Goal: Transaction & Acquisition: Download file/media

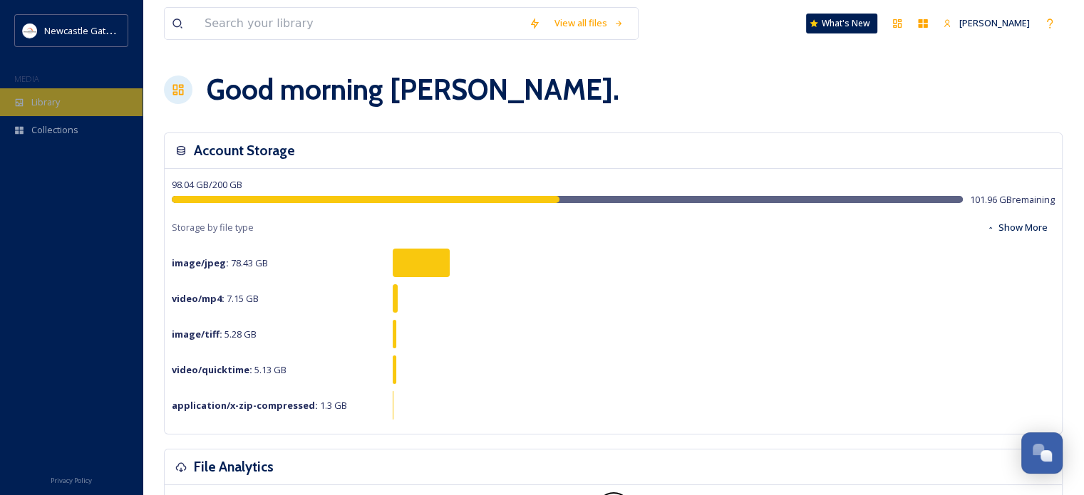
click at [31, 90] on div "Library" at bounding box center [71, 102] width 142 height 28
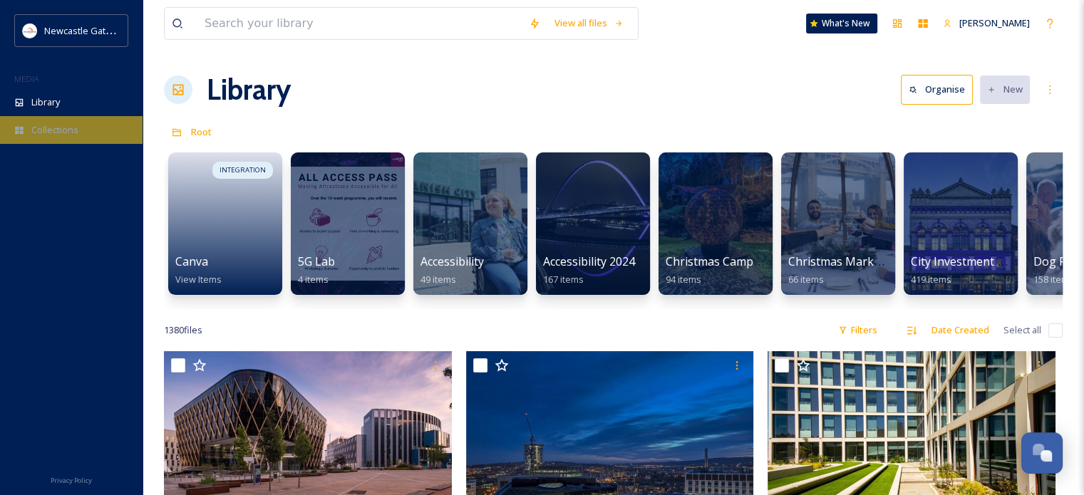
click at [95, 130] on div "Collections" at bounding box center [71, 130] width 142 height 28
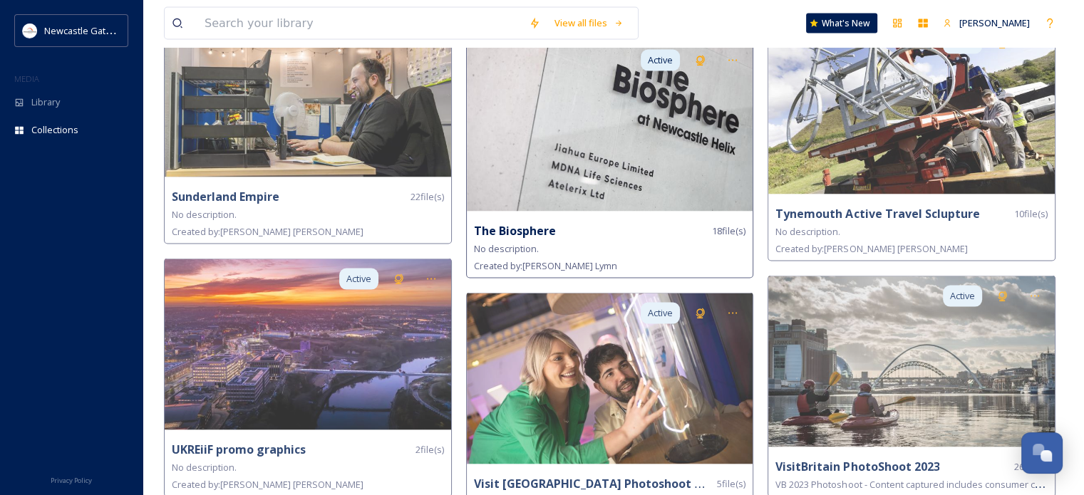
scroll to position [2921, 0]
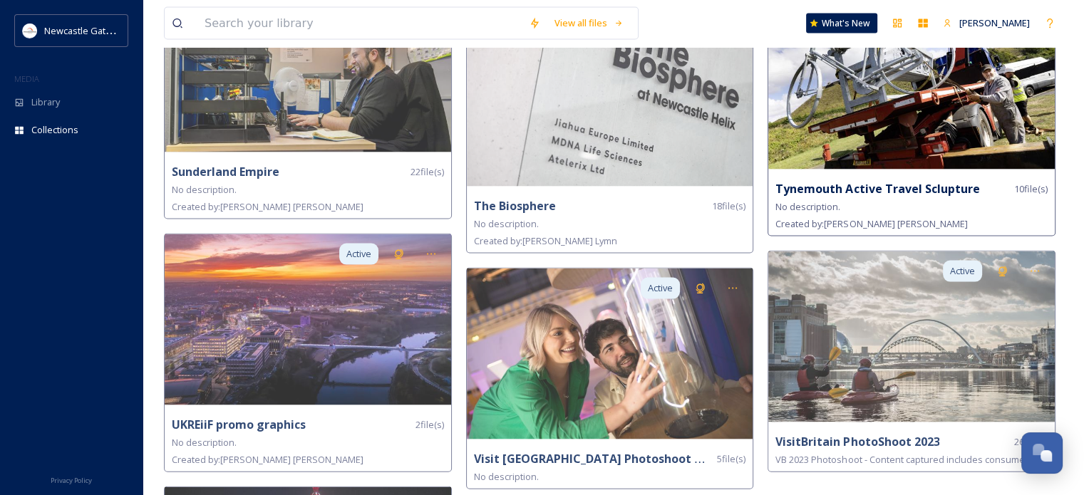
click at [976, 130] on img at bounding box center [911, 84] width 286 height 171
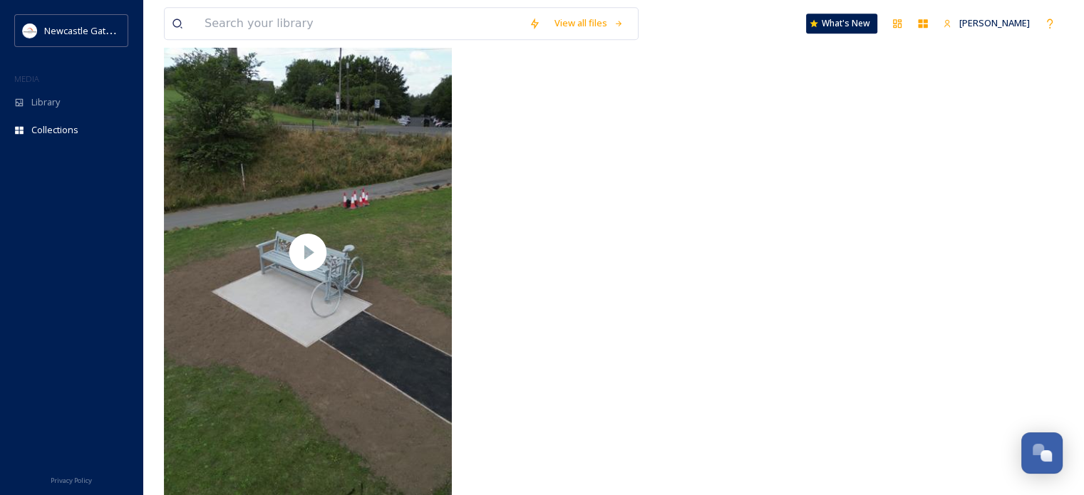
scroll to position [1194, 0]
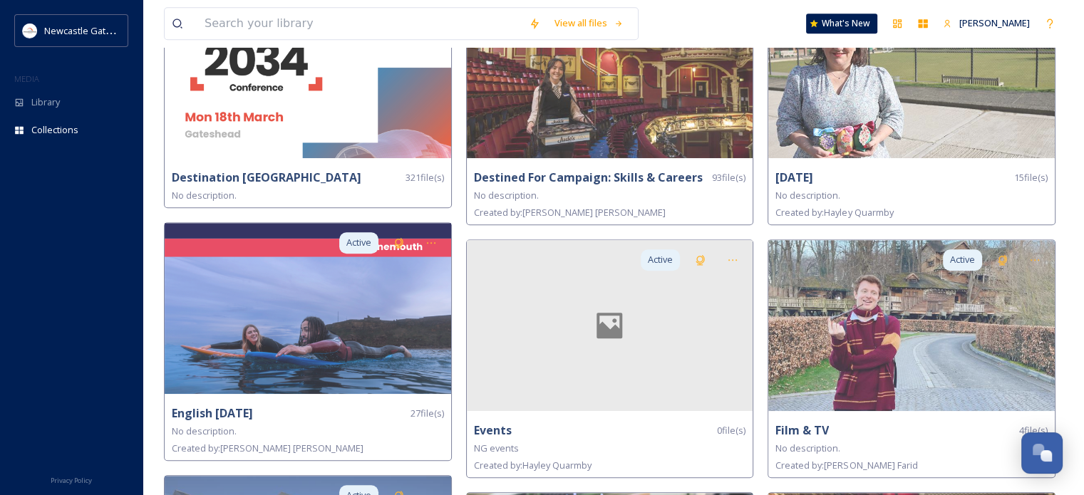
scroll to position [1211, 0]
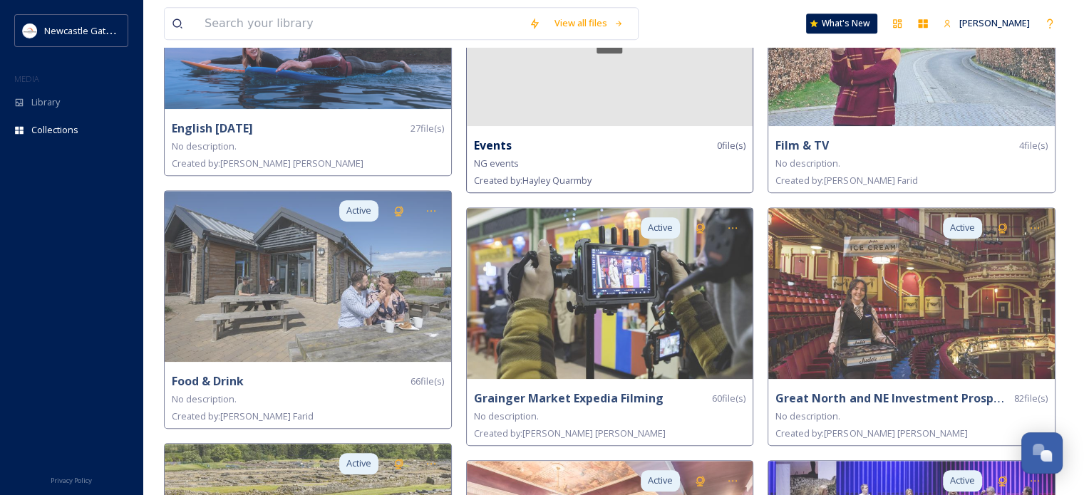
click at [563, 103] on div at bounding box center [610, 40] width 286 height 171
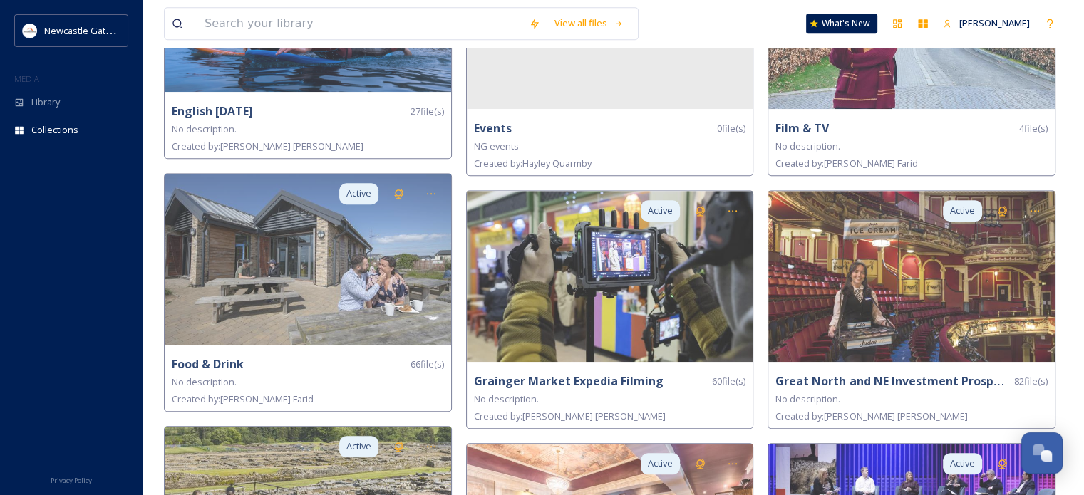
scroll to position [943, 0]
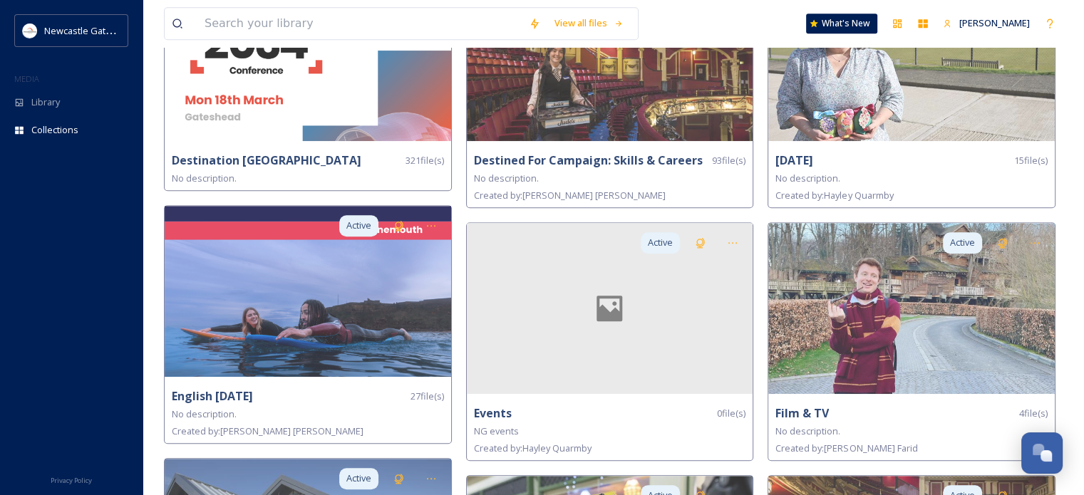
click at [838, 10] on div "View all files What's New [PERSON_NAME]" at bounding box center [613, 23] width 898 height 47
click at [844, 19] on div "What's New" at bounding box center [842, 24] width 72 height 20
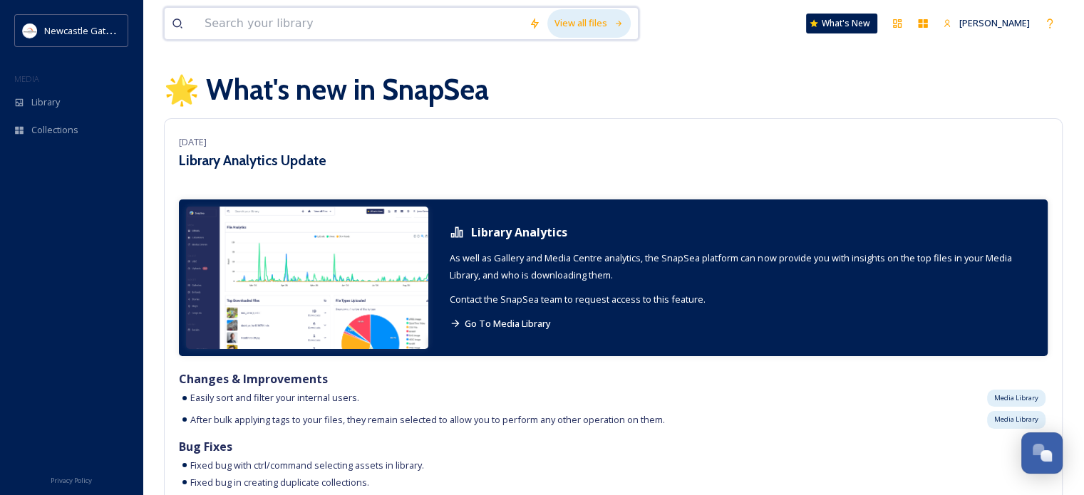
click at [583, 27] on div "View all files" at bounding box center [588, 23] width 83 height 28
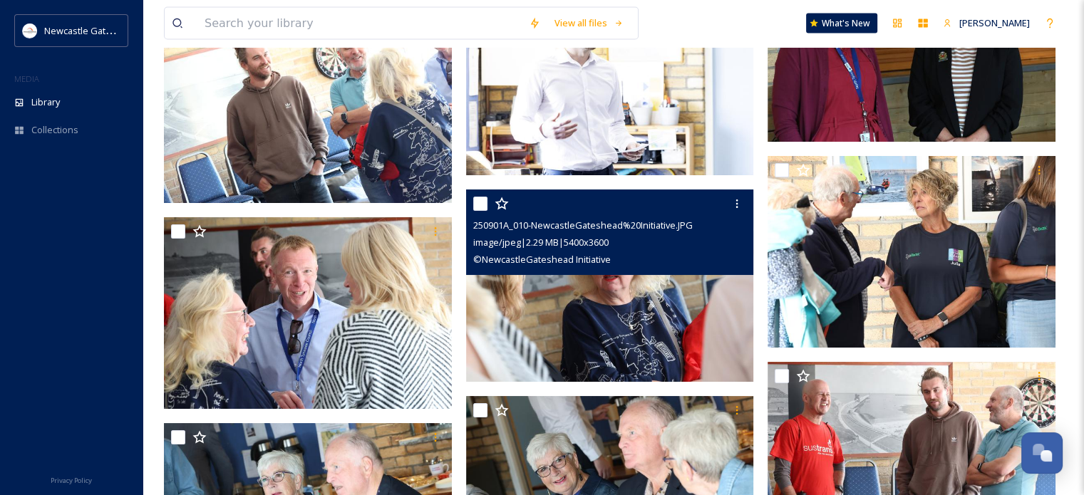
scroll to position [7979, 0]
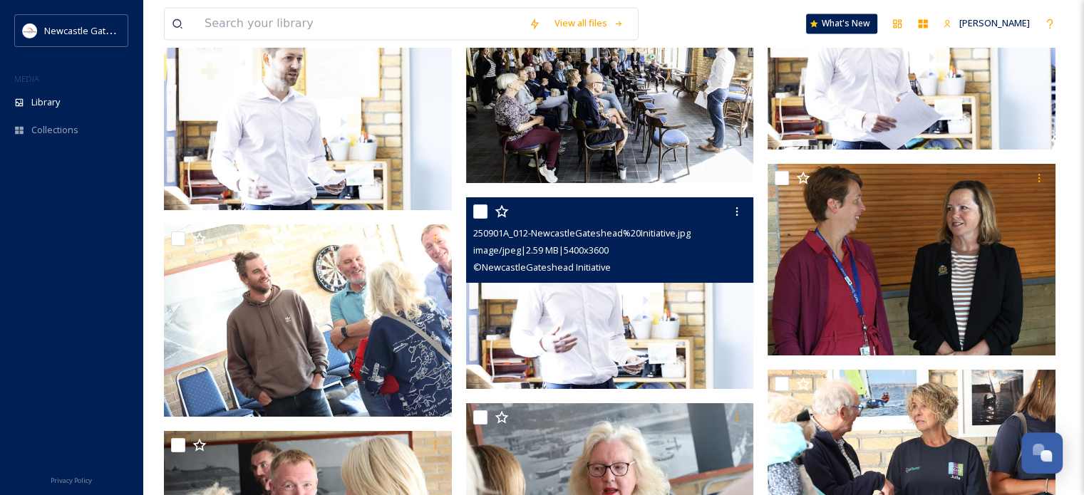
click at [650, 310] on img at bounding box center [610, 293] width 288 height 192
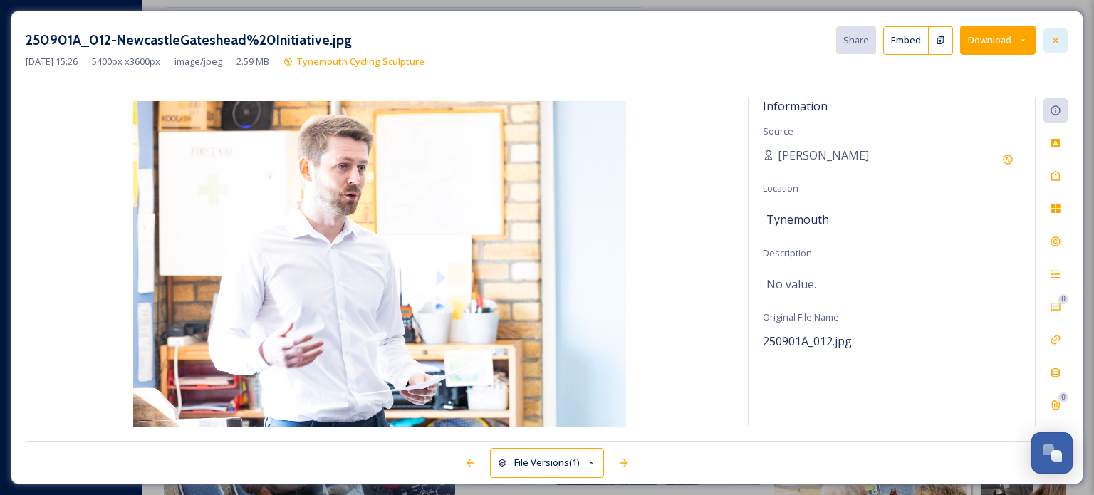
click at [1064, 48] on div at bounding box center [1056, 41] width 26 height 26
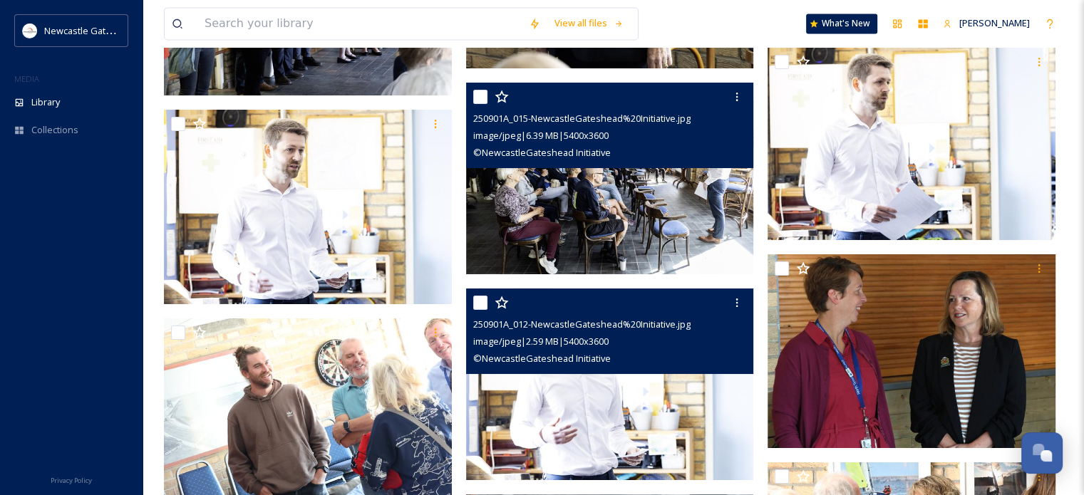
click at [678, 185] on img at bounding box center [610, 178] width 288 height 192
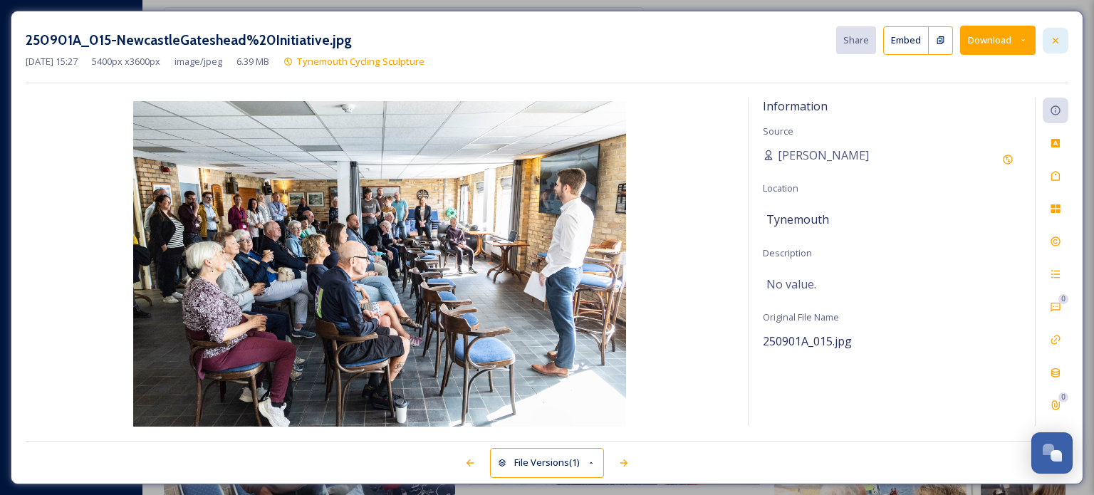
click at [1062, 42] on div at bounding box center [1056, 41] width 26 height 26
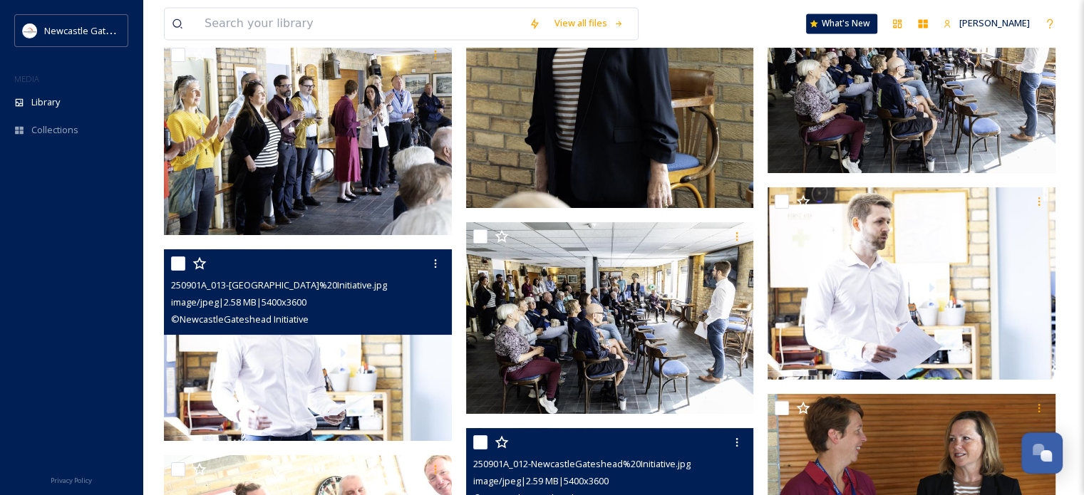
scroll to position [7837, 0]
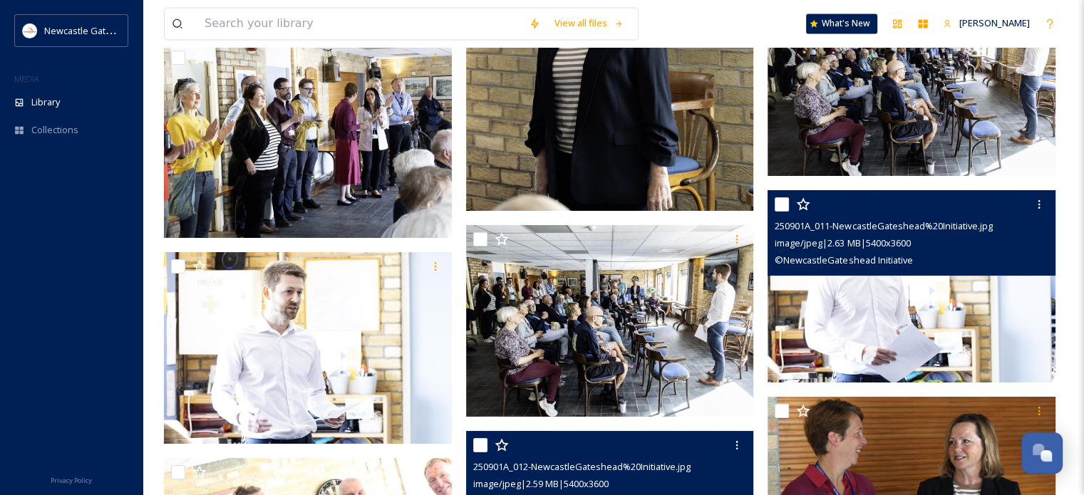
click at [977, 324] on img at bounding box center [911, 286] width 288 height 192
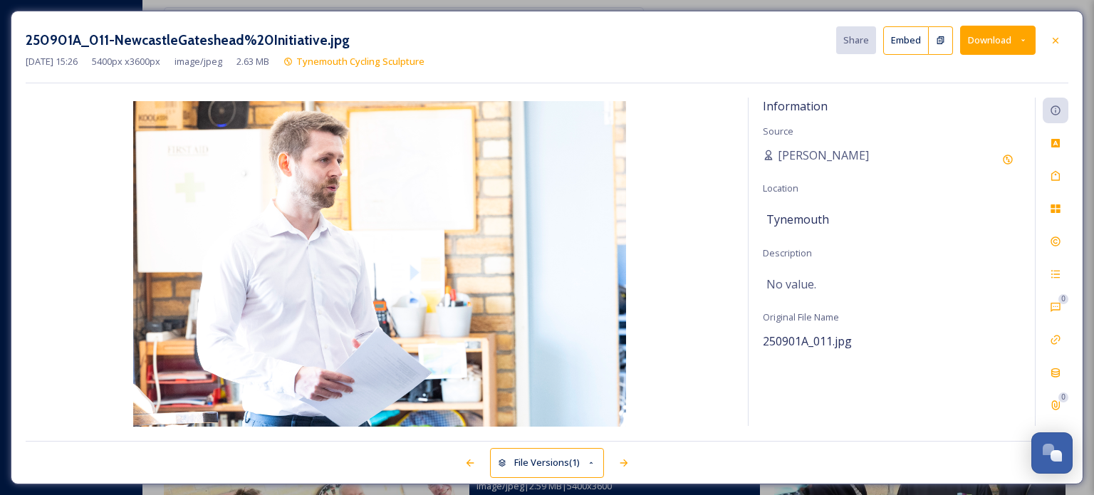
click at [1069, 43] on div "250901A_011-NewcastleGateshead%20Initiative.jpg Share Embed Download [DATE] 15:…" at bounding box center [547, 248] width 1073 height 474
click at [1047, 43] on div at bounding box center [1056, 41] width 26 height 26
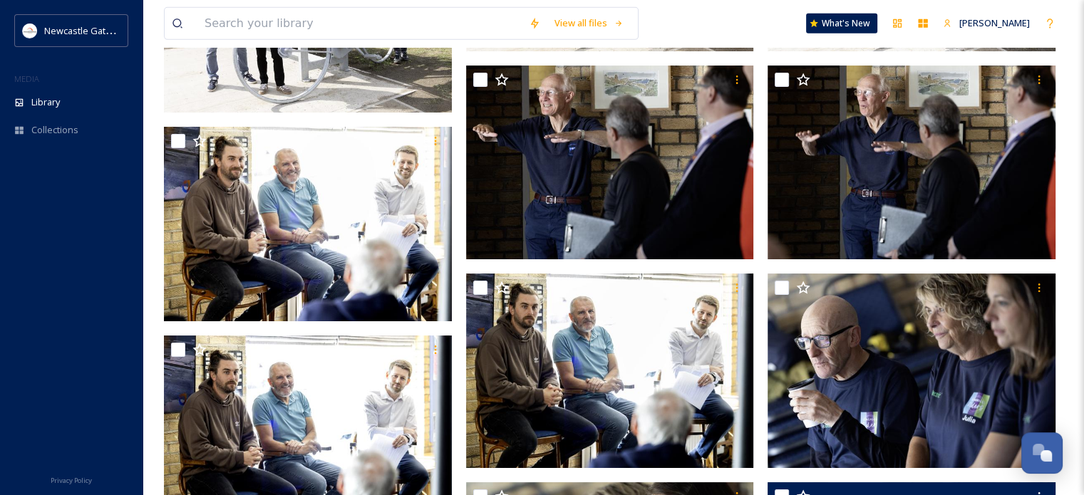
scroll to position [4488, 0]
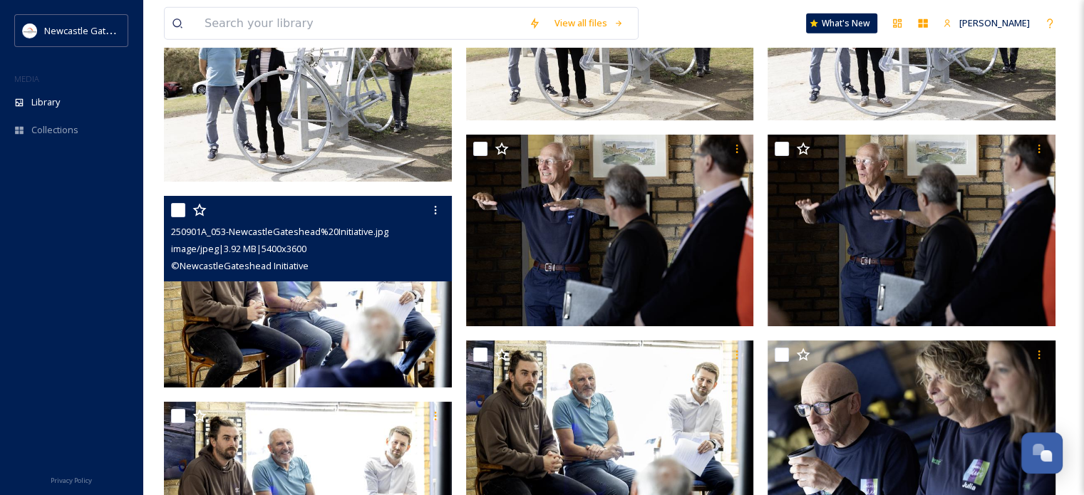
click at [396, 284] on img at bounding box center [308, 292] width 288 height 192
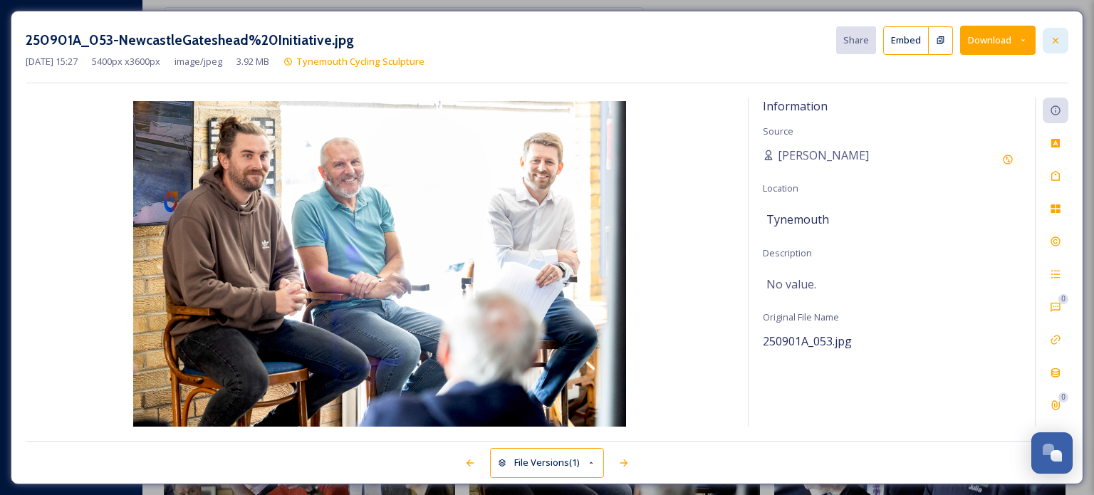
click at [1055, 41] on icon at bounding box center [1056, 40] width 6 height 6
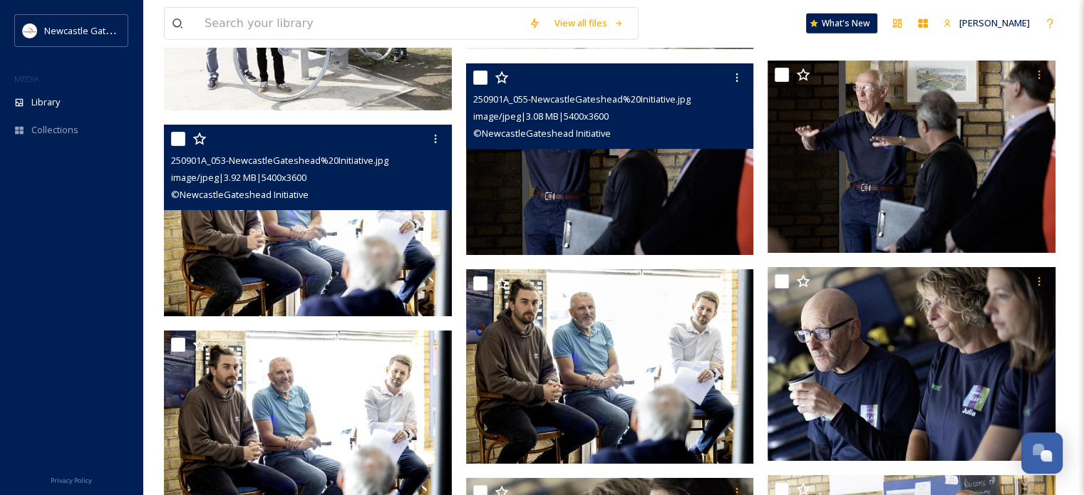
scroll to position [4773, 0]
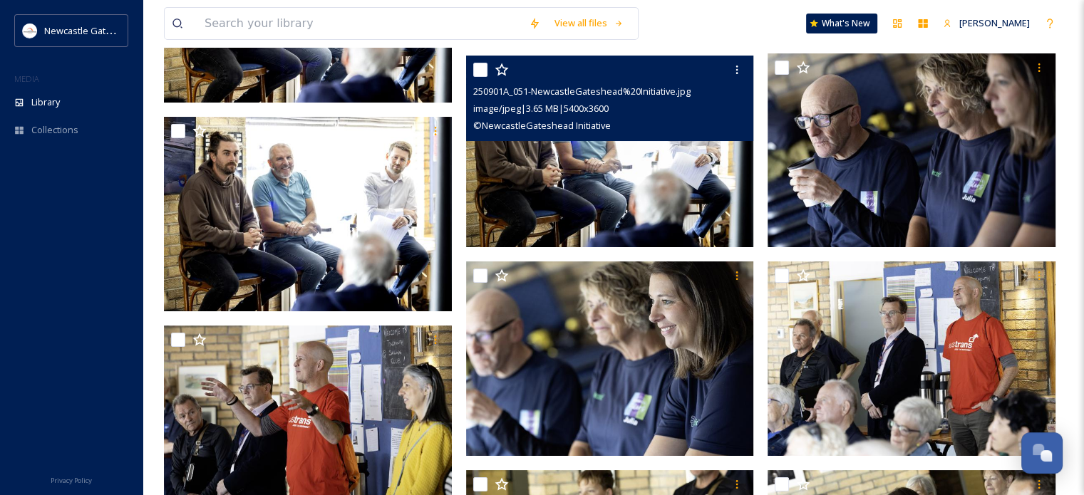
click at [650, 199] on img at bounding box center [610, 152] width 288 height 192
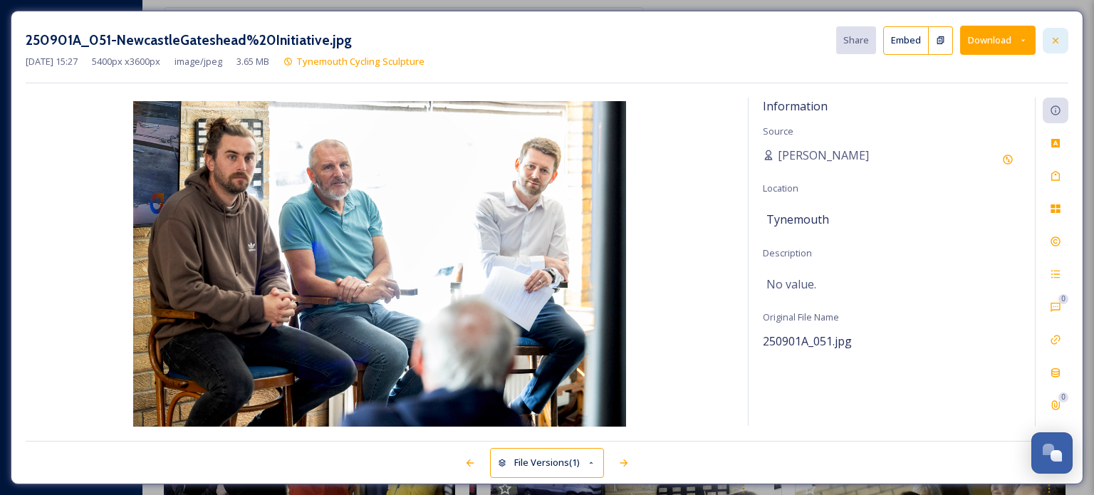
click at [1063, 44] on div at bounding box center [1056, 41] width 26 height 26
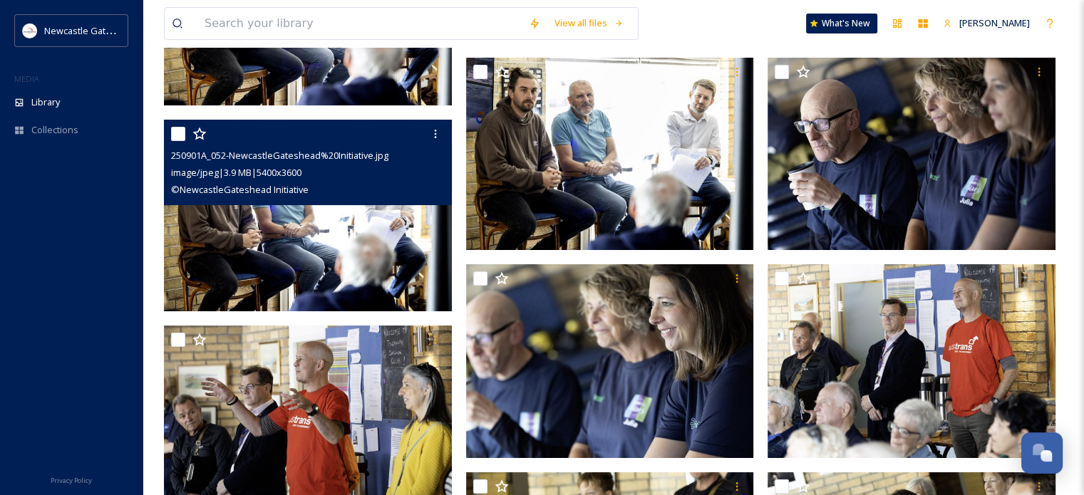
click at [330, 228] on img at bounding box center [308, 216] width 288 height 192
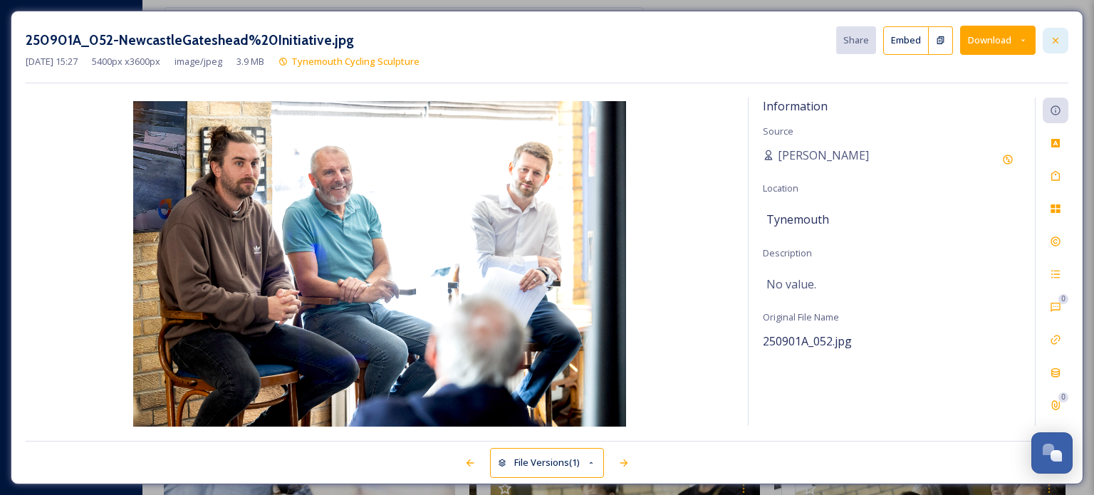
click at [1059, 38] on icon at bounding box center [1055, 40] width 11 height 11
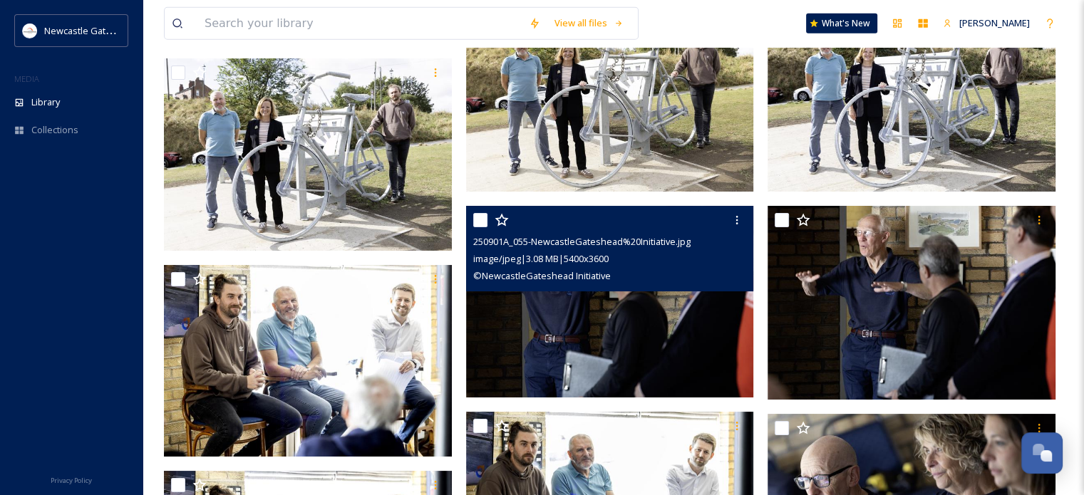
scroll to position [4275, 0]
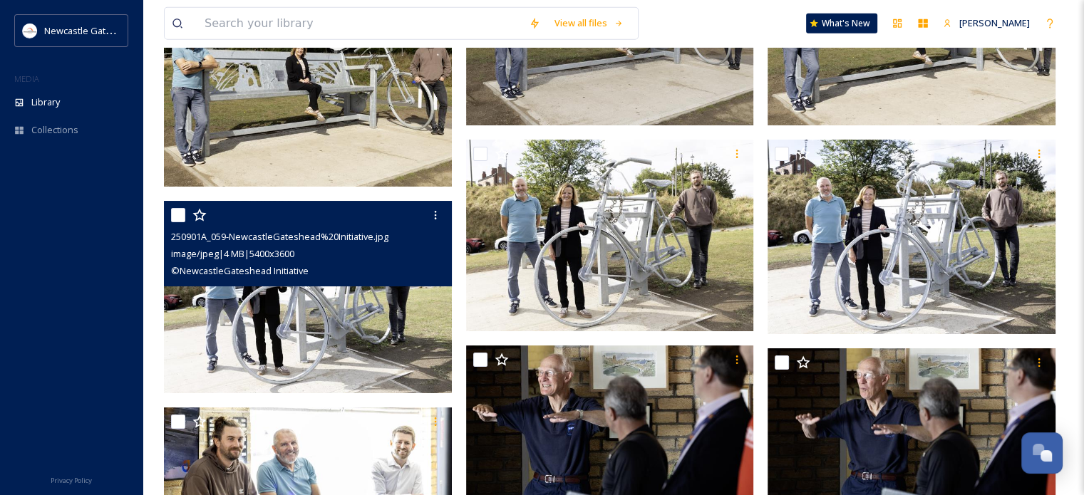
click at [182, 214] on input "checkbox" at bounding box center [178, 215] width 14 height 14
checkbox input "true"
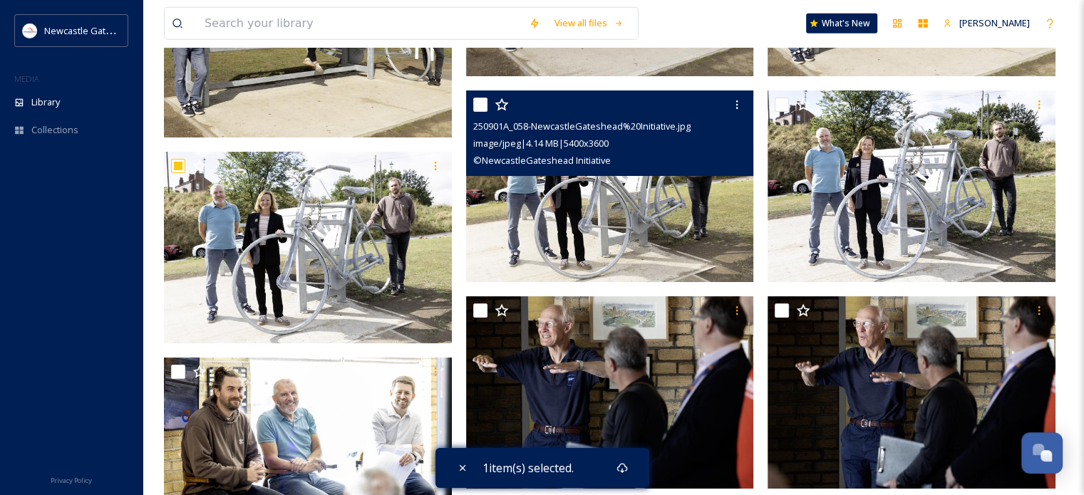
scroll to position [4203, 0]
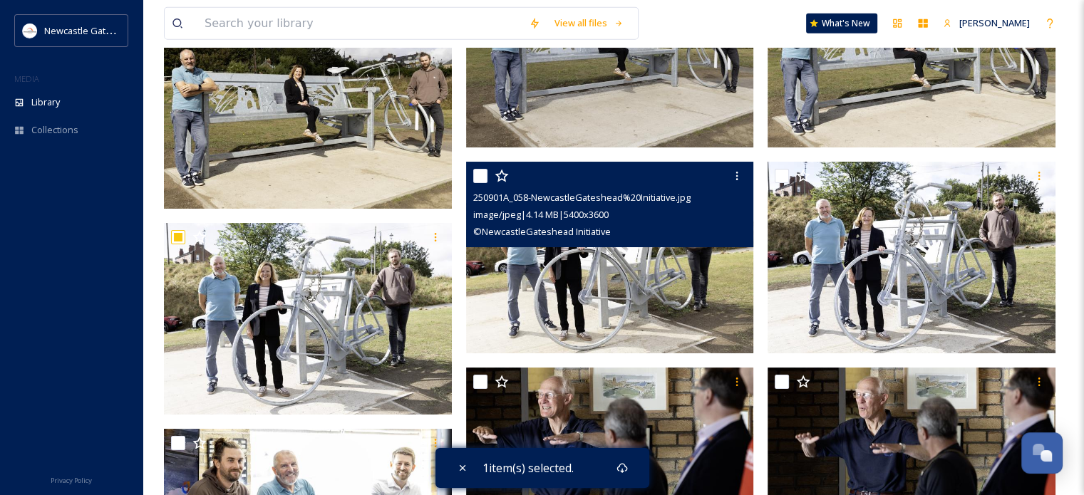
click at [482, 177] on input "checkbox" at bounding box center [480, 176] width 14 height 14
checkbox input "true"
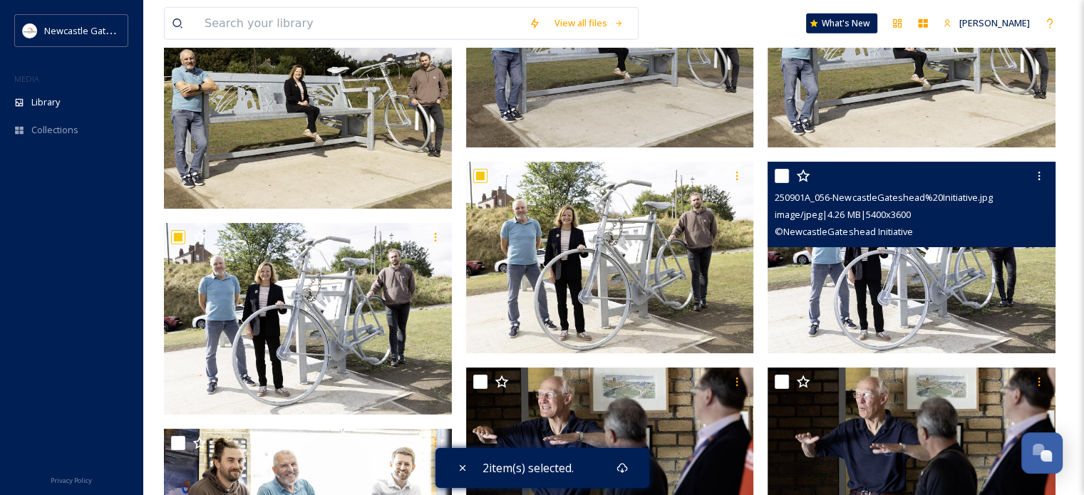
click at [787, 170] on input "checkbox" at bounding box center [781, 176] width 14 height 14
checkbox input "true"
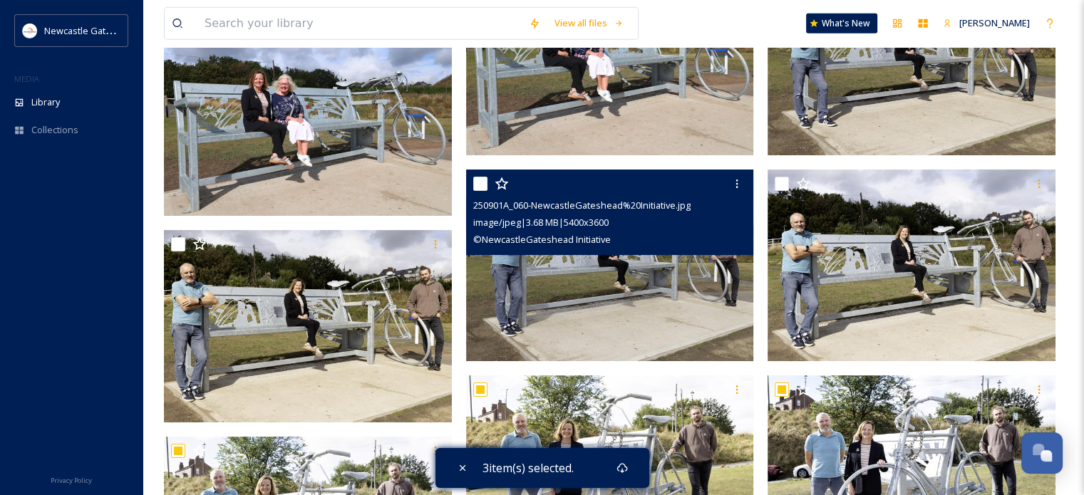
click at [484, 182] on input "checkbox" at bounding box center [480, 184] width 14 height 14
checkbox input "true"
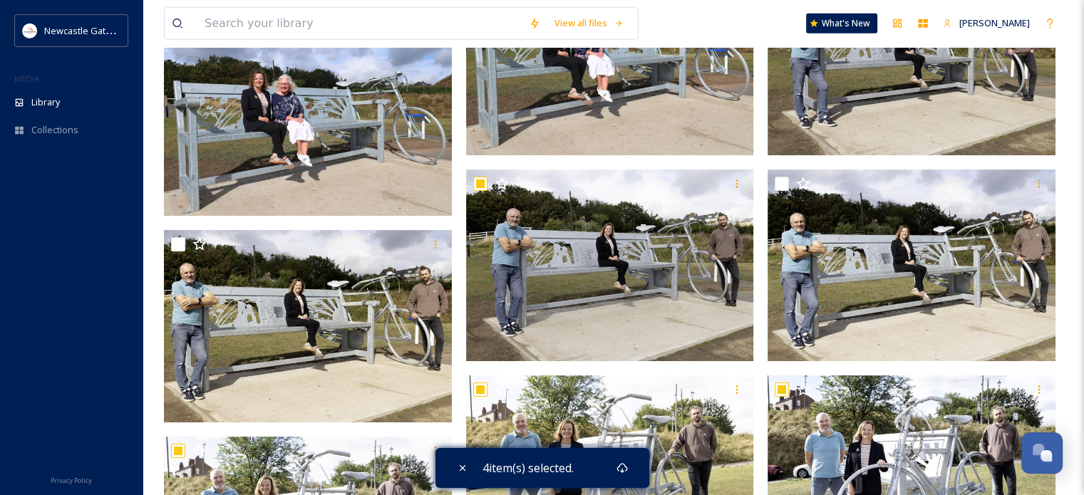
scroll to position [3776, 0]
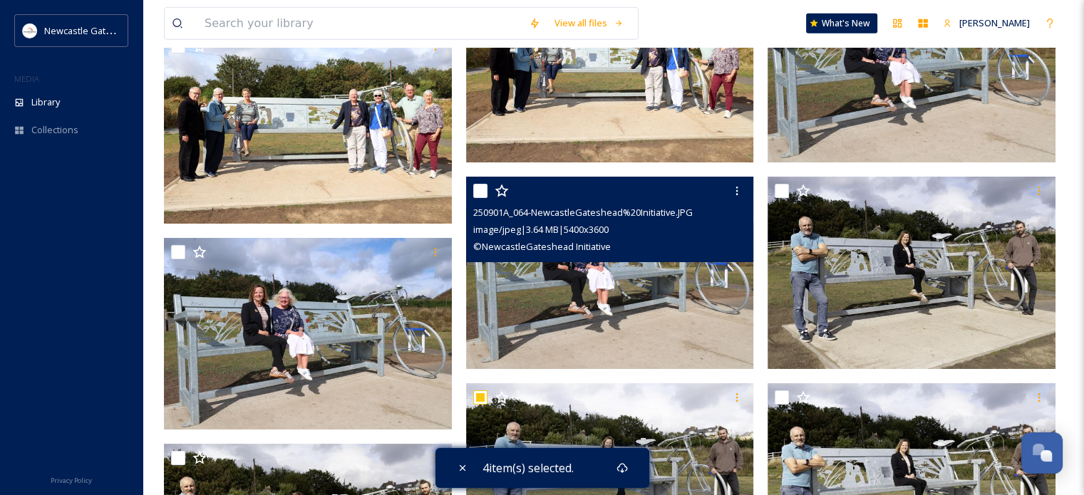
click at [479, 194] on input "checkbox" at bounding box center [480, 191] width 14 height 14
checkbox input "true"
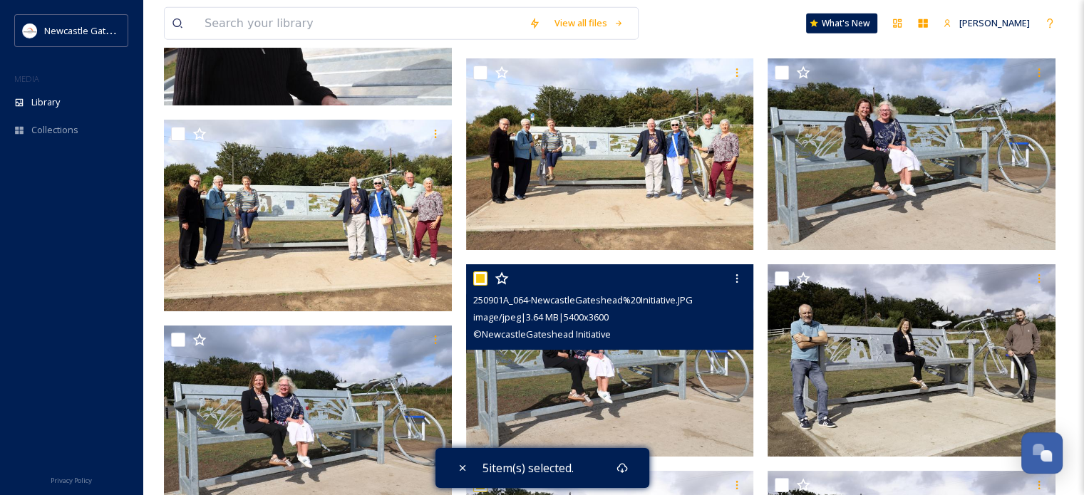
scroll to position [3633, 0]
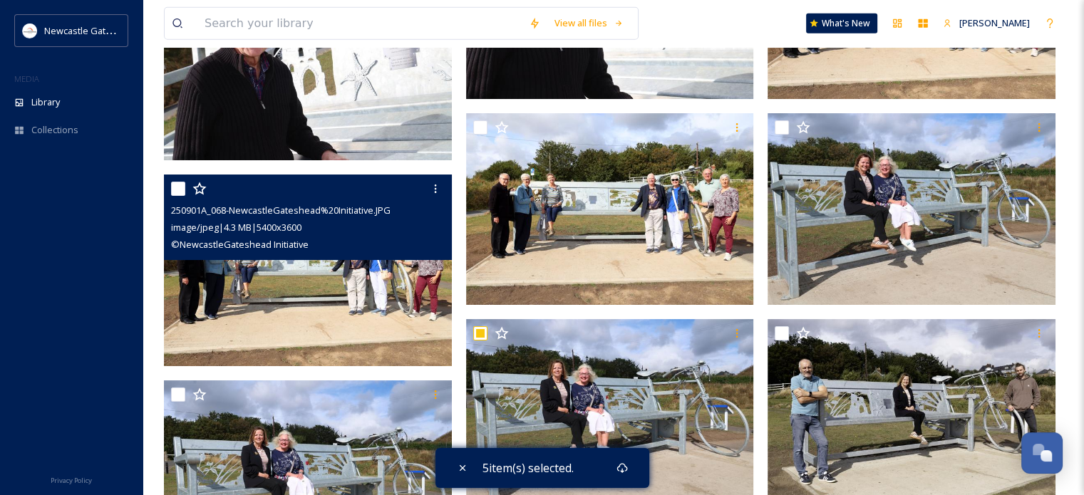
click at [178, 190] on input "checkbox" at bounding box center [178, 189] width 14 height 14
checkbox input "true"
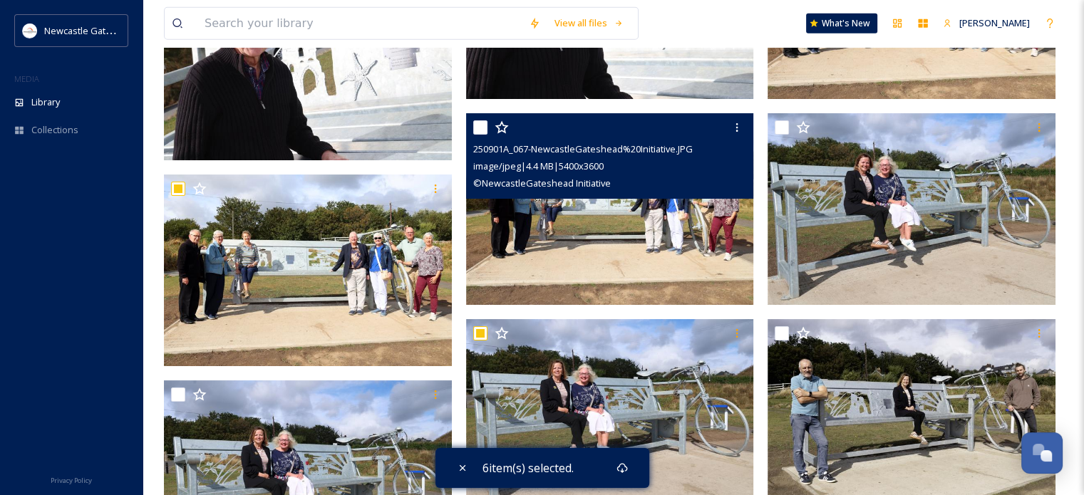
click at [478, 124] on input "checkbox" at bounding box center [480, 127] width 14 height 14
checkbox input "true"
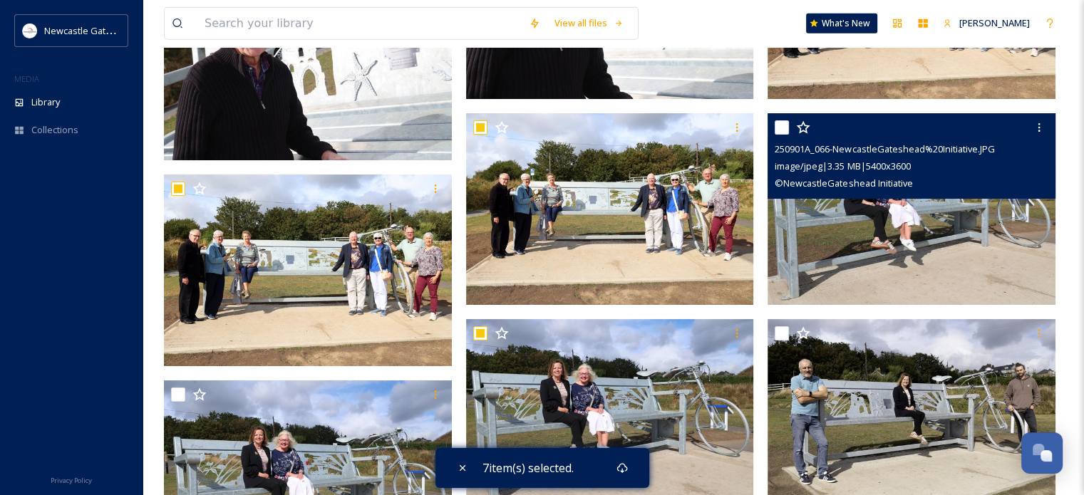
click at [779, 131] on input "checkbox" at bounding box center [781, 127] width 14 height 14
checkbox input "true"
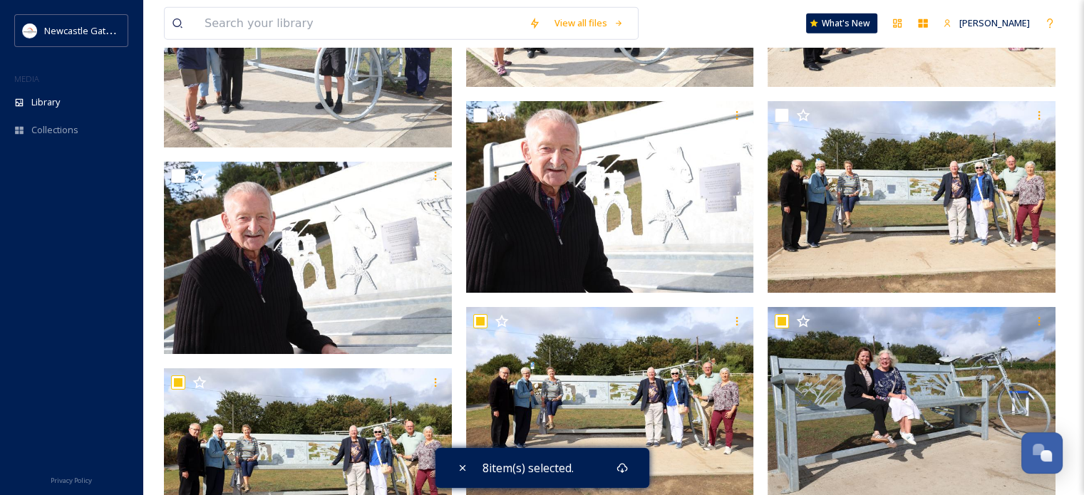
scroll to position [3420, 0]
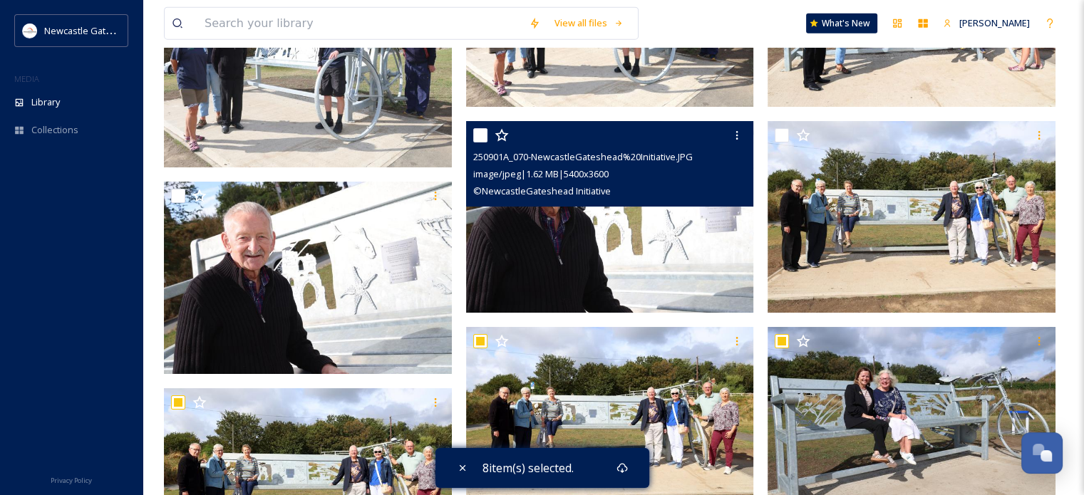
click at [482, 136] on input "checkbox" at bounding box center [480, 135] width 14 height 14
checkbox input "true"
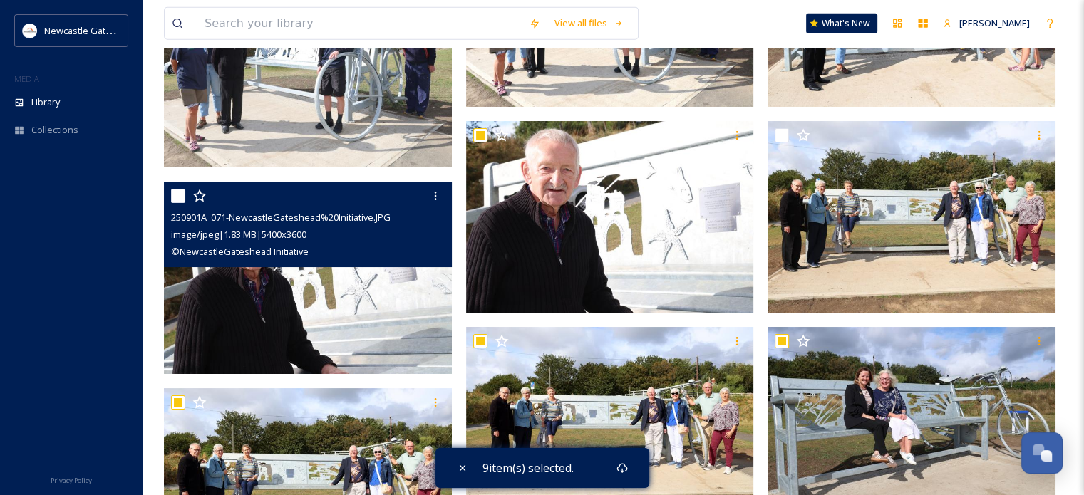
click at [177, 195] on input "checkbox" at bounding box center [178, 196] width 14 height 14
checkbox input "true"
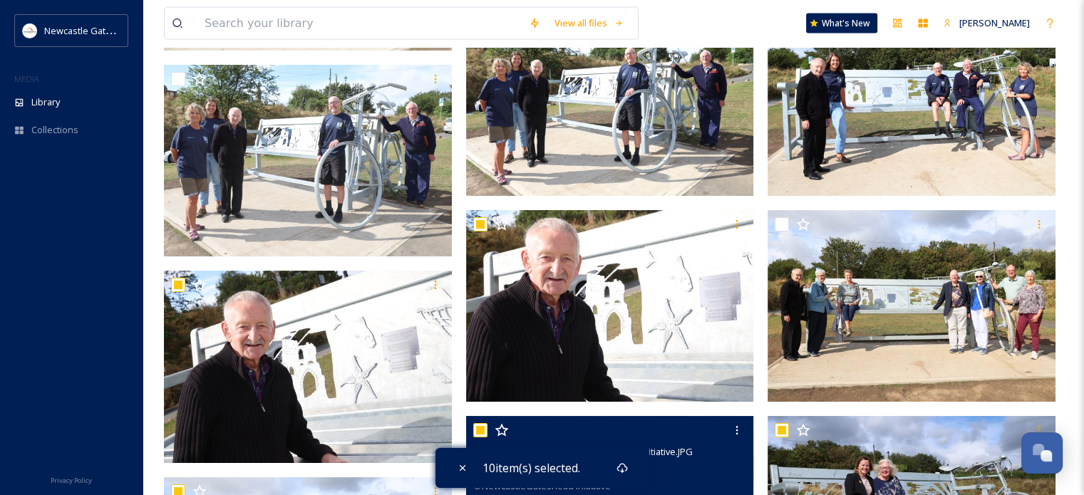
scroll to position [3277, 0]
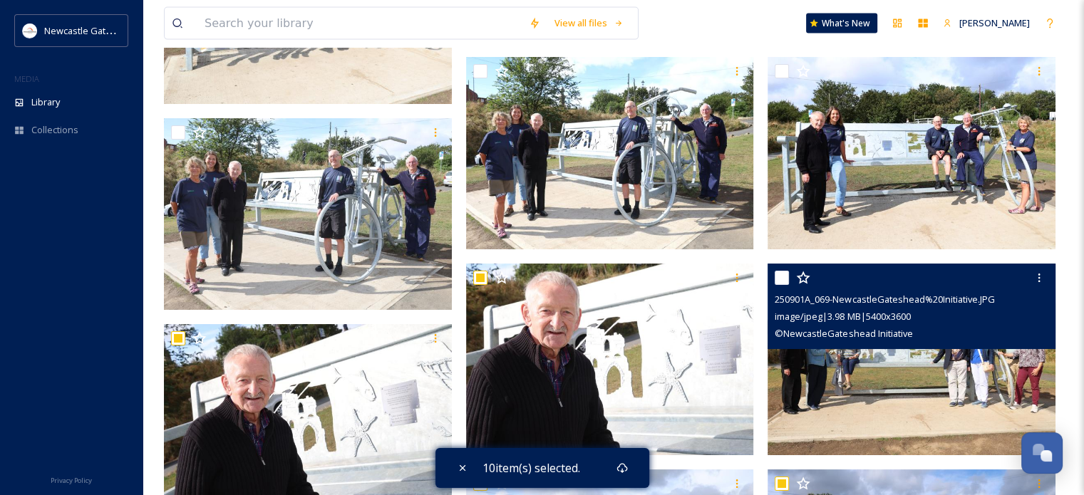
click at [781, 276] on input "checkbox" at bounding box center [781, 278] width 14 height 14
checkbox input "true"
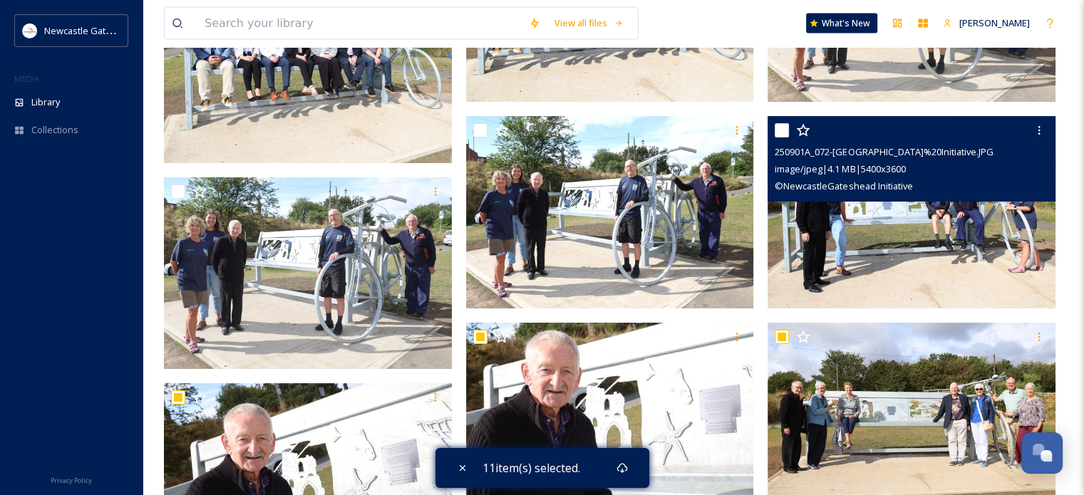
scroll to position [3206, 0]
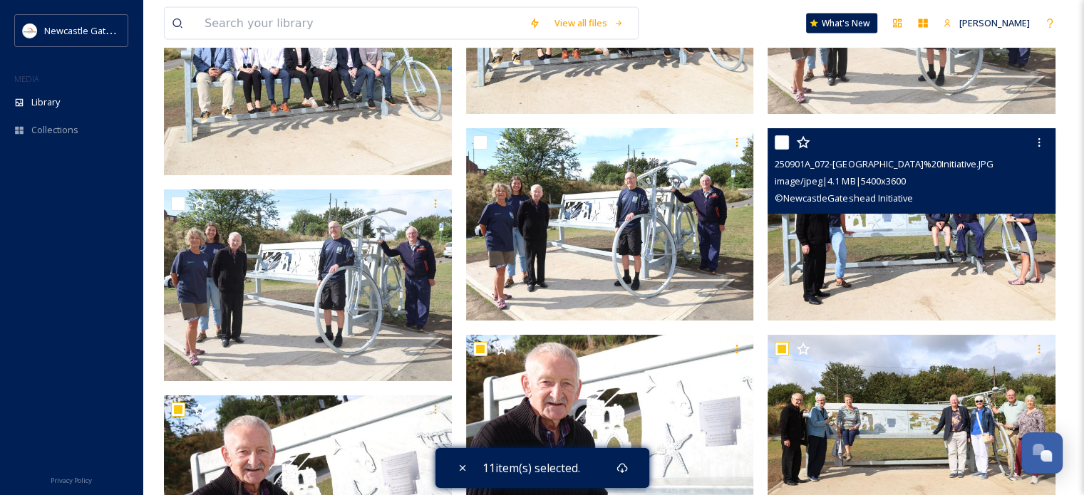
click at [778, 142] on input "checkbox" at bounding box center [781, 142] width 14 height 14
checkbox input "true"
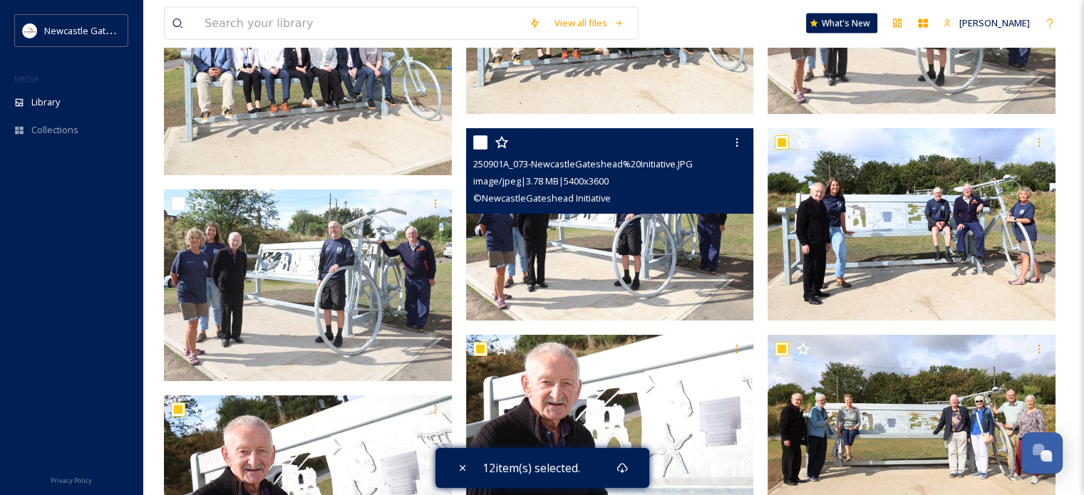
click at [479, 143] on input "checkbox" at bounding box center [480, 142] width 14 height 14
checkbox input "true"
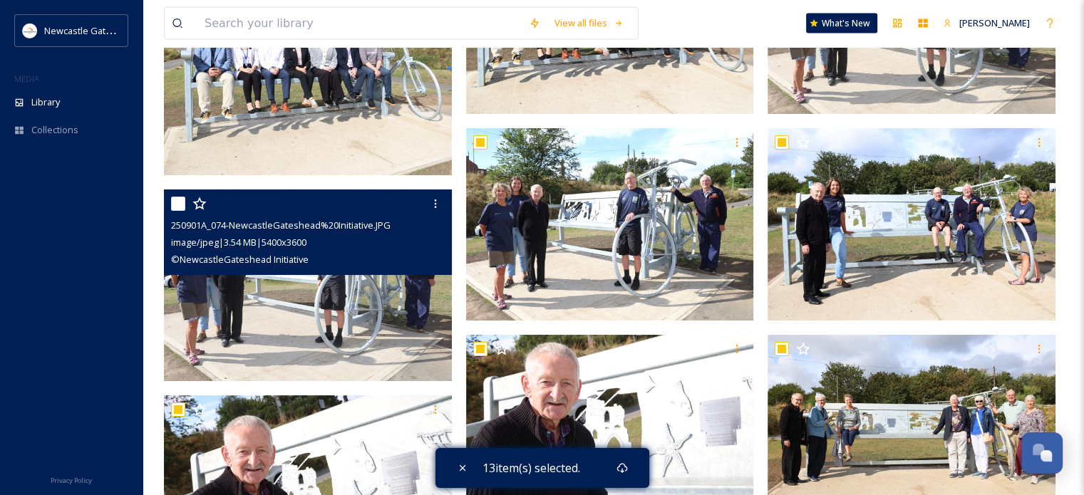
click at [177, 202] on input "checkbox" at bounding box center [178, 204] width 14 height 14
checkbox input "true"
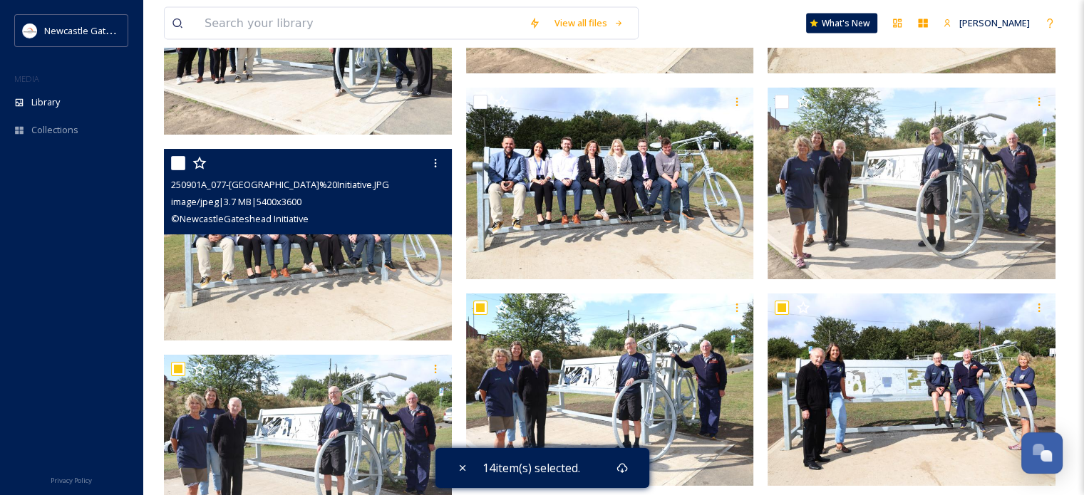
scroll to position [2992, 0]
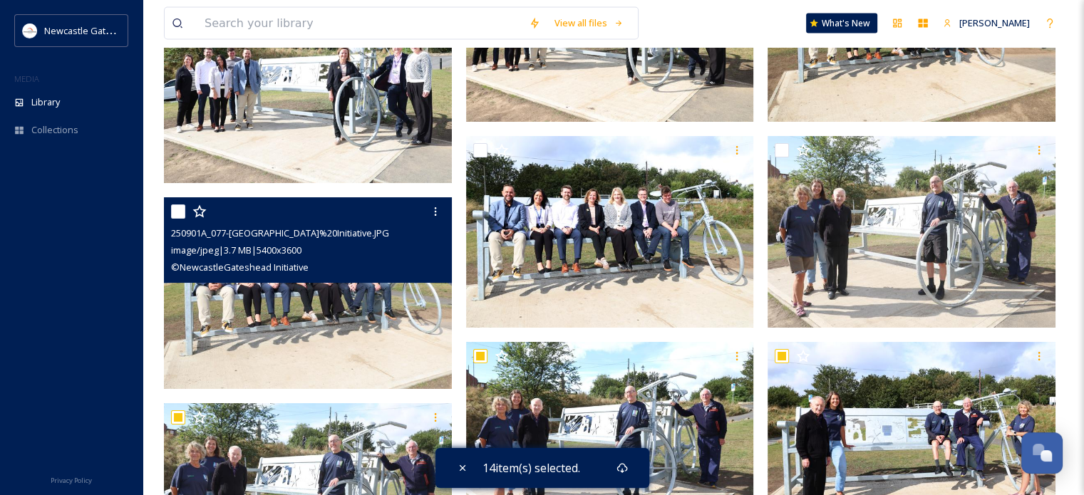
click at [169, 212] on div "250901A_077-[GEOGRAPHIC_DATA]%20Initiative.JPG image/jpeg | 3.7 MB | 5400 x 360…" at bounding box center [308, 239] width 288 height 85
click at [174, 215] on input "checkbox" at bounding box center [178, 211] width 14 height 14
checkbox input "true"
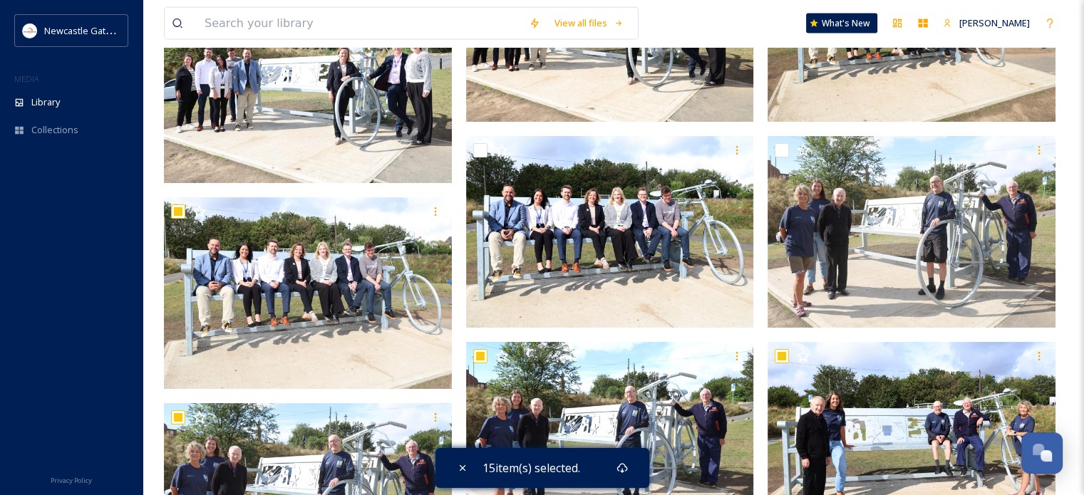
scroll to position [2921, 0]
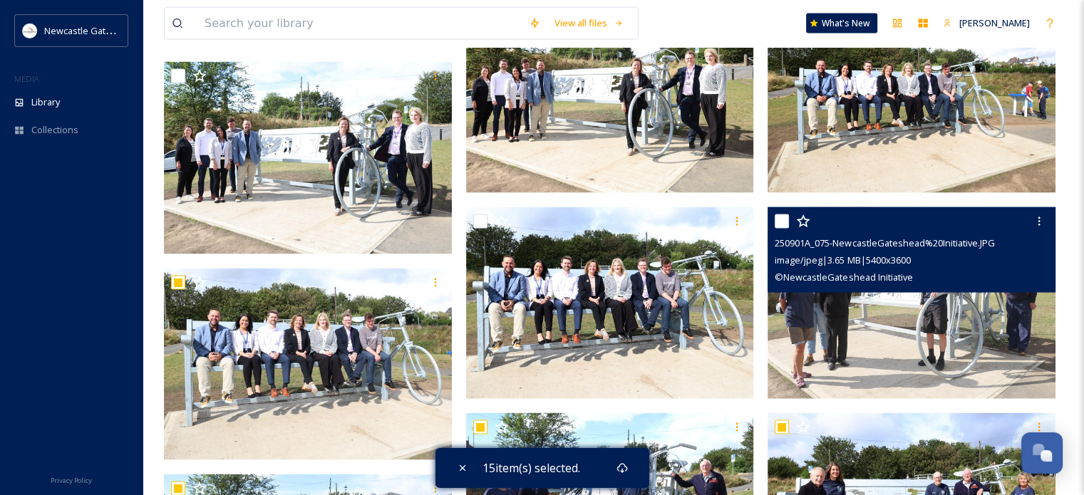
click at [784, 219] on input "checkbox" at bounding box center [781, 221] width 14 height 14
checkbox input "true"
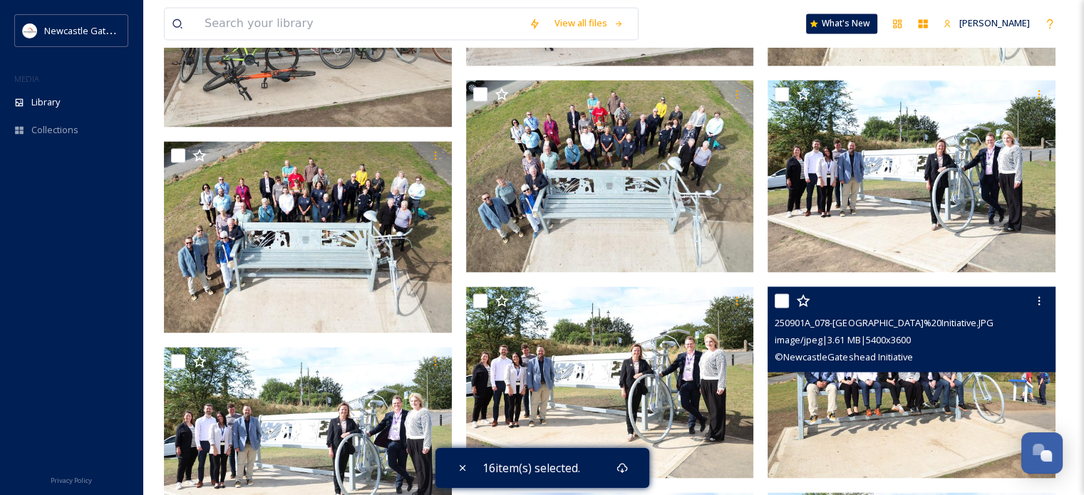
scroll to position [2565, 0]
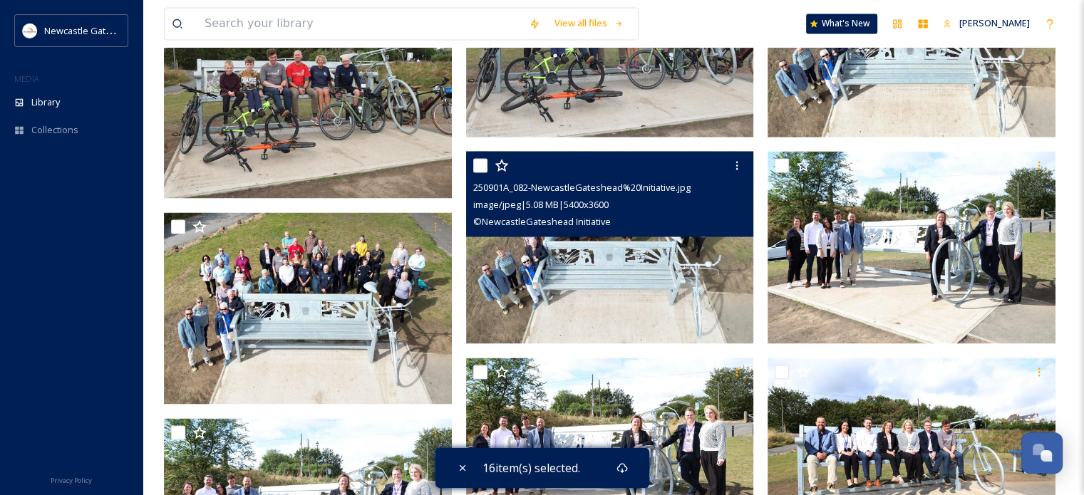
click at [477, 161] on input "checkbox" at bounding box center [480, 165] width 14 height 14
checkbox input "true"
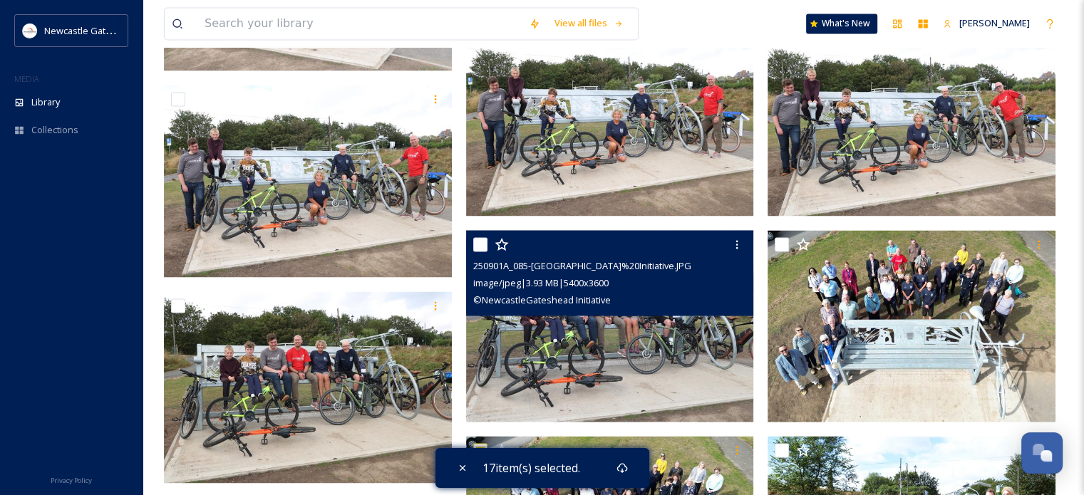
scroll to position [2209, 0]
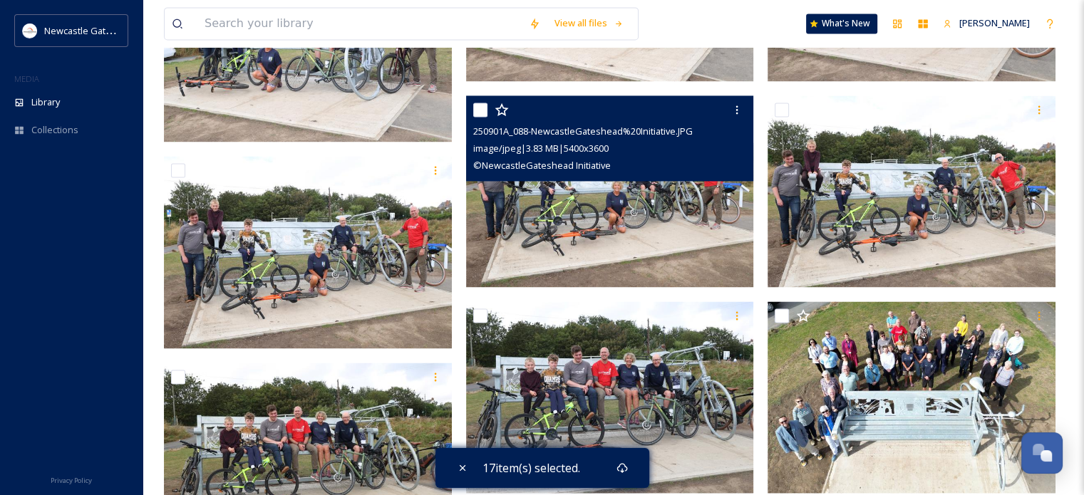
click at [479, 110] on input "checkbox" at bounding box center [480, 110] width 14 height 14
checkbox input "true"
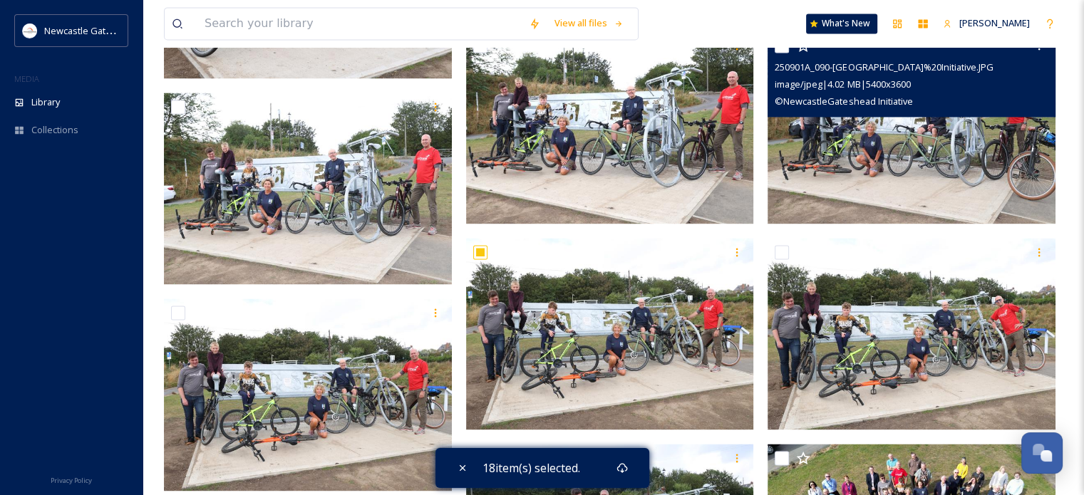
scroll to position [1995, 0]
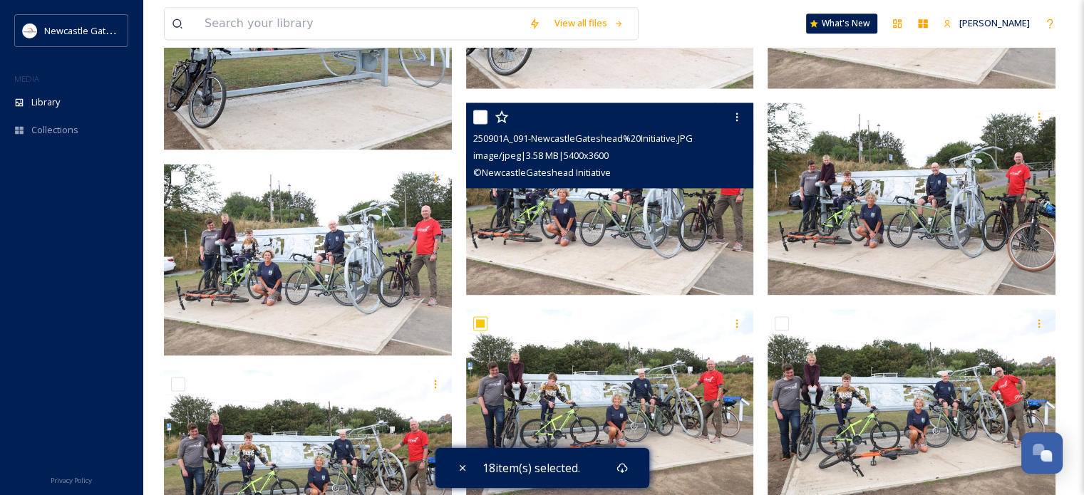
click at [487, 115] on div at bounding box center [611, 117] width 277 height 26
click at [481, 116] on input "checkbox" at bounding box center [480, 117] width 14 height 14
checkbox input "true"
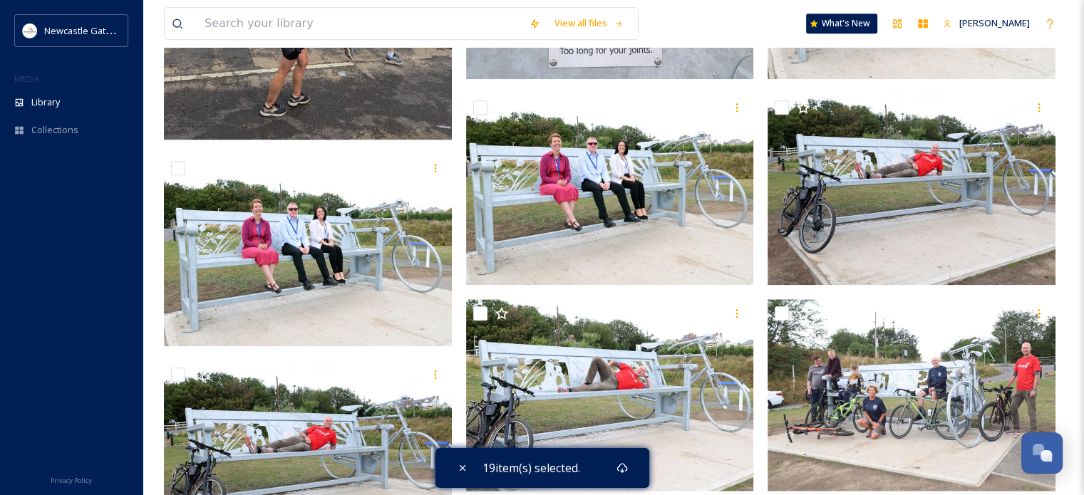
scroll to position [1567, 0]
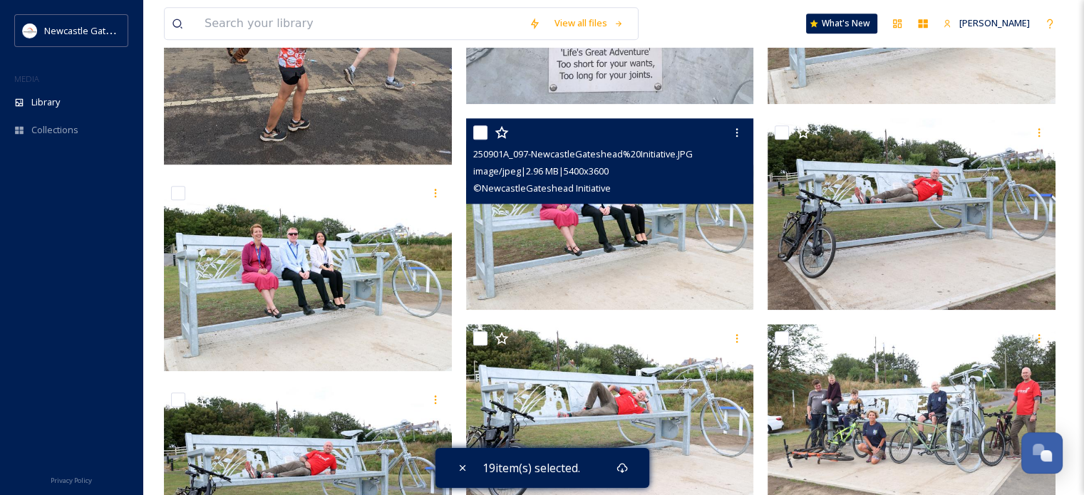
click at [482, 129] on input "checkbox" at bounding box center [480, 132] width 14 height 14
checkbox input "true"
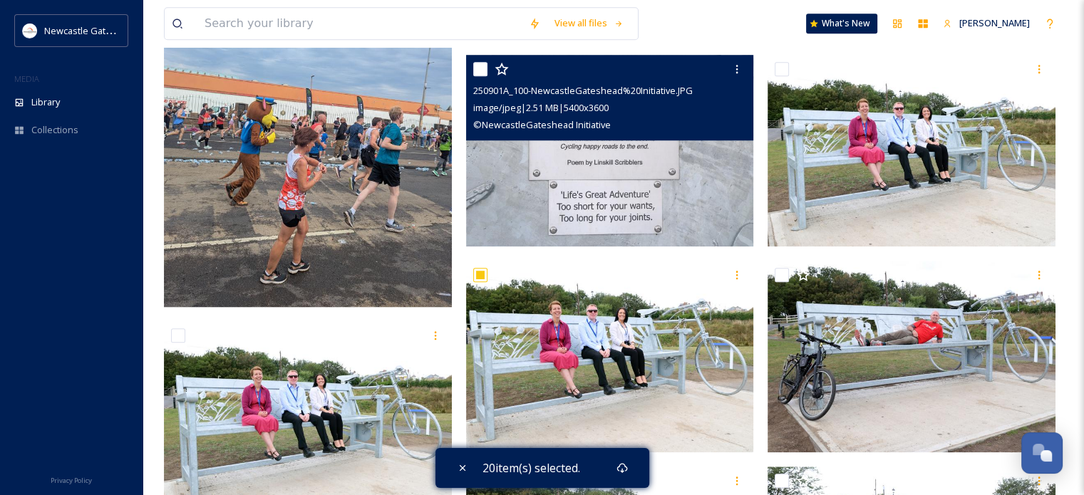
scroll to position [1781, 0]
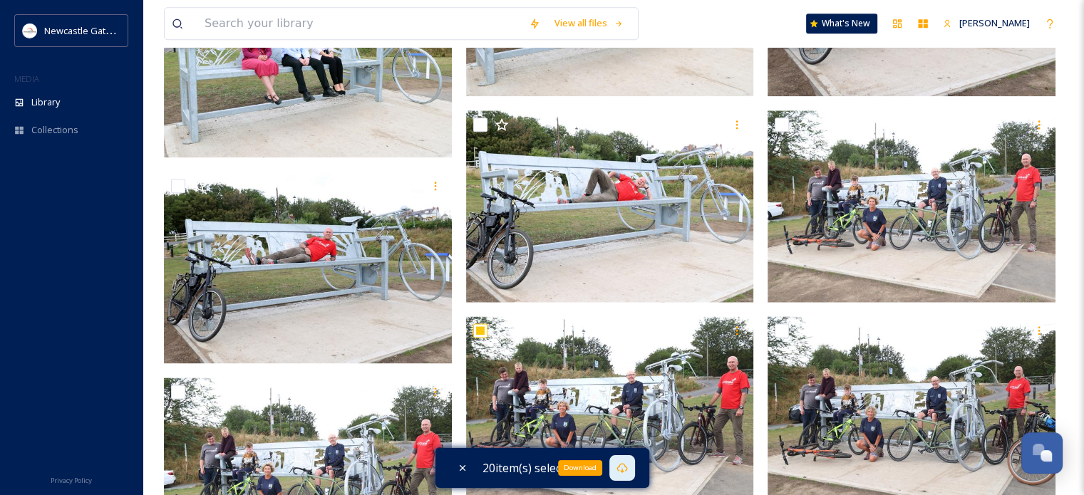
click at [621, 458] on div "Download" at bounding box center [622, 468] width 26 height 26
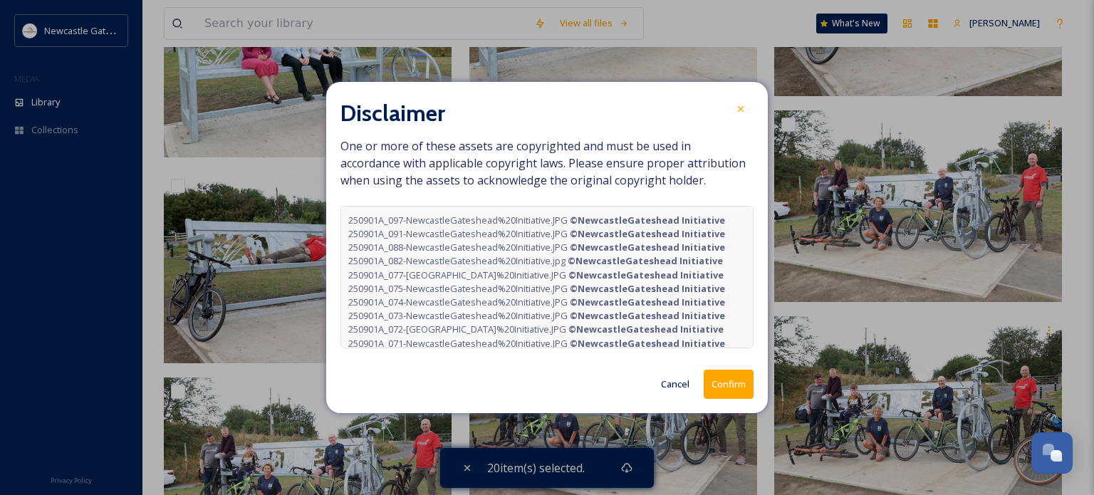
click at [728, 375] on button "Confirm" at bounding box center [729, 384] width 50 height 29
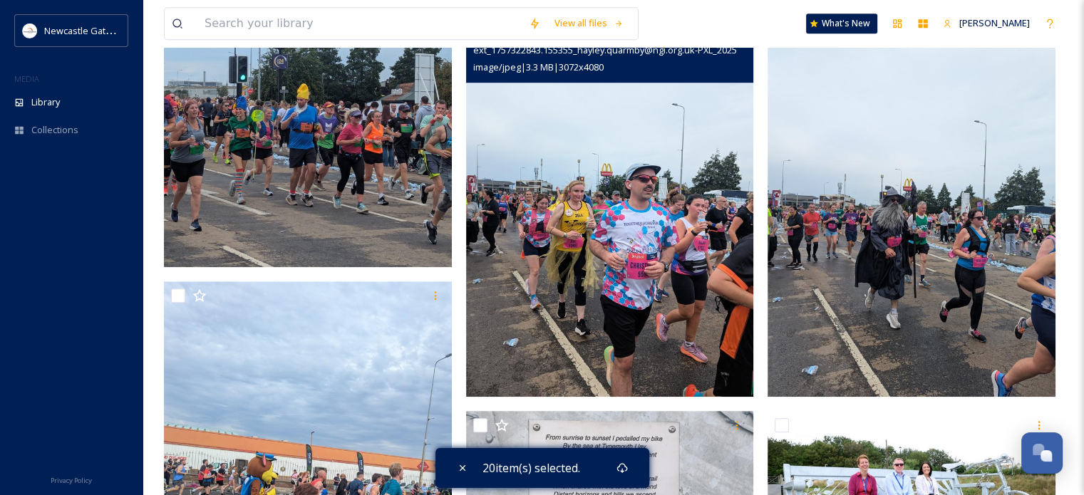
scroll to position [1496, 0]
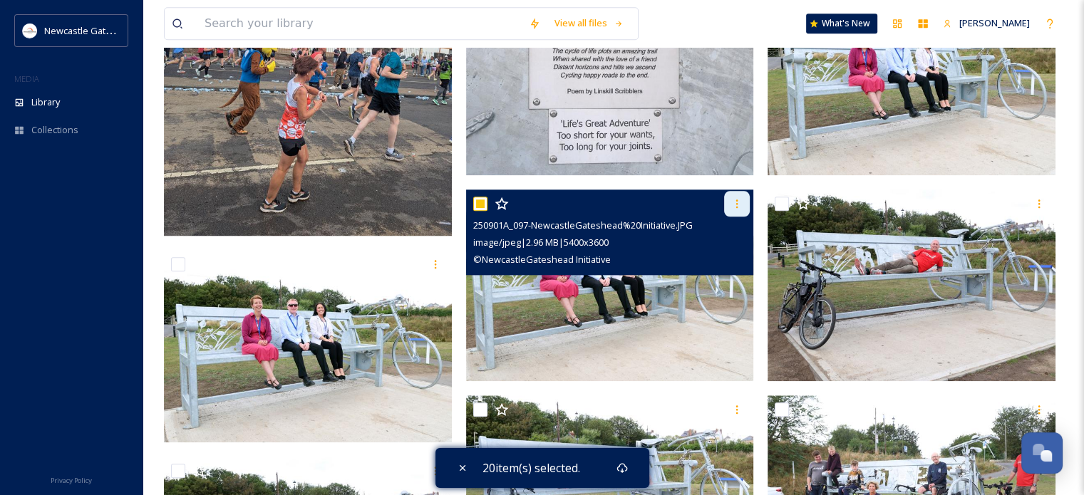
click at [735, 199] on icon at bounding box center [736, 203] width 11 height 11
click at [734, 199] on icon at bounding box center [736, 203] width 11 height 11
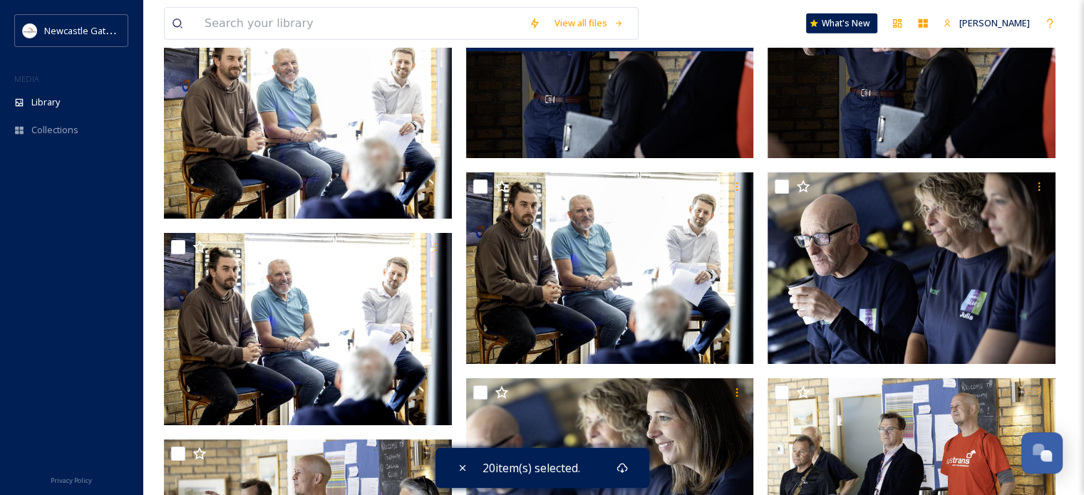
scroll to position [4631, 0]
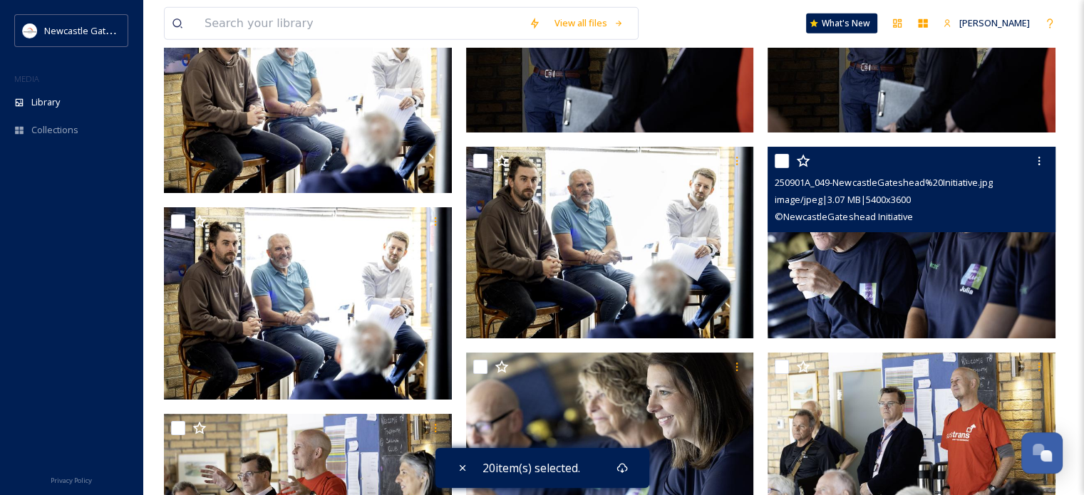
click at [781, 162] on input "checkbox" at bounding box center [781, 161] width 14 height 14
checkbox input "true"
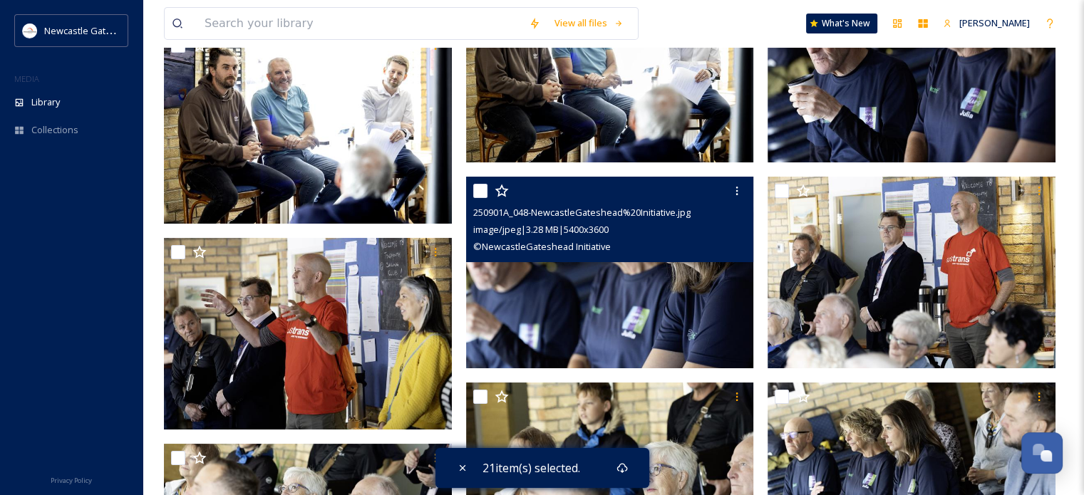
scroll to position [4845, 0]
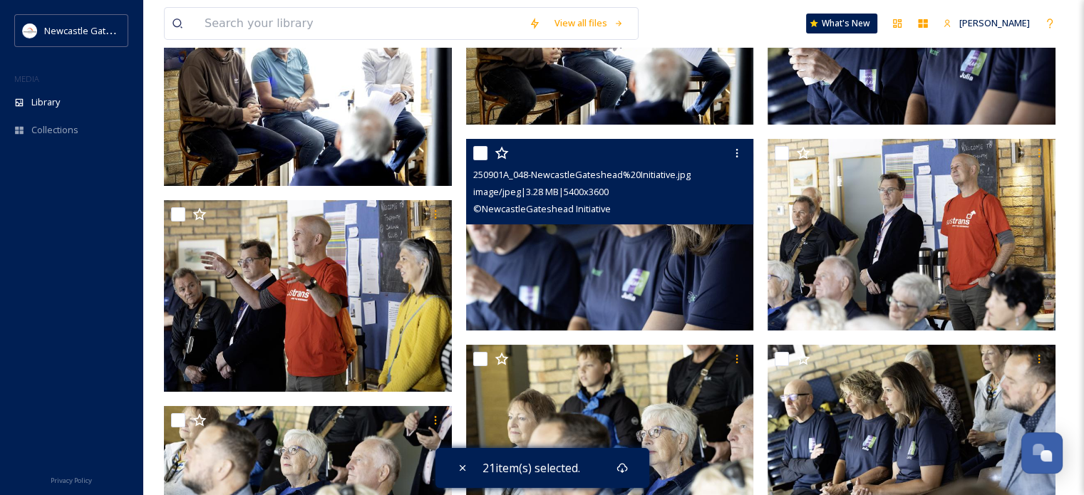
click at [487, 153] on div at bounding box center [611, 153] width 277 height 26
click at [481, 152] on input "checkbox" at bounding box center [480, 153] width 14 height 14
checkbox input "true"
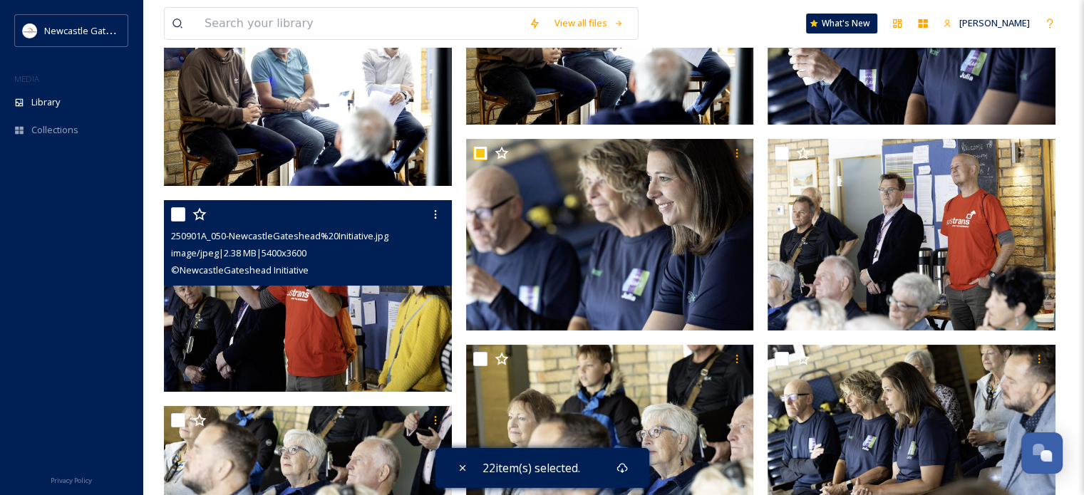
click at [174, 214] on input "checkbox" at bounding box center [178, 214] width 14 height 14
checkbox input "true"
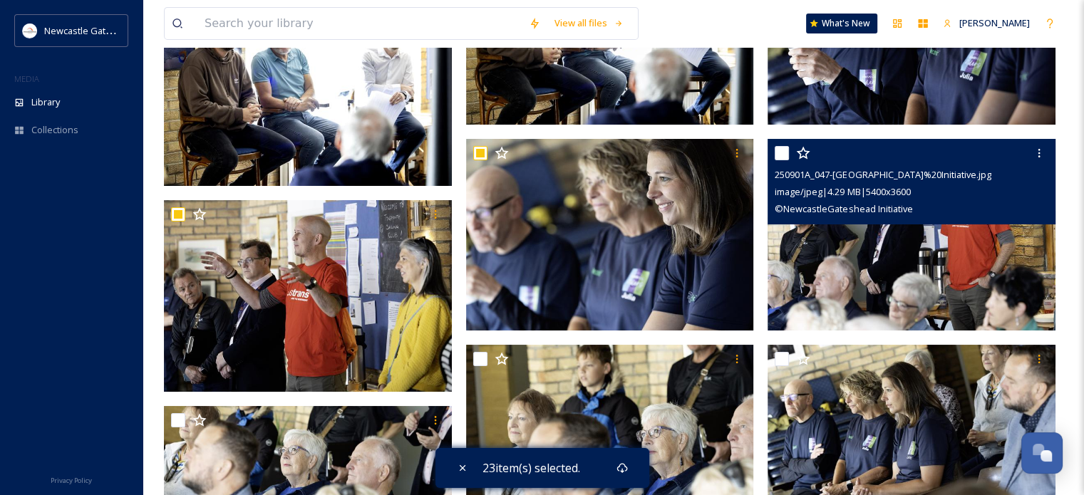
click at [784, 156] on input "checkbox" at bounding box center [781, 153] width 14 height 14
checkbox input "true"
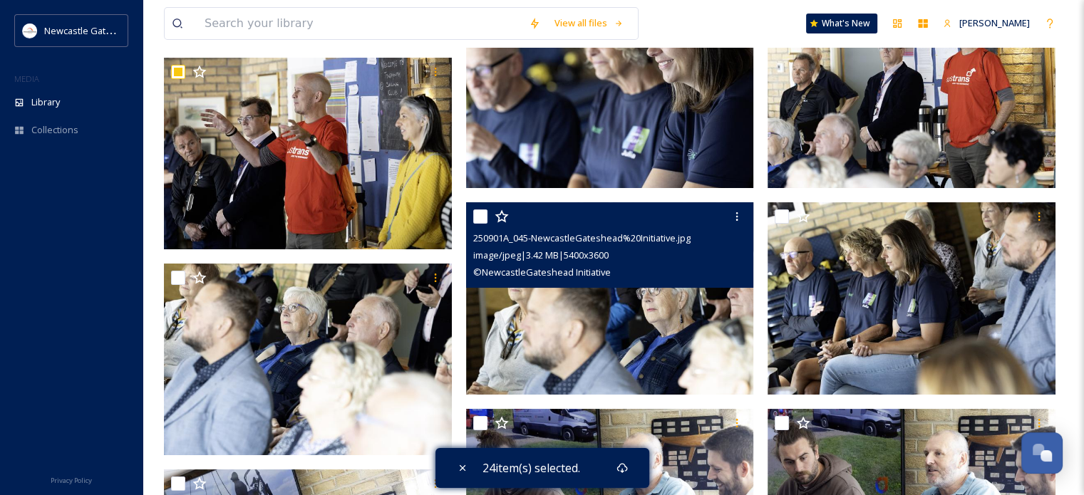
click at [481, 213] on input "checkbox" at bounding box center [480, 216] width 14 height 14
checkbox input "true"
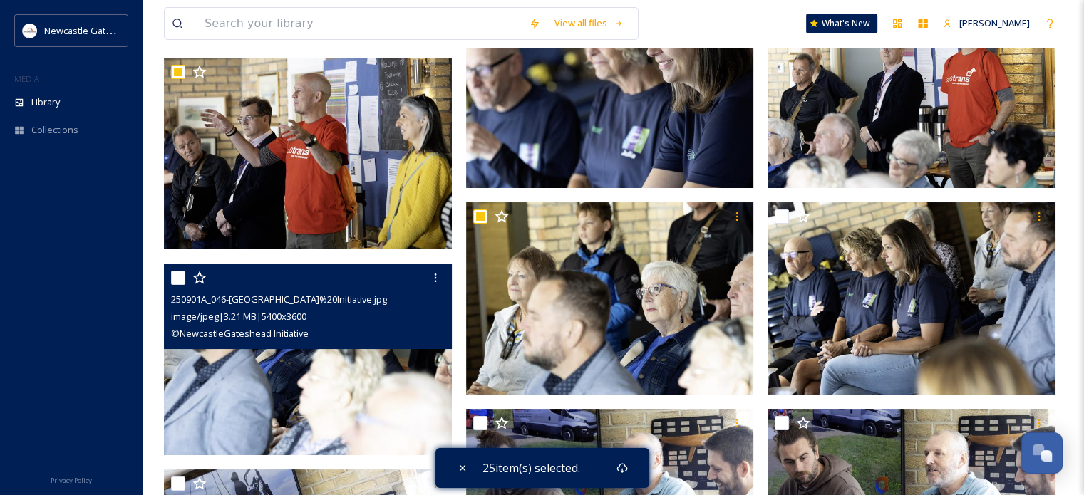
drag, startPoint x: 176, startPoint y: 276, endPoint x: 271, endPoint y: 296, distance: 96.8
click at [177, 274] on input "checkbox" at bounding box center [178, 278] width 14 height 14
checkbox input "true"
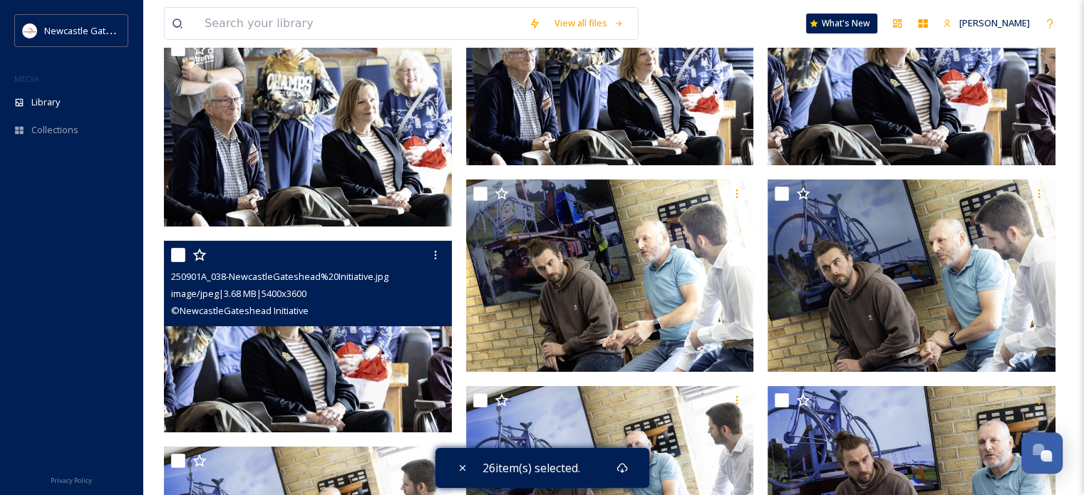
scroll to position [5771, 0]
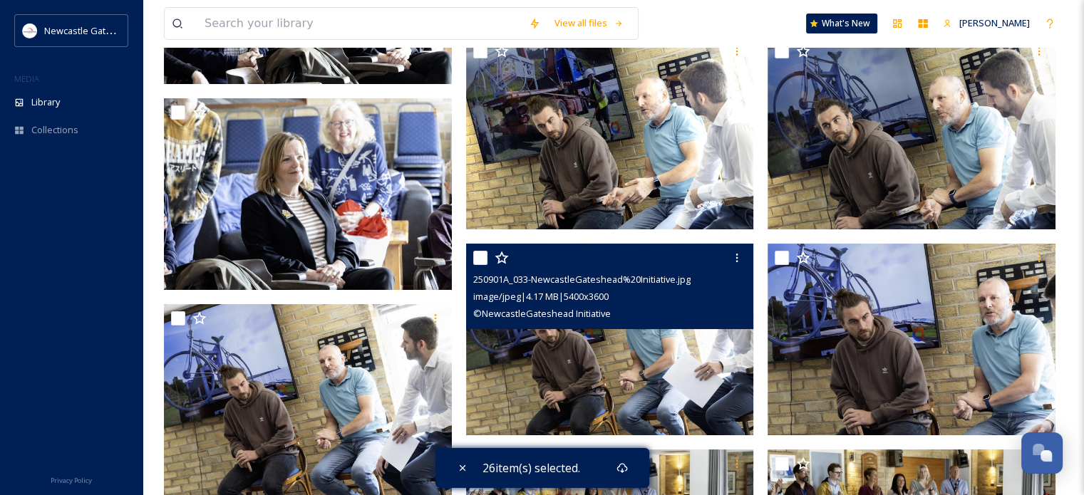
click at [482, 260] on input "checkbox" at bounding box center [480, 258] width 14 height 14
checkbox input "true"
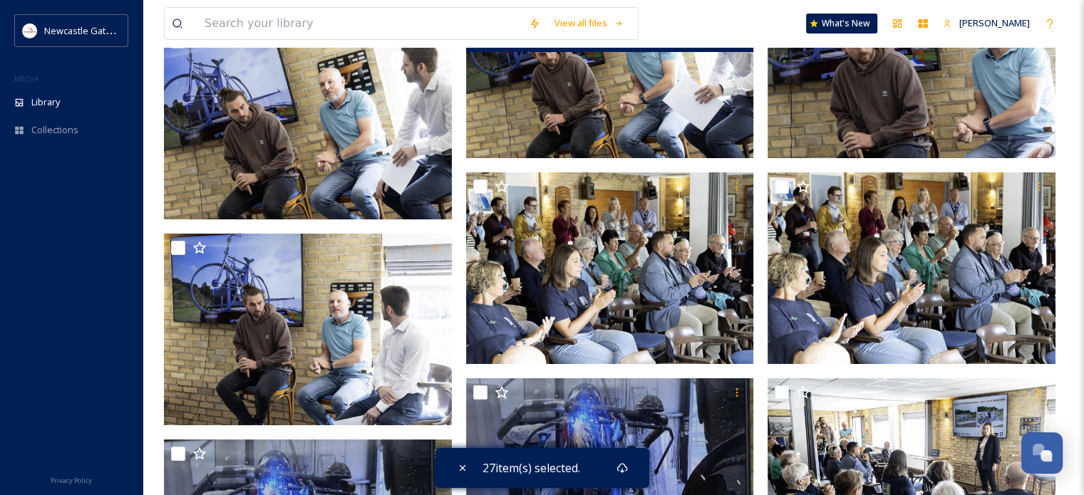
scroll to position [6056, 0]
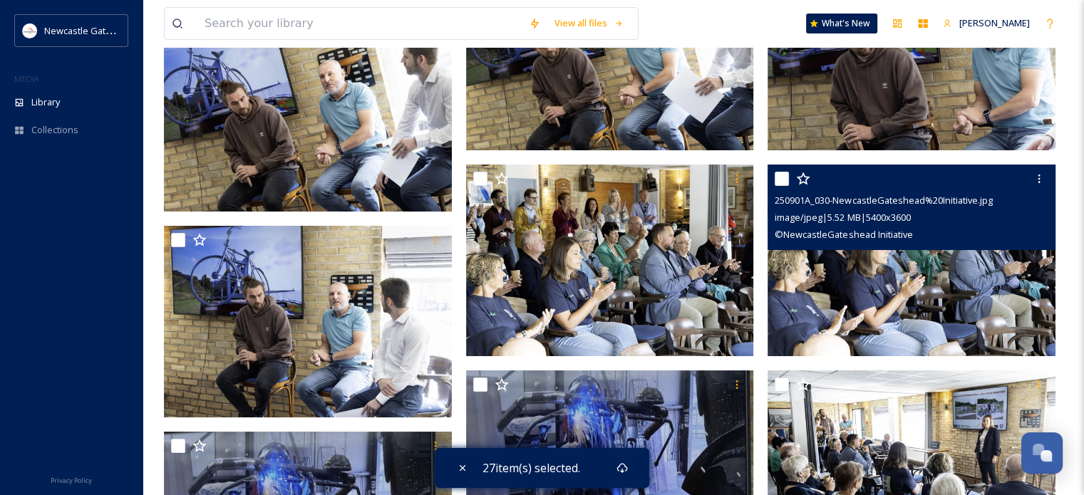
click at [784, 180] on input "checkbox" at bounding box center [781, 179] width 14 height 14
checkbox input "true"
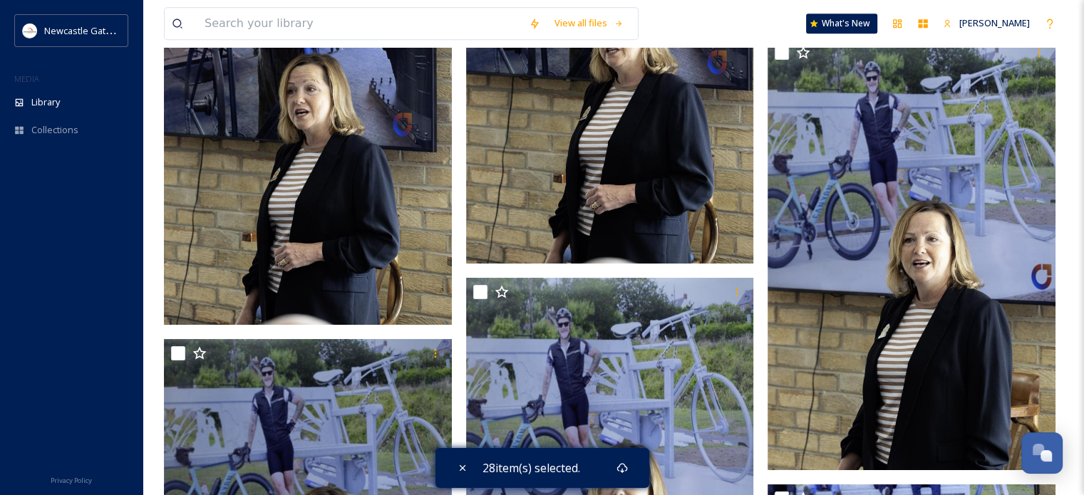
scroll to position [6554, 0]
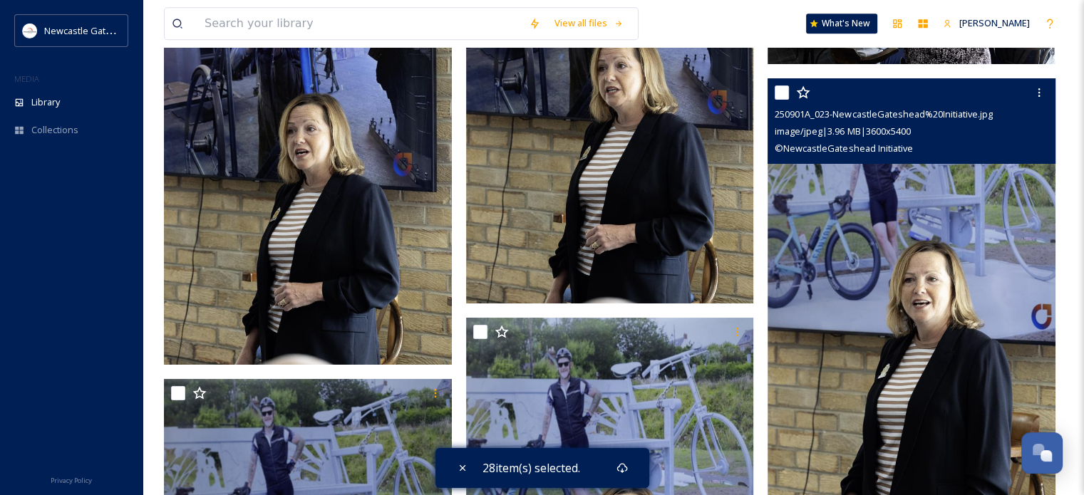
click at [781, 93] on input "checkbox" at bounding box center [781, 92] width 14 height 14
checkbox input "true"
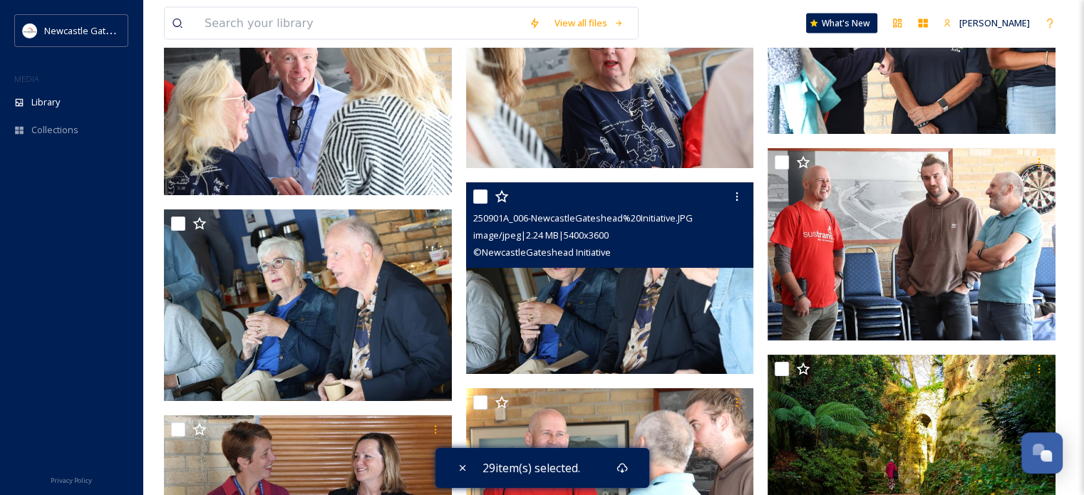
scroll to position [8549, 0]
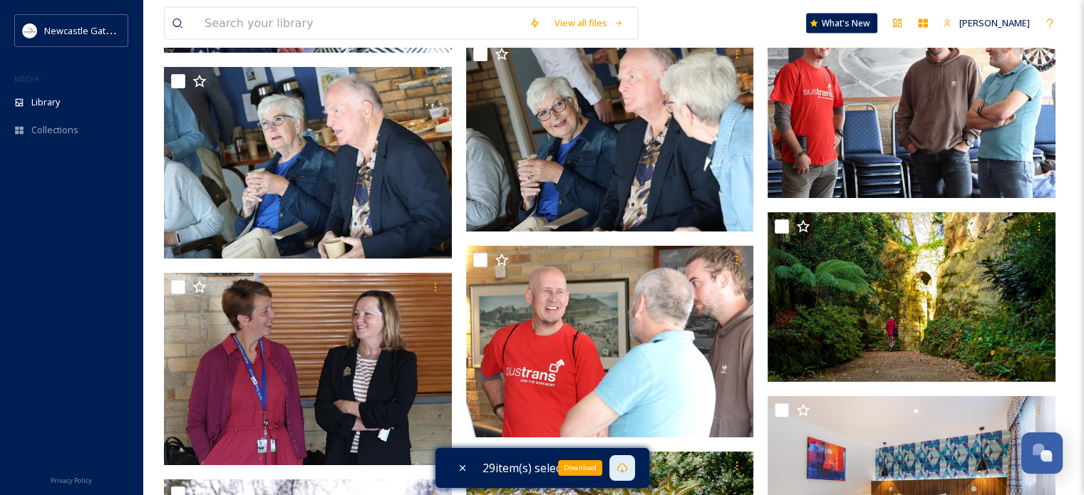
click at [621, 475] on div "Download" at bounding box center [622, 468] width 26 height 26
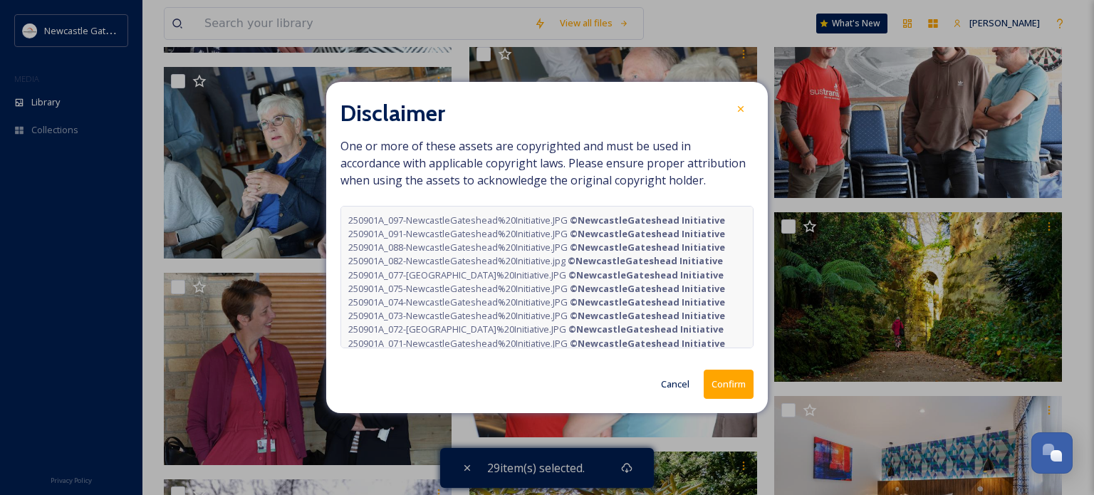
click at [741, 393] on button "Confirm" at bounding box center [729, 384] width 50 height 29
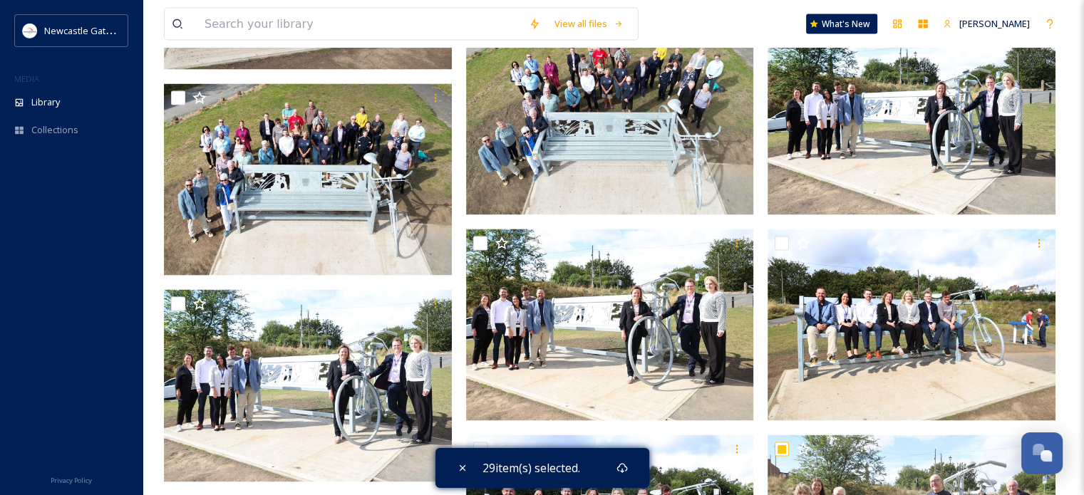
scroll to position [2636, 0]
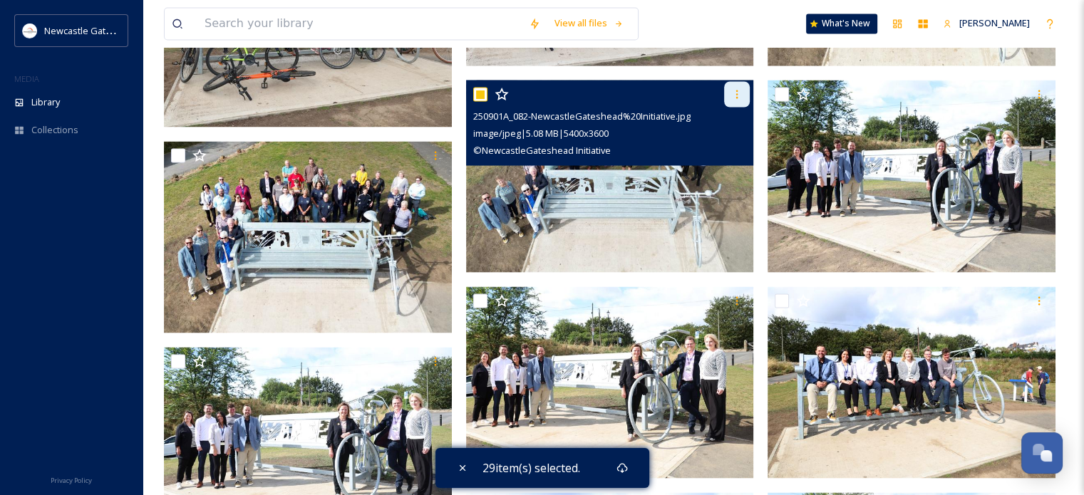
drag, startPoint x: 600, startPoint y: 216, endPoint x: 735, endPoint y: 92, distance: 183.5
click at [735, 92] on icon at bounding box center [736, 93] width 11 height 11
click at [624, 147] on div "© NewcastleGateshead Initiative" at bounding box center [611, 149] width 277 height 17
click at [630, 202] on img at bounding box center [610, 176] width 288 height 192
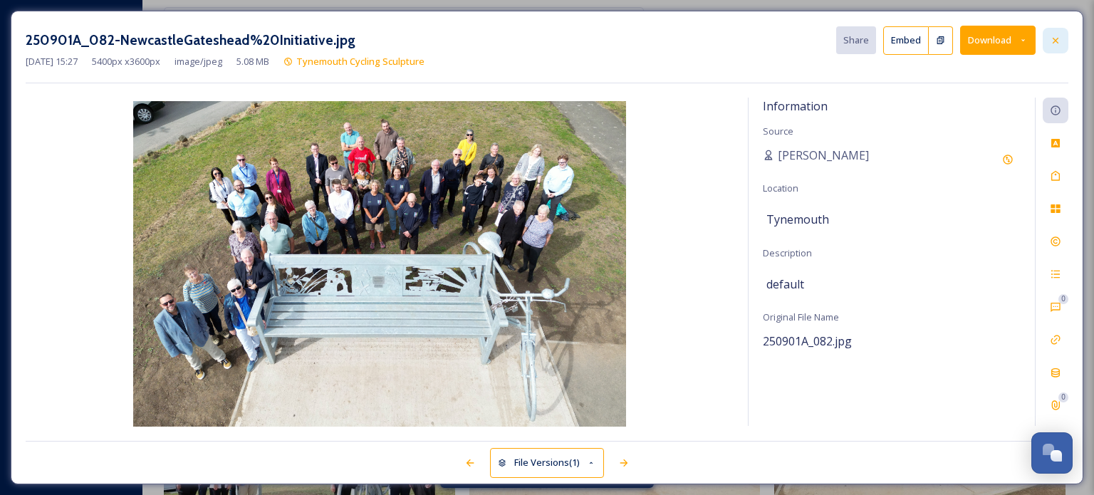
click at [1052, 41] on icon at bounding box center [1055, 40] width 11 height 11
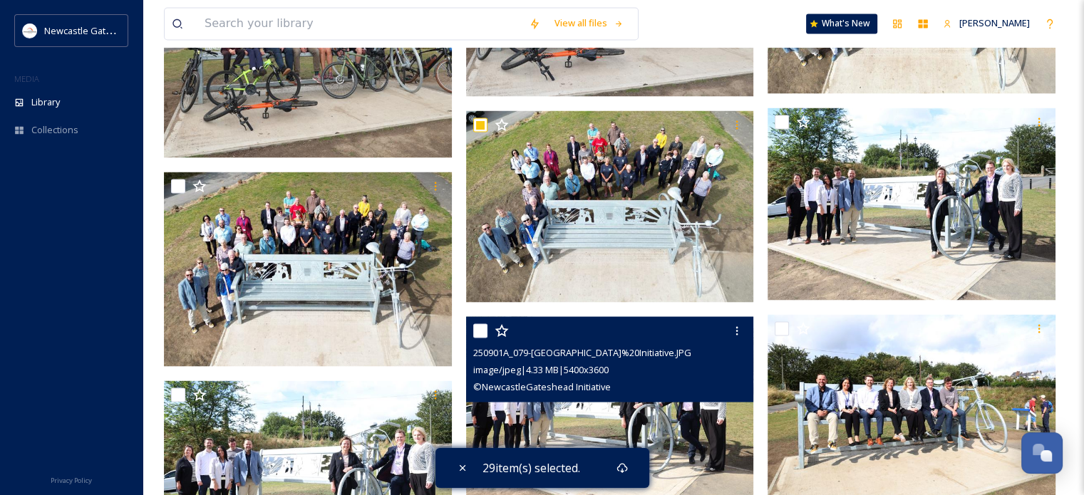
drag, startPoint x: 606, startPoint y: 335, endPoint x: 605, endPoint y: 355, distance: 20.0
click at [605, 355] on span "250901A_079-[GEOGRAPHIC_DATA]%20Initiative.JPG" at bounding box center [582, 352] width 218 height 13
click at [630, 443] on img at bounding box center [610, 412] width 288 height 192
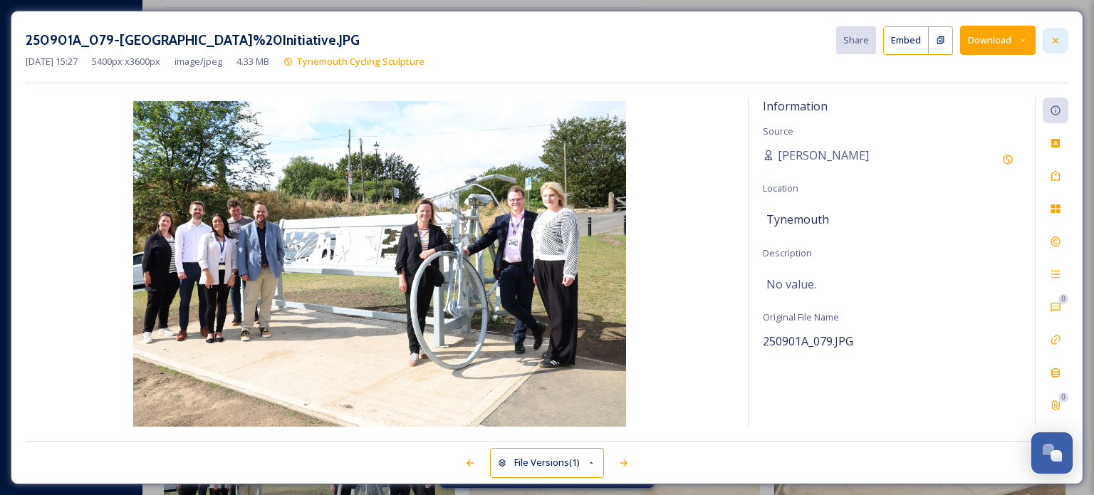
click at [1060, 35] on icon at bounding box center [1055, 40] width 11 height 11
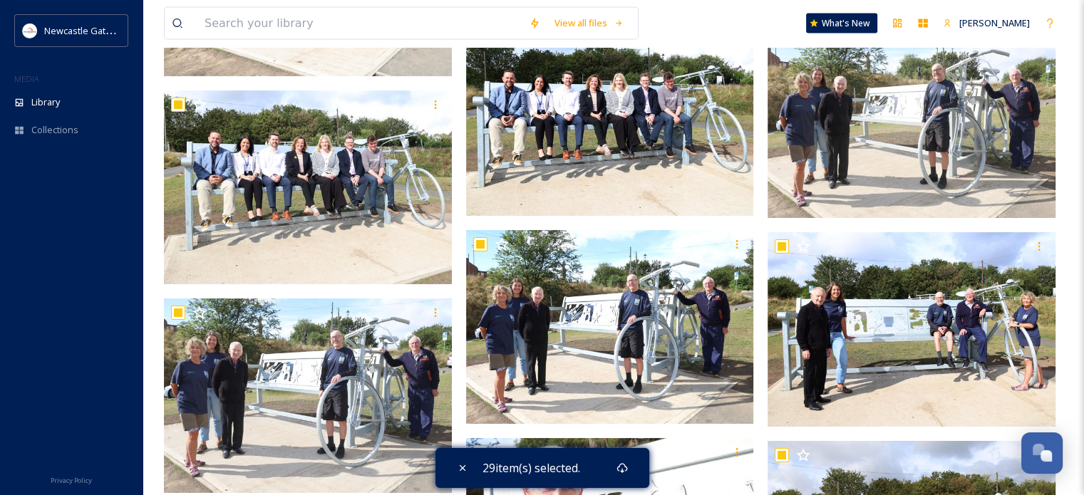
scroll to position [3491, 0]
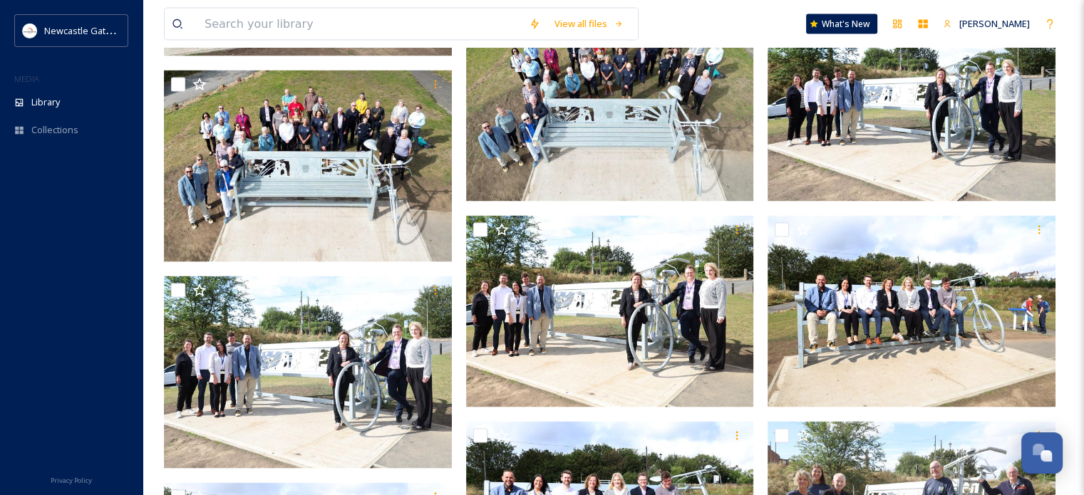
scroll to position [2921, 0]
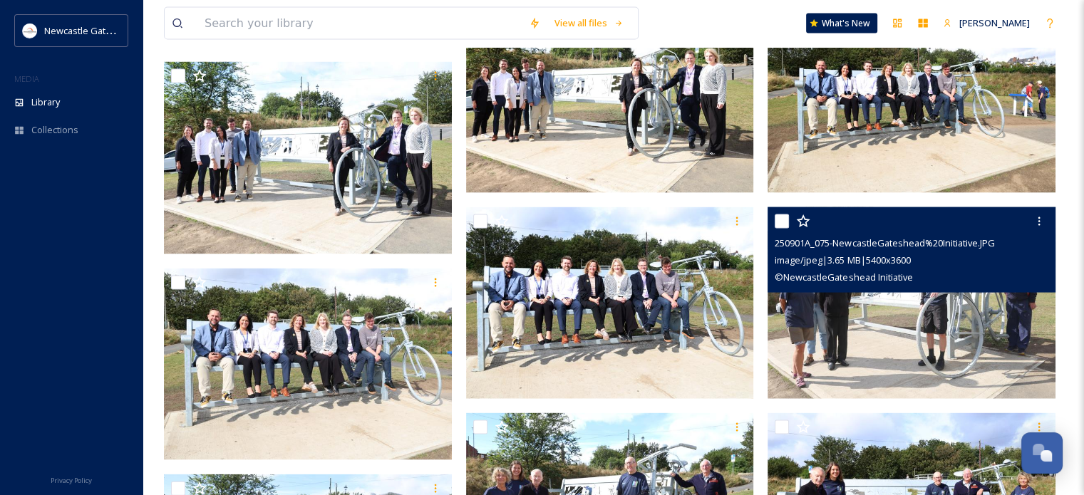
click at [779, 224] on input "checkbox" at bounding box center [781, 221] width 14 height 14
checkbox input "true"
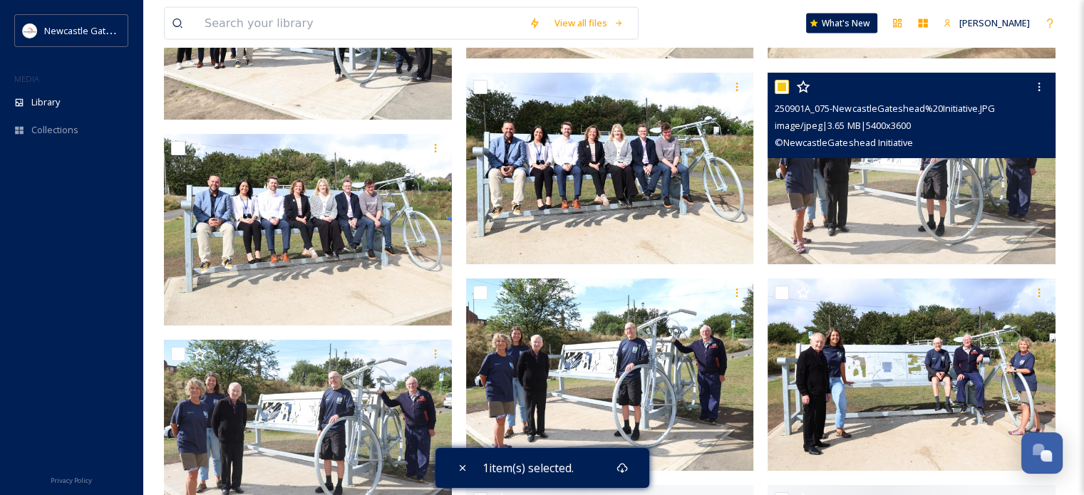
scroll to position [3063, 0]
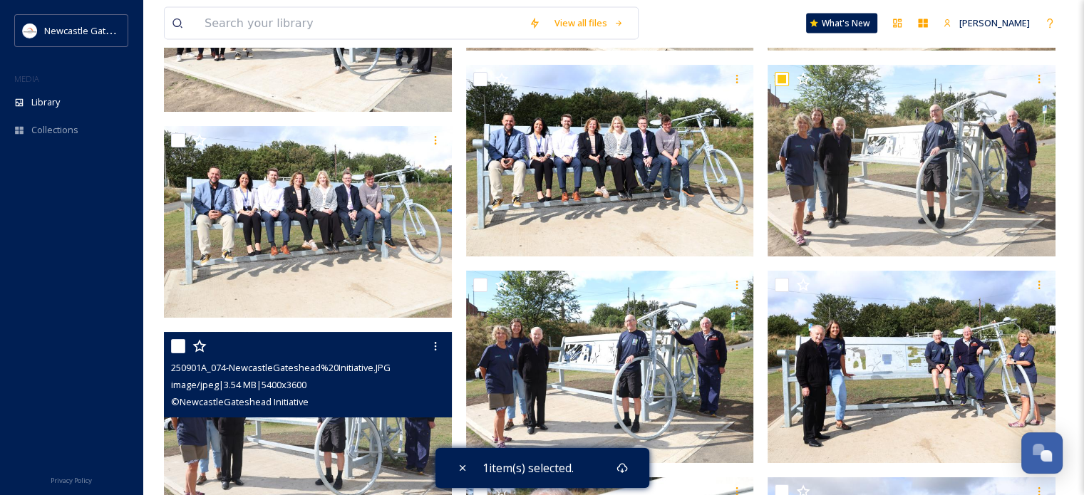
click at [177, 341] on input "checkbox" at bounding box center [178, 346] width 14 height 14
checkbox input "true"
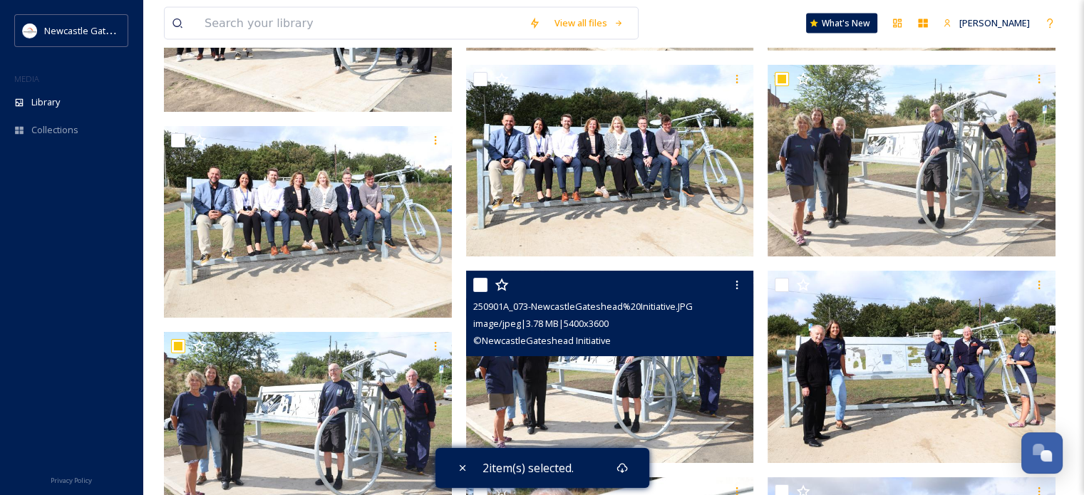
click at [479, 281] on input "checkbox" at bounding box center [480, 285] width 14 height 14
checkbox input "true"
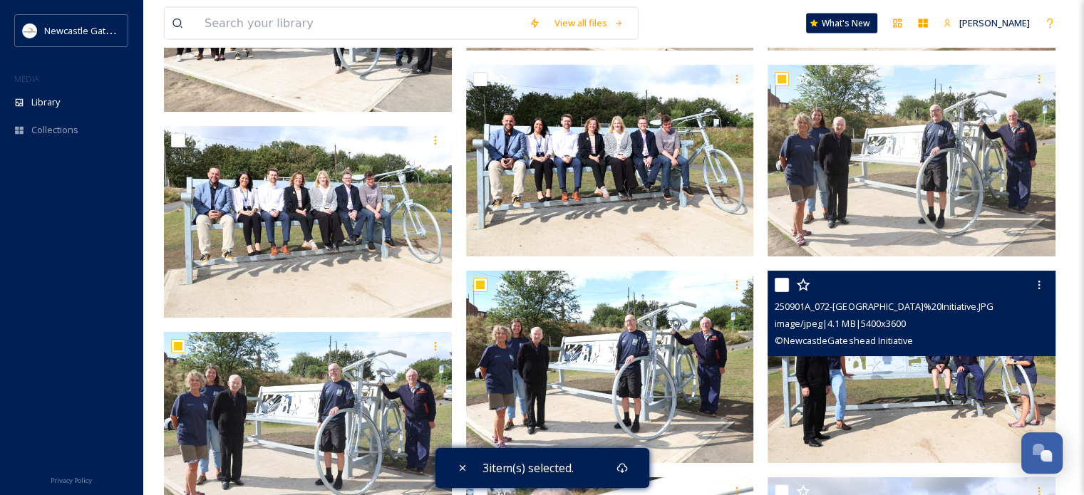
click at [784, 285] on input "checkbox" at bounding box center [781, 285] width 14 height 14
checkbox input "true"
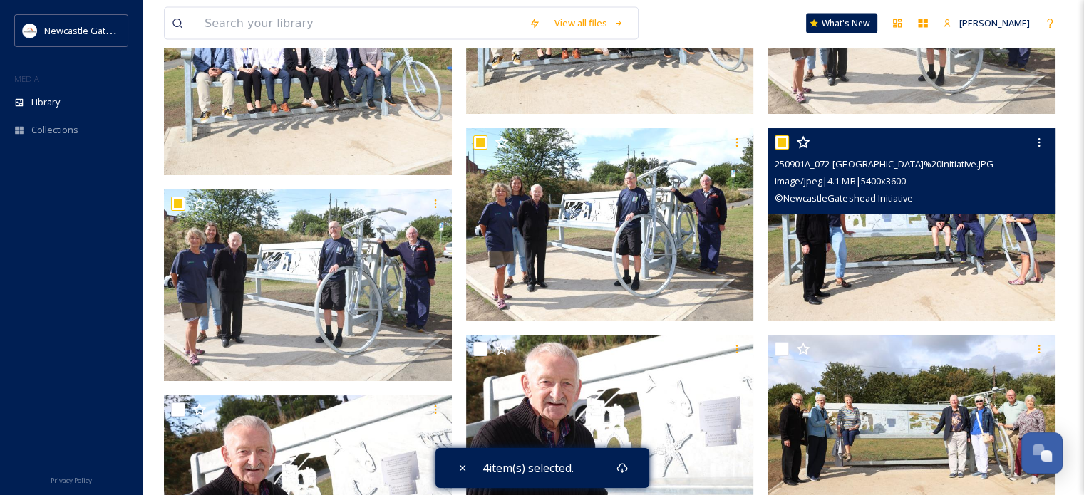
scroll to position [3348, 0]
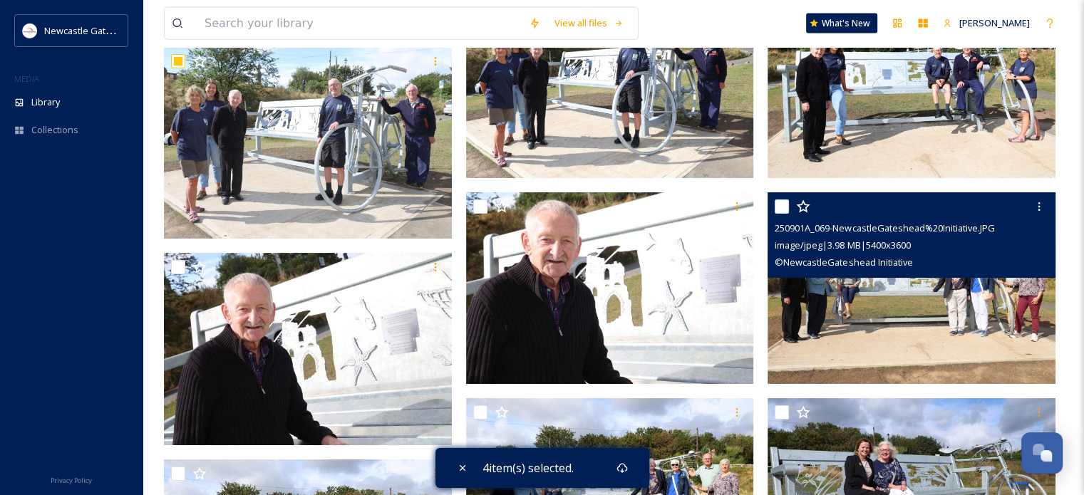
click at [784, 207] on input "checkbox" at bounding box center [781, 206] width 14 height 14
checkbox input "true"
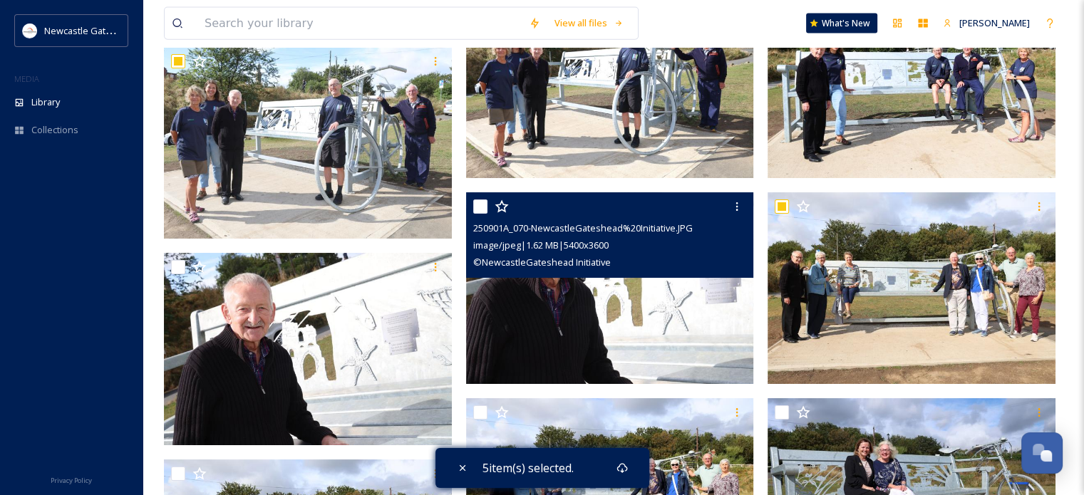
click at [480, 207] on input "checkbox" at bounding box center [480, 206] width 14 height 14
checkbox input "true"
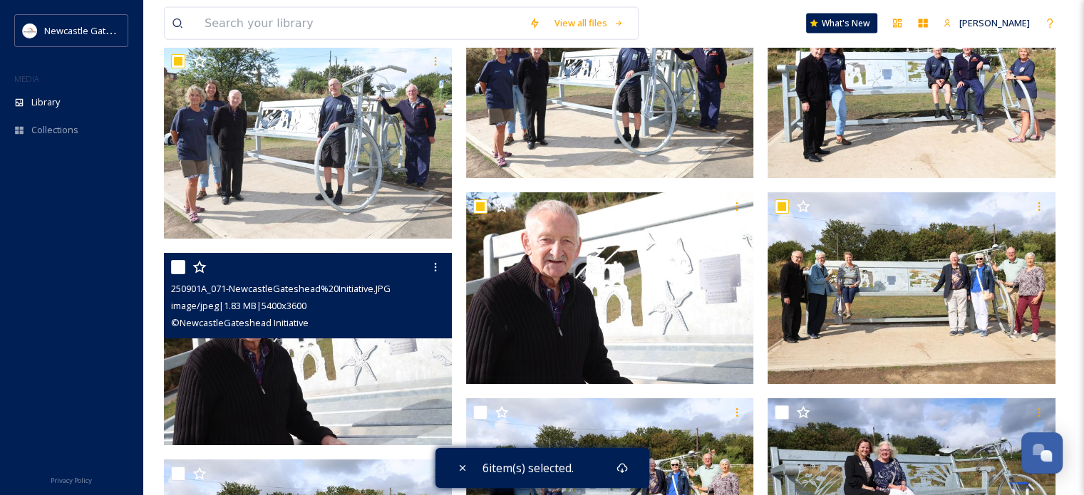
click at [172, 264] on input "checkbox" at bounding box center [178, 267] width 14 height 14
checkbox input "true"
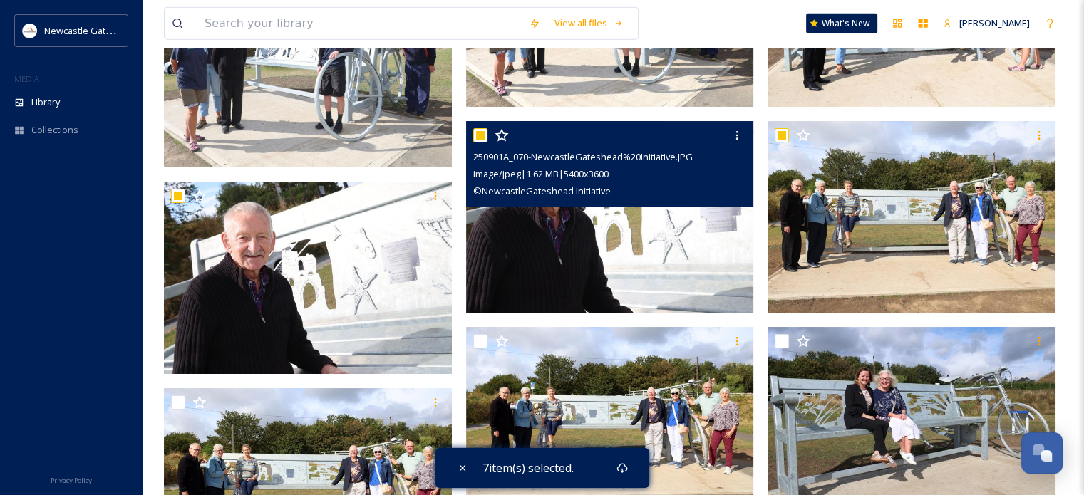
scroll to position [3562, 0]
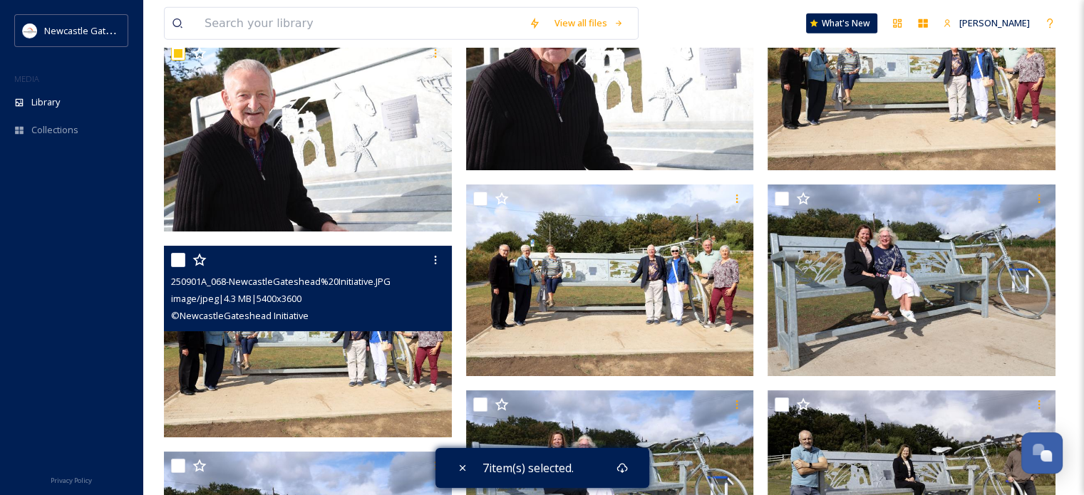
click at [182, 261] on input "checkbox" at bounding box center [178, 260] width 14 height 14
checkbox input "true"
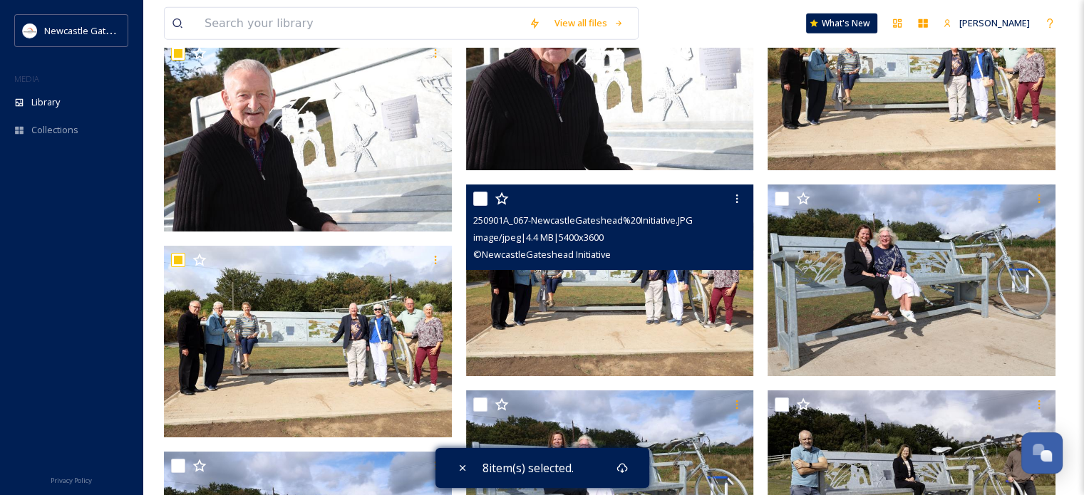
click at [476, 199] on input "checkbox" at bounding box center [480, 199] width 14 height 14
checkbox input "true"
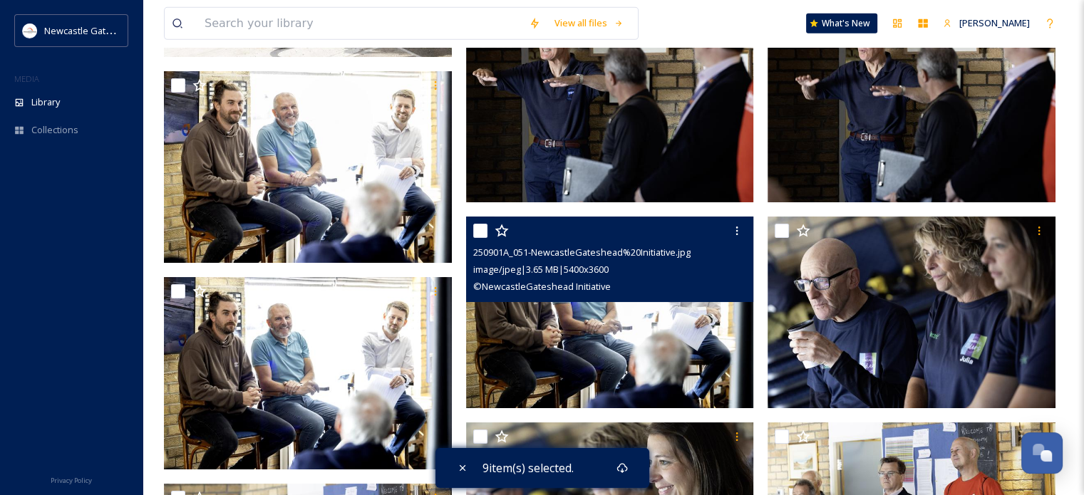
scroll to position [4631, 0]
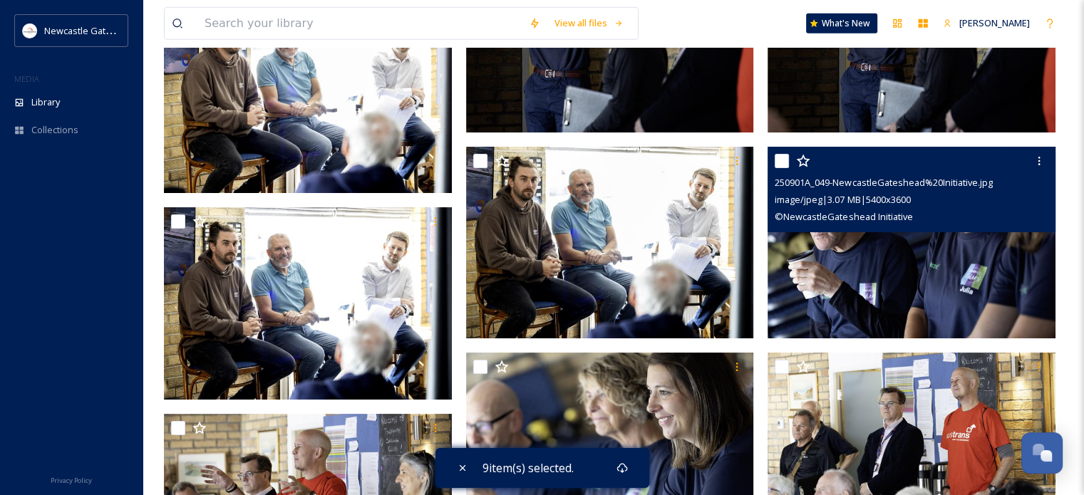
click at [785, 160] on input "checkbox" at bounding box center [781, 161] width 14 height 14
checkbox input "true"
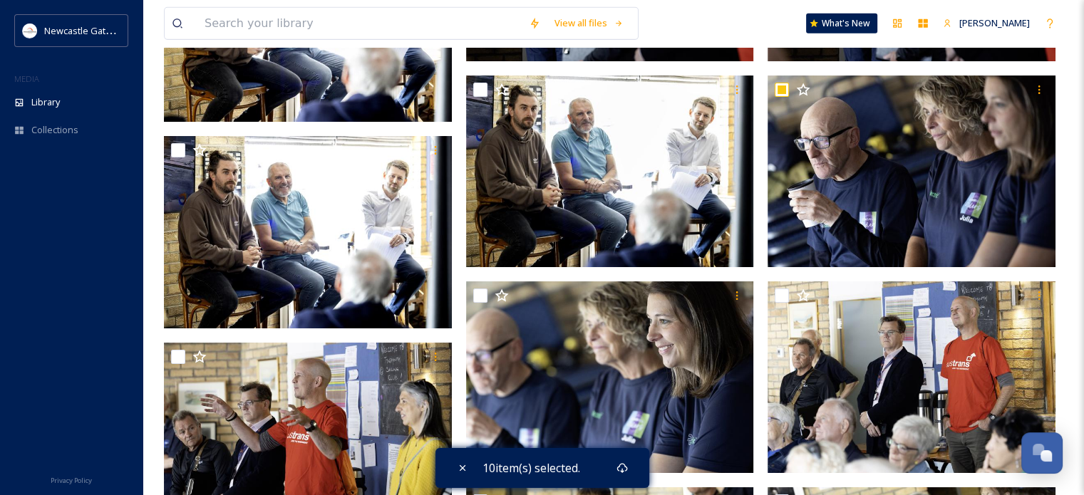
scroll to position [4845, 0]
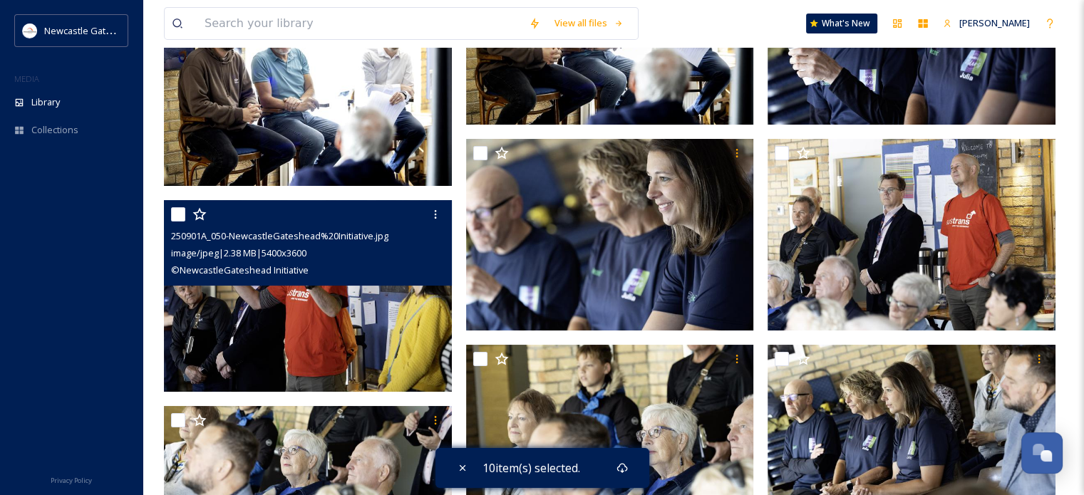
click at [178, 216] on input "checkbox" at bounding box center [178, 214] width 14 height 14
checkbox input "true"
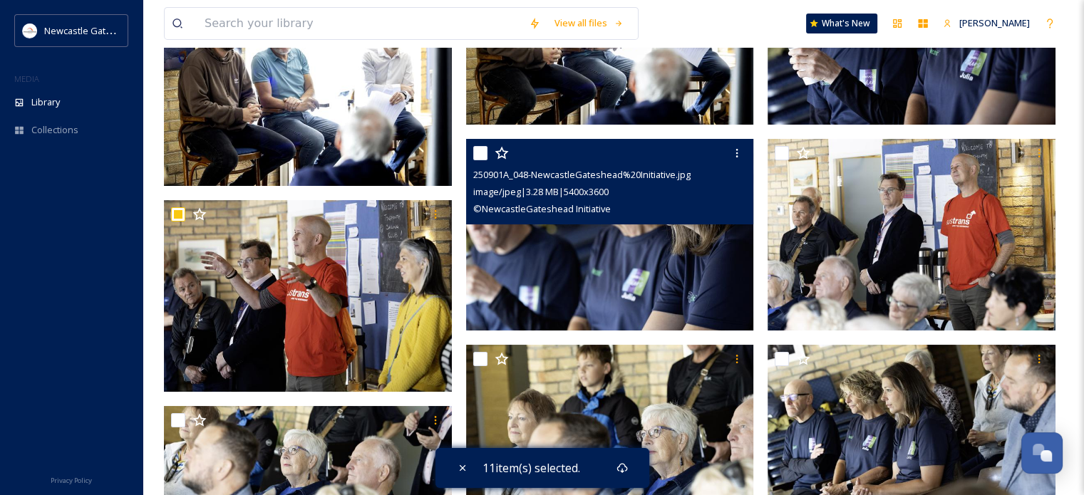
click at [479, 156] on input "checkbox" at bounding box center [480, 153] width 14 height 14
checkbox input "true"
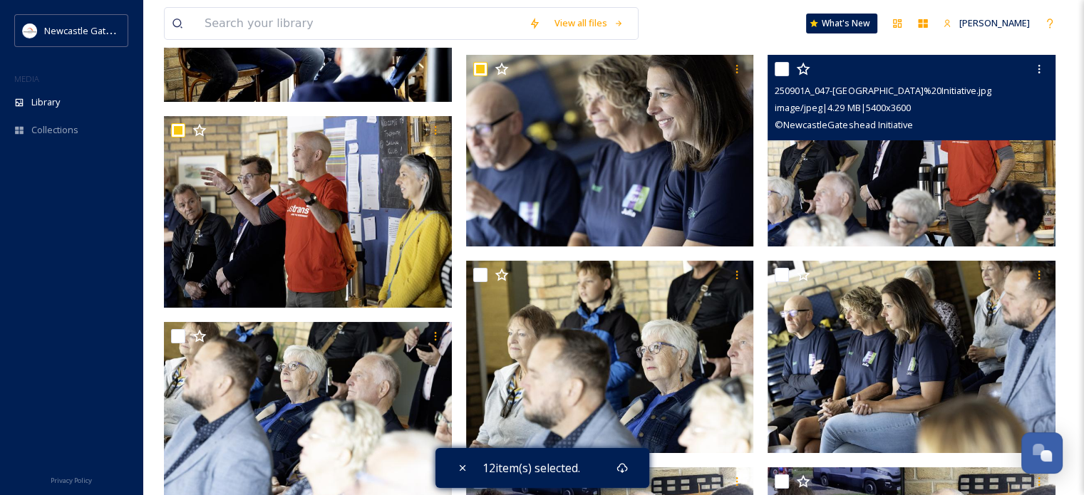
scroll to position [4987, 0]
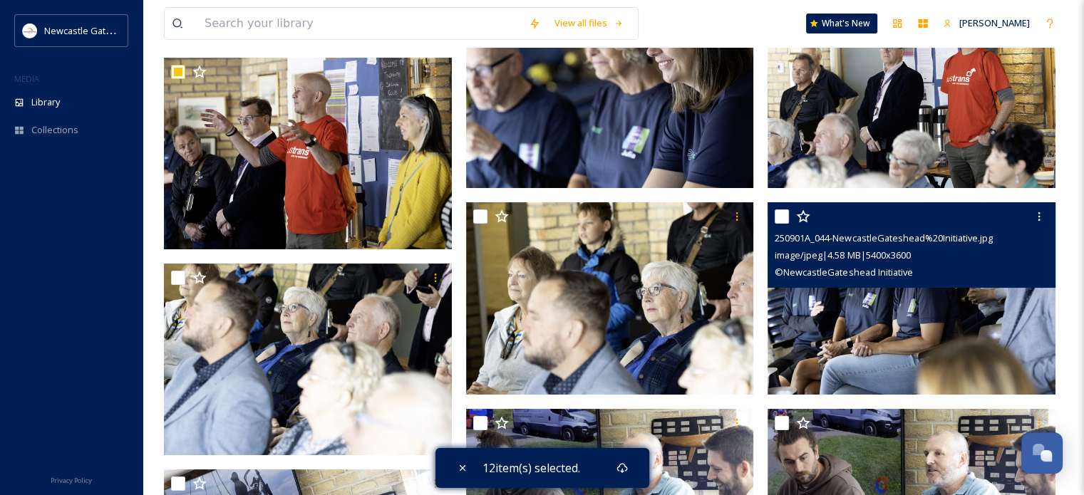
click at [778, 218] on input "checkbox" at bounding box center [781, 216] width 14 height 14
checkbox input "true"
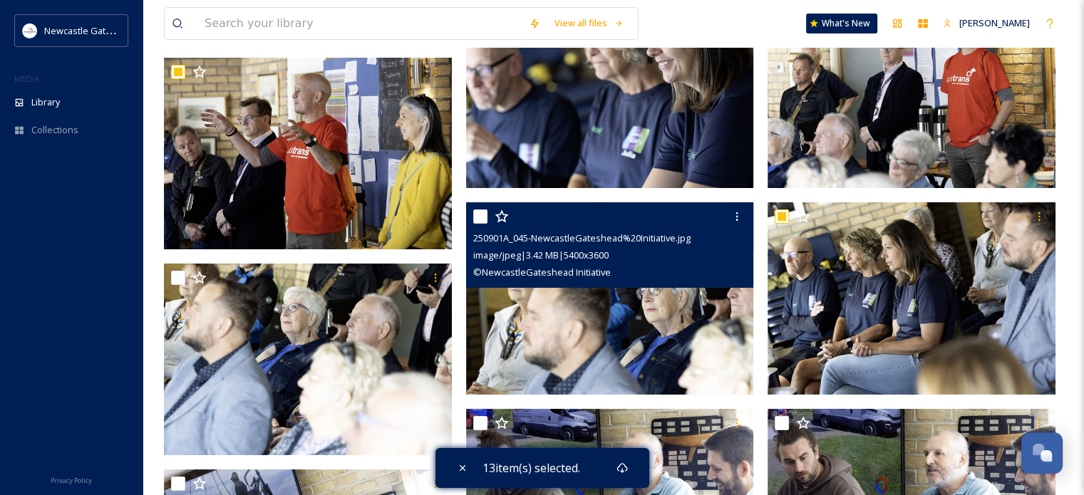
click at [482, 219] on input "checkbox" at bounding box center [480, 216] width 14 height 14
checkbox input "true"
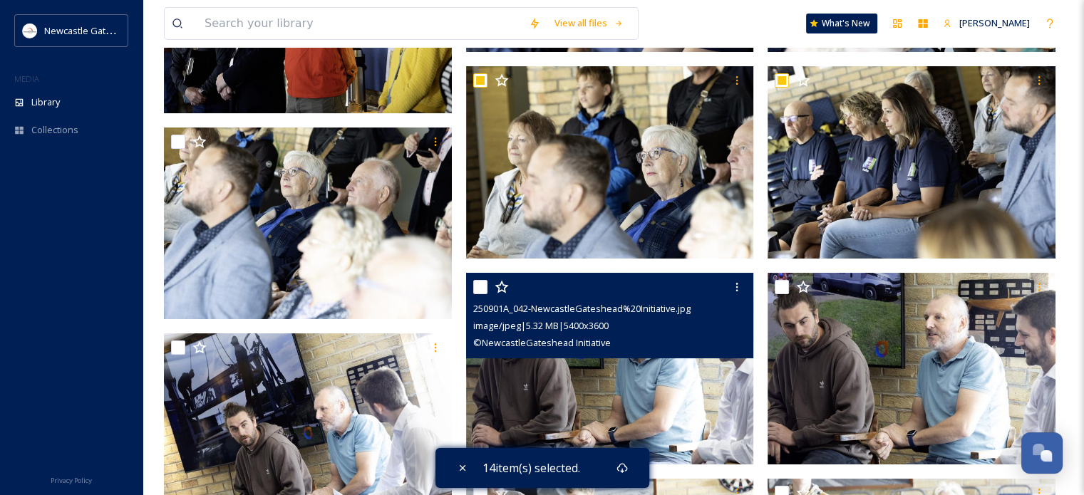
scroll to position [5129, 0]
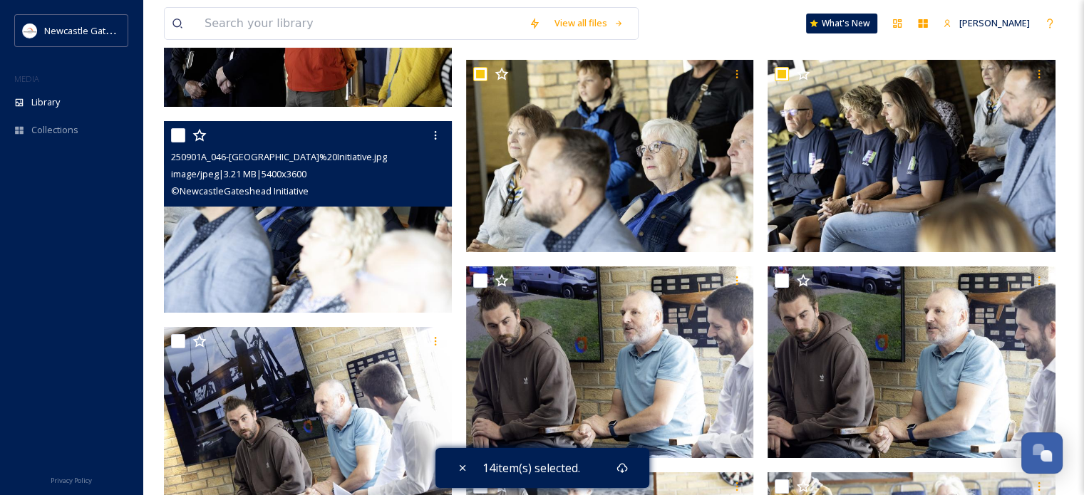
click at [173, 135] on input "checkbox" at bounding box center [178, 135] width 14 height 14
checkbox input "true"
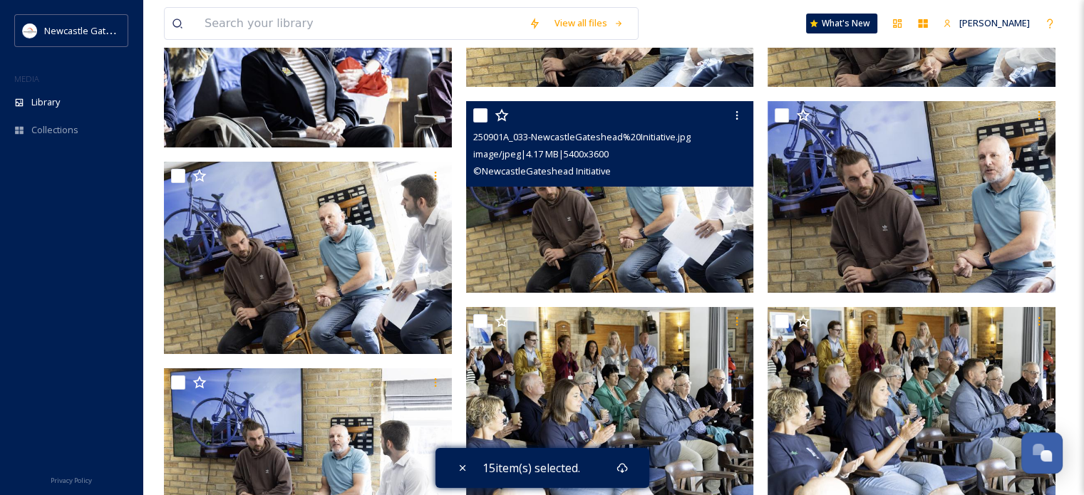
scroll to position [5984, 0]
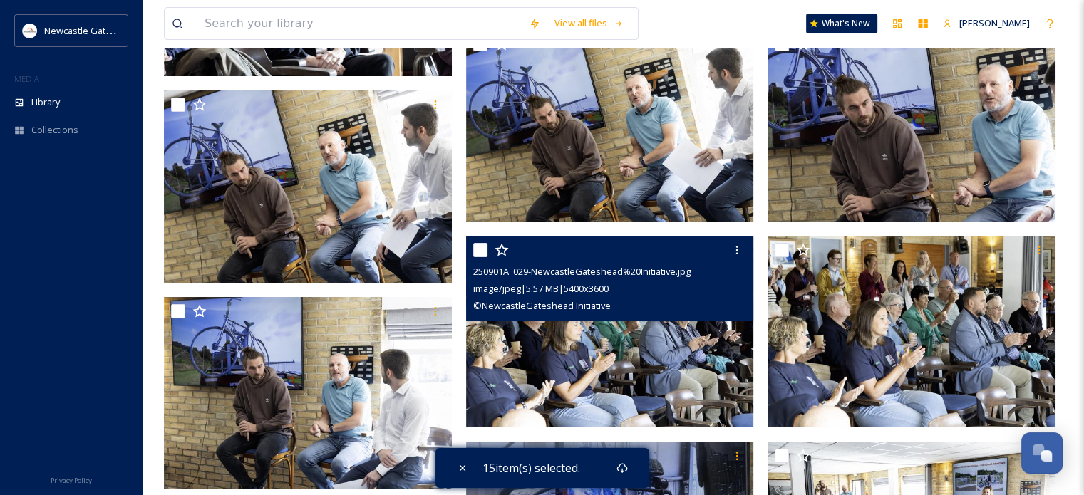
click at [482, 246] on input "checkbox" at bounding box center [480, 250] width 14 height 14
checkbox input "true"
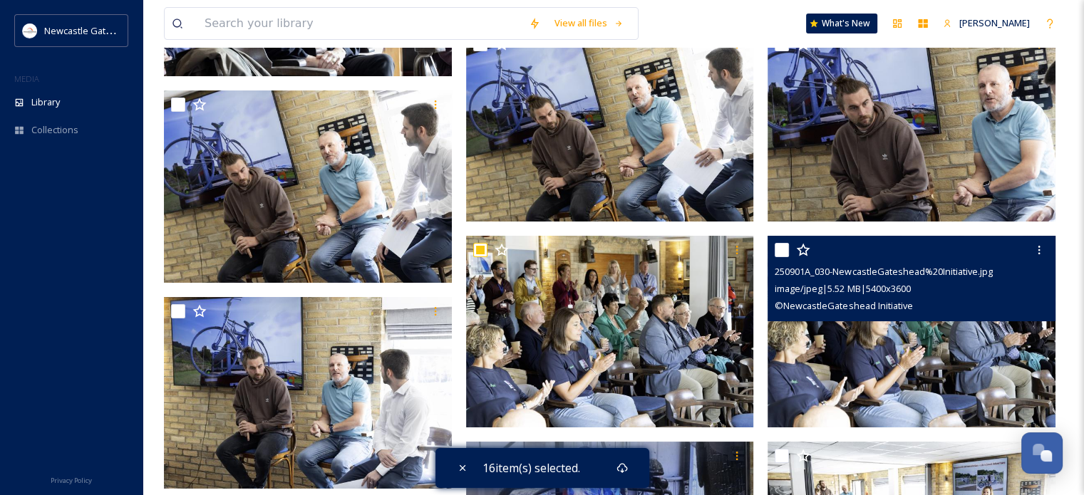
click at [785, 250] on input "checkbox" at bounding box center [781, 250] width 14 height 14
checkbox input "true"
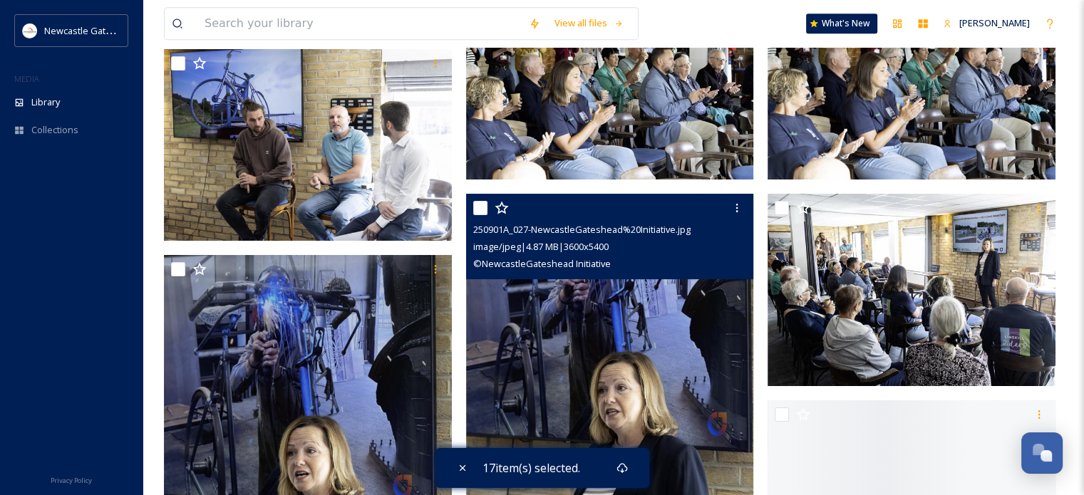
scroll to position [6269, 0]
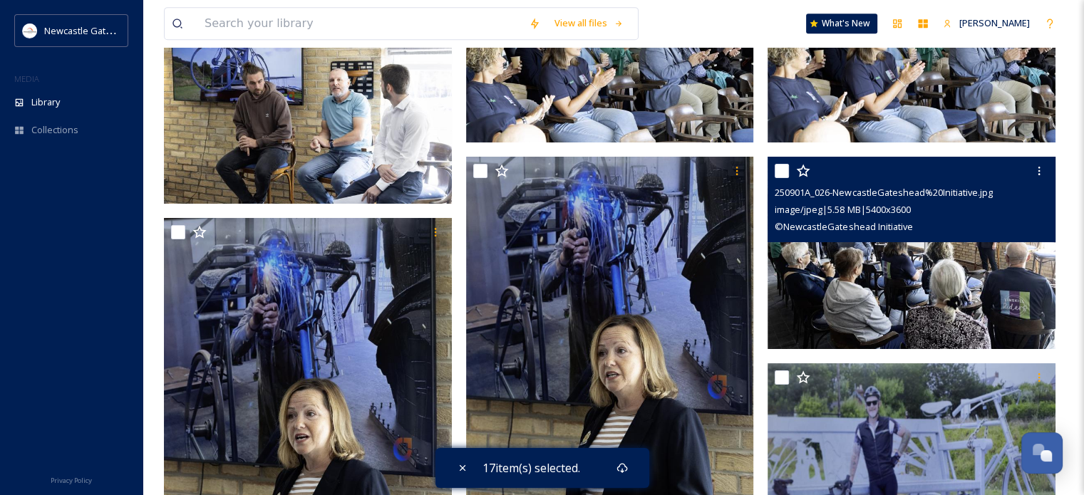
click at [777, 172] on input "checkbox" at bounding box center [781, 171] width 14 height 14
checkbox input "true"
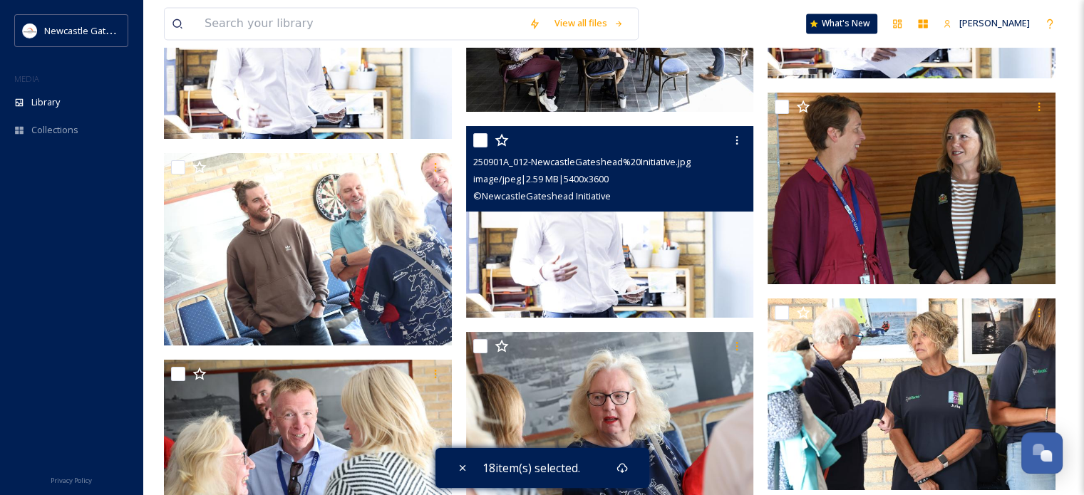
scroll to position [8264, 0]
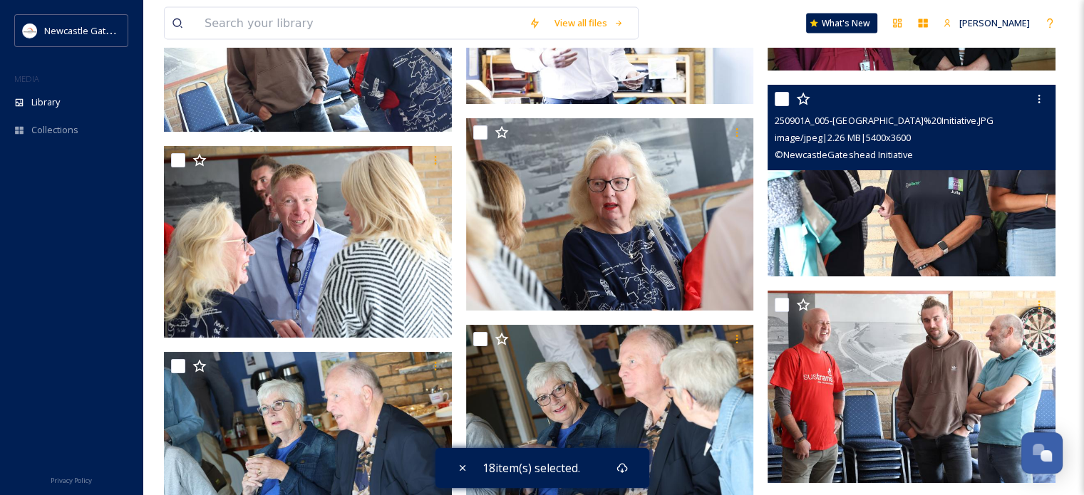
click at [780, 103] on input "checkbox" at bounding box center [781, 99] width 14 height 14
checkbox input "true"
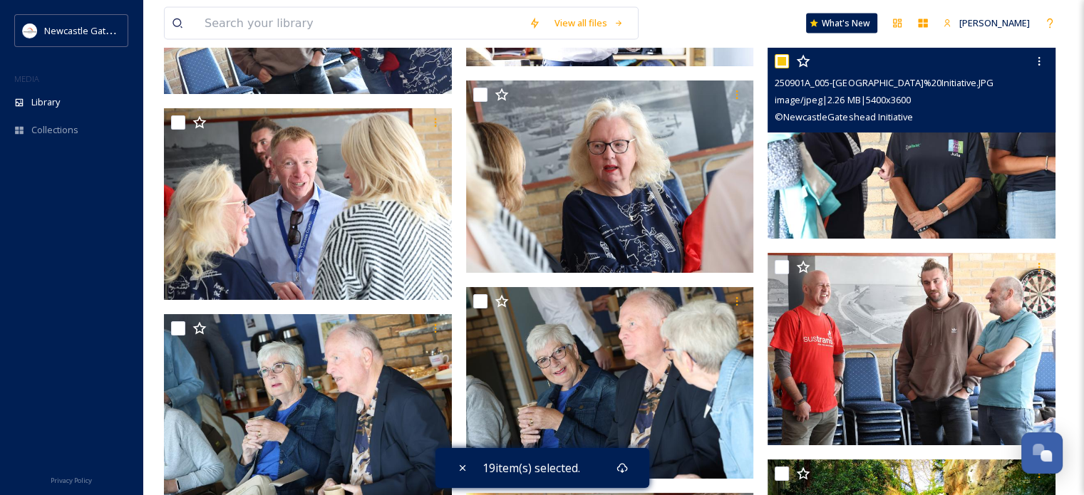
scroll to position [8407, 0]
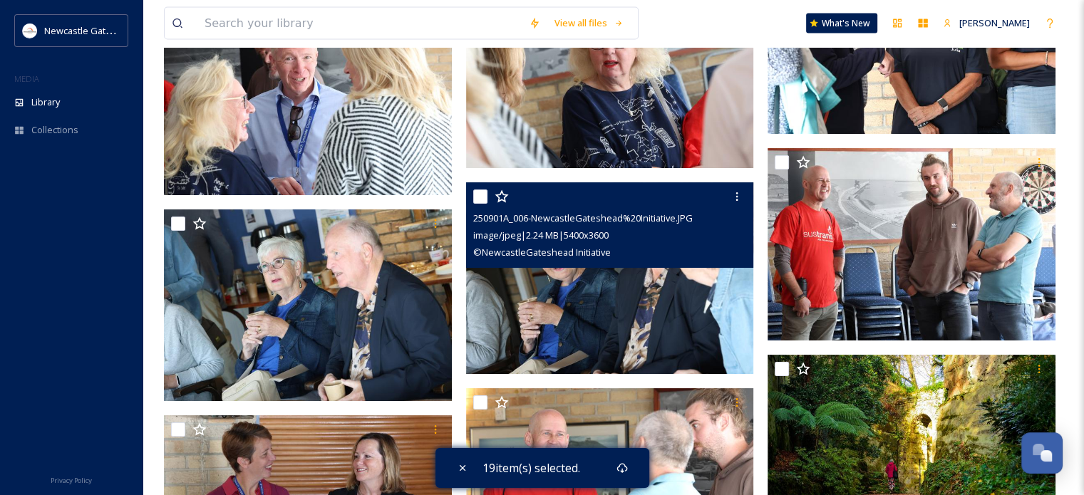
click at [482, 197] on input "checkbox" at bounding box center [480, 197] width 14 height 14
checkbox input "true"
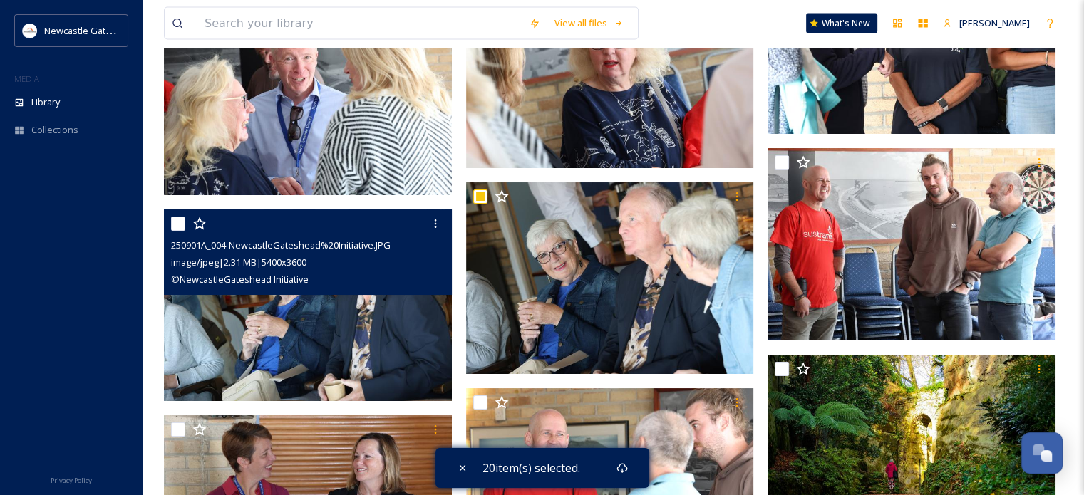
click at [183, 219] on input "checkbox" at bounding box center [178, 224] width 14 height 14
checkbox input "true"
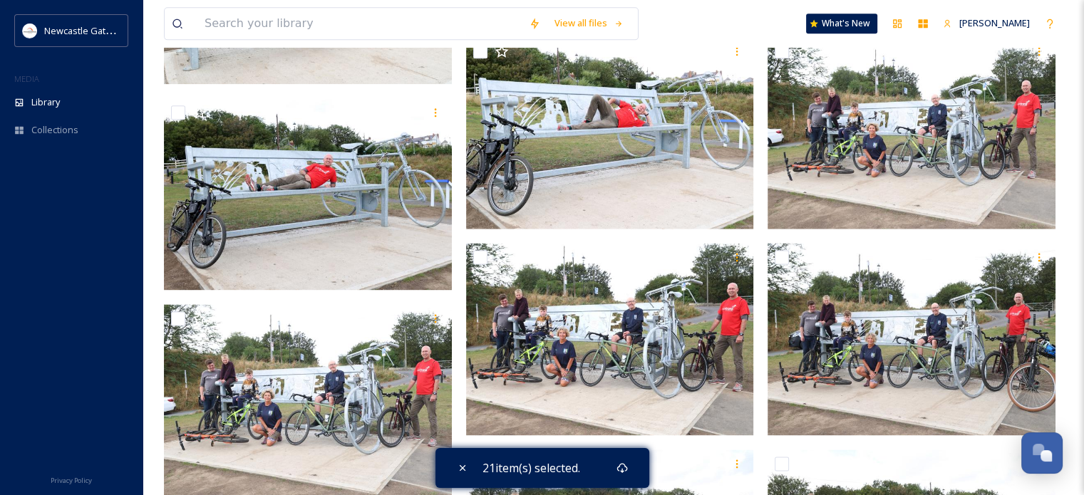
scroll to position [1852, 0]
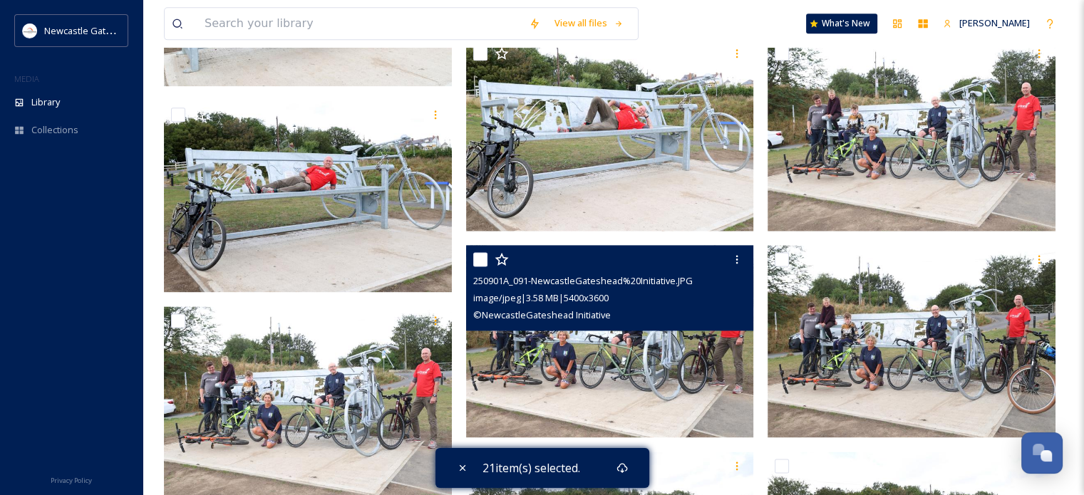
click at [482, 263] on input "checkbox" at bounding box center [480, 259] width 14 height 14
checkbox input "true"
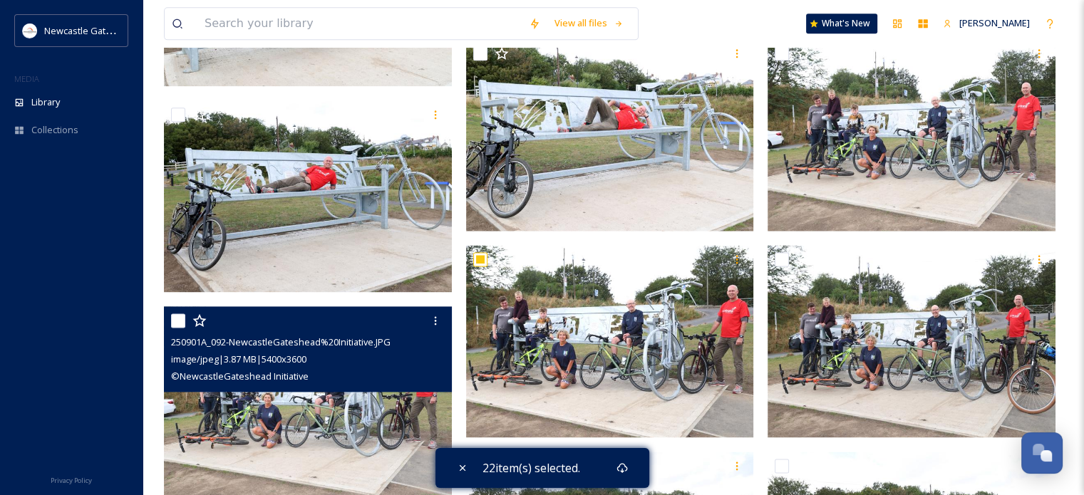
click at [177, 323] on input "checkbox" at bounding box center [178, 320] width 14 height 14
checkbox input "true"
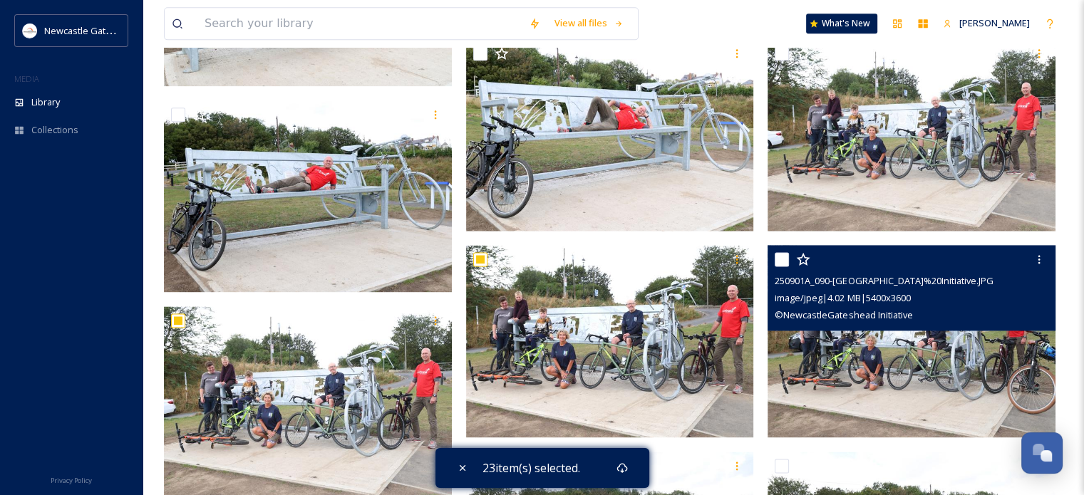
click at [783, 261] on input "checkbox" at bounding box center [781, 259] width 14 height 14
checkbox input "true"
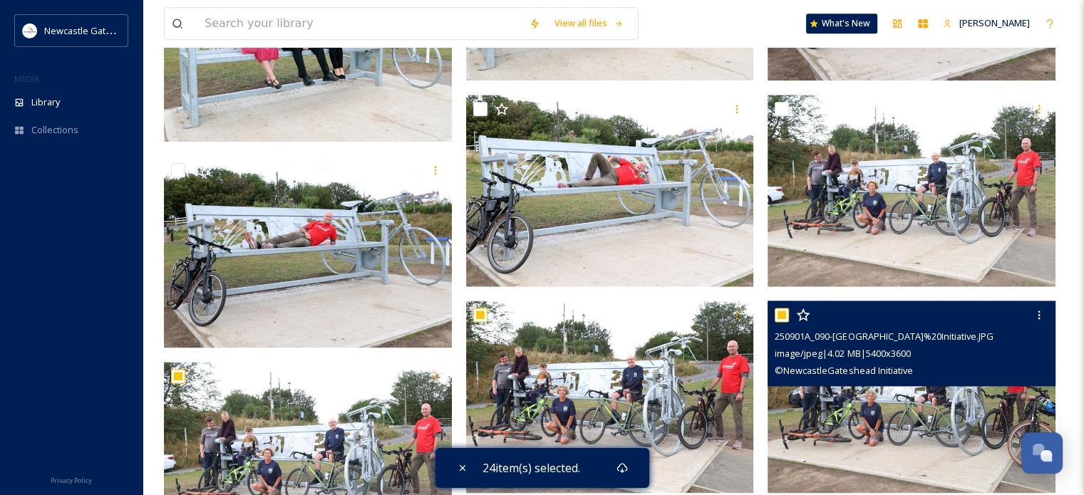
scroll to position [1710, 0]
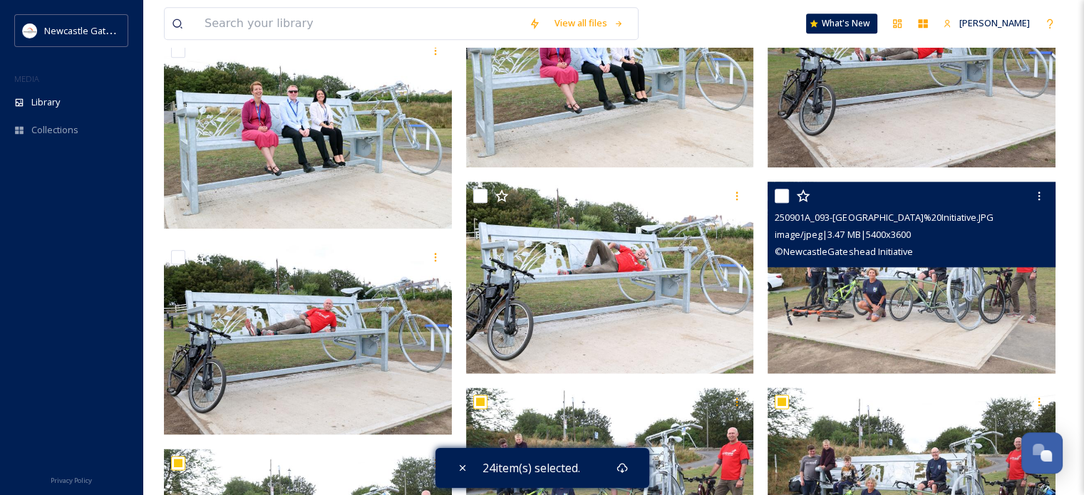
click at [784, 199] on input "checkbox" at bounding box center [781, 196] width 14 height 14
checkbox input "true"
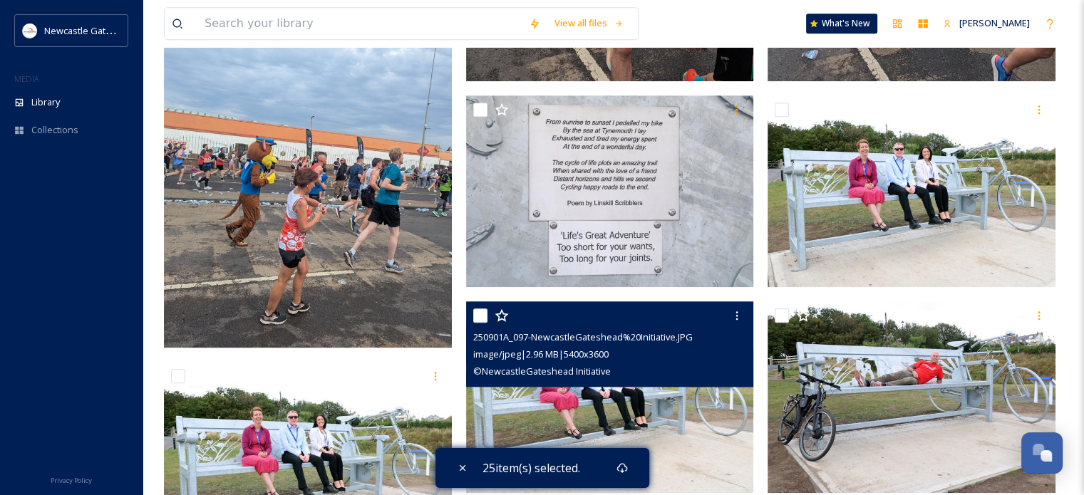
scroll to position [1354, 0]
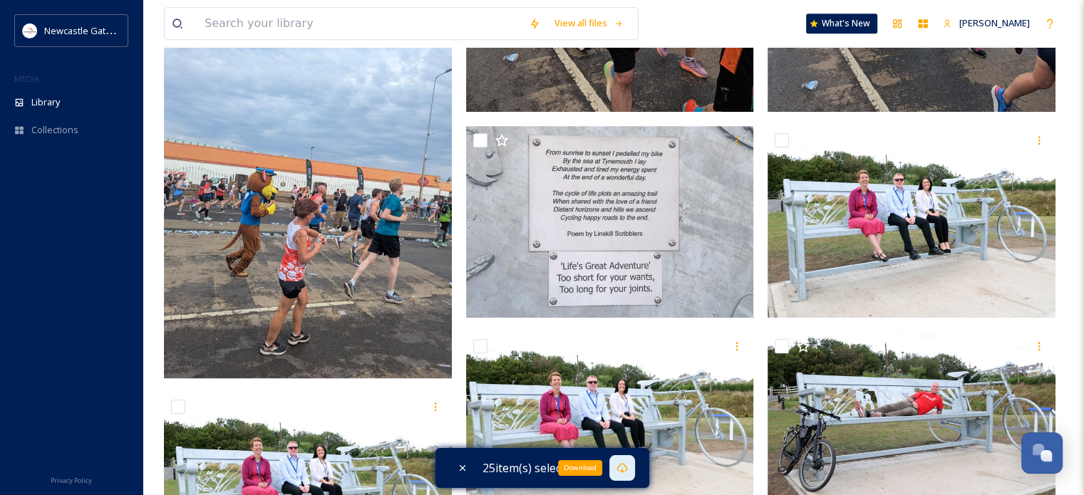
click at [618, 469] on icon at bounding box center [621, 467] width 11 height 11
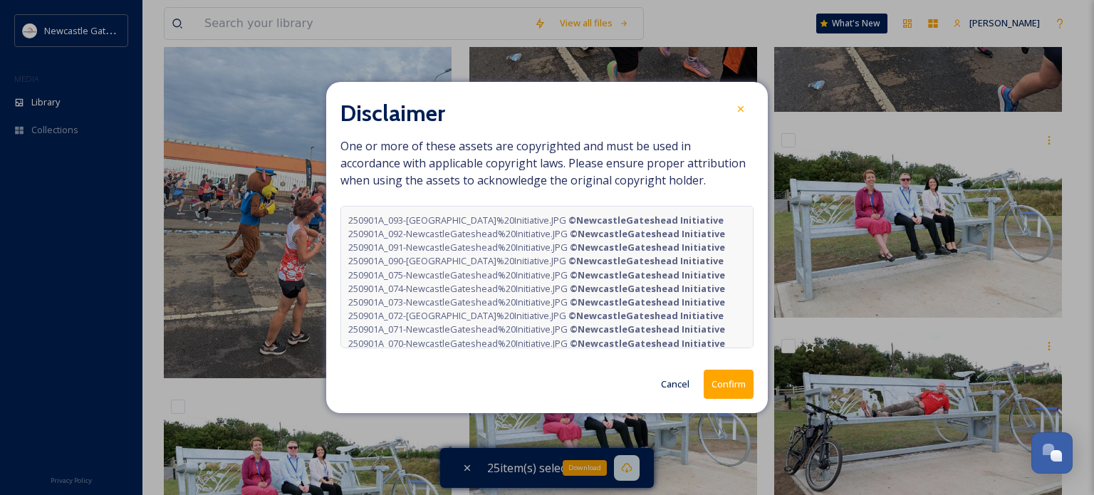
click at [746, 389] on button "Confirm" at bounding box center [729, 384] width 50 height 29
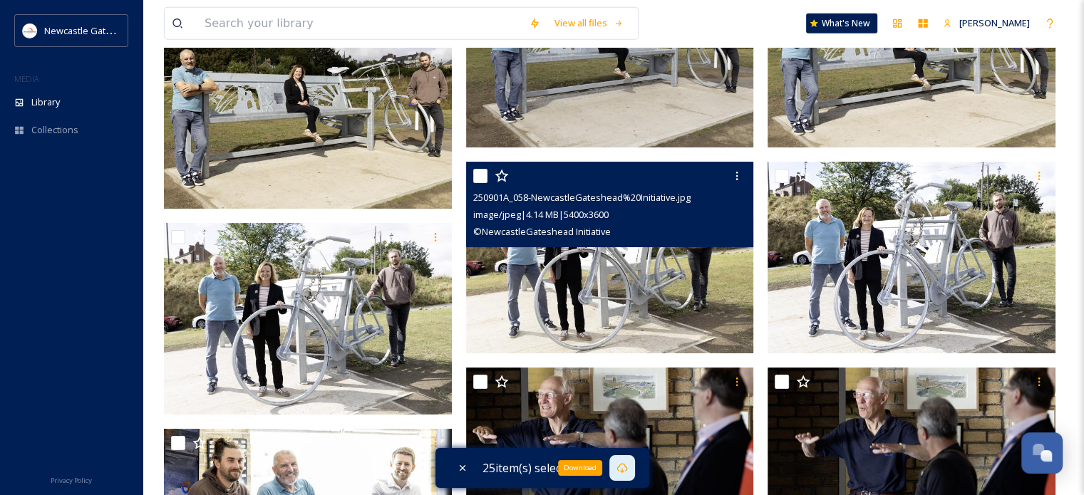
scroll to position [4560, 0]
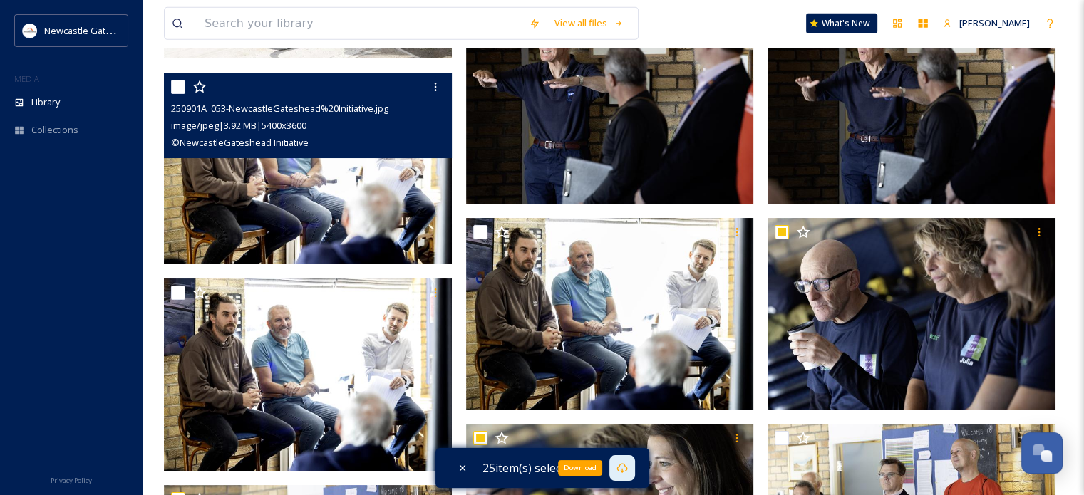
click at [383, 170] on img at bounding box center [308, 169] width 288 height 192
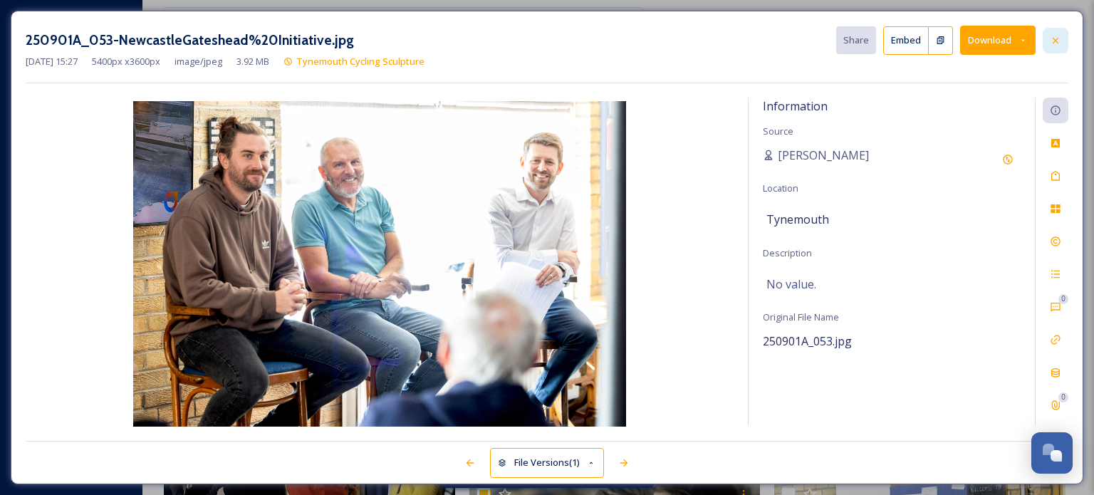
click at [1064, 33] on div at bounding box center [1056, 41] width 26 height 26
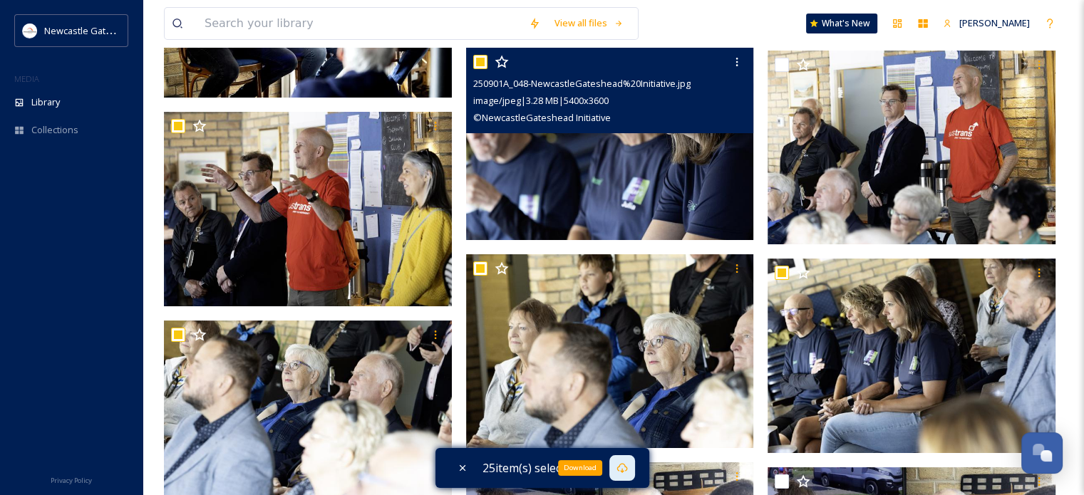
scroll to position [5129, 0]
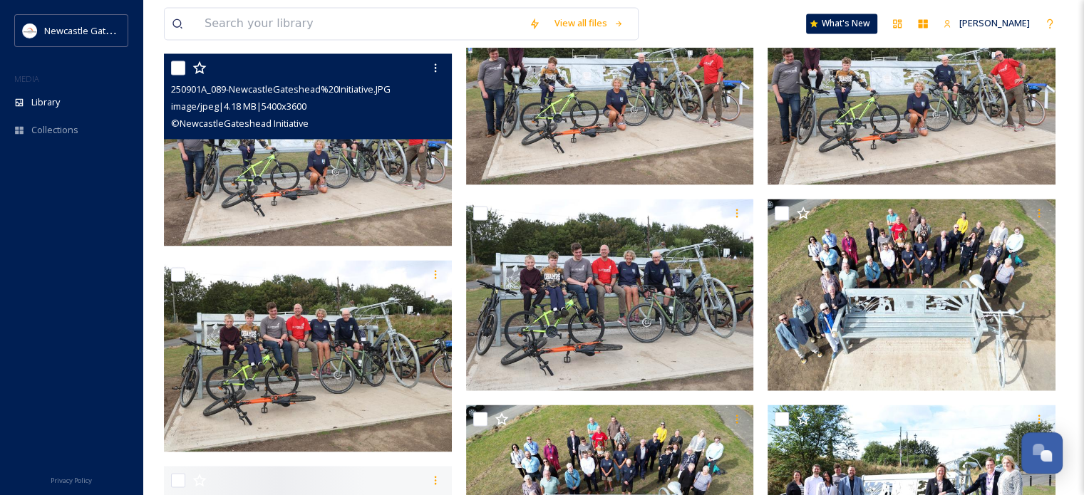
scroll to position [2351, 0]
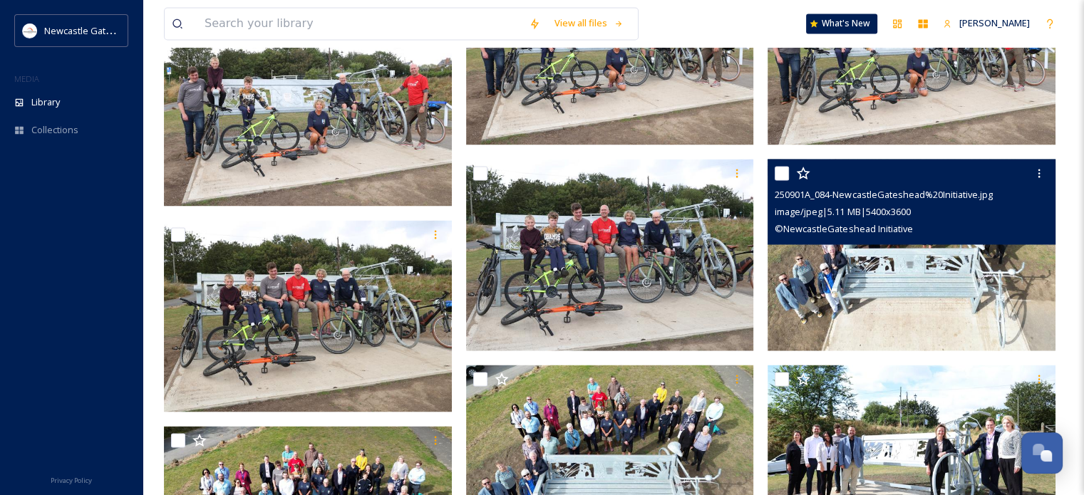
click at [784, 173] on input "checkbox" at bounding box center [781, 173] width 14 height 14
checkbox input "true"
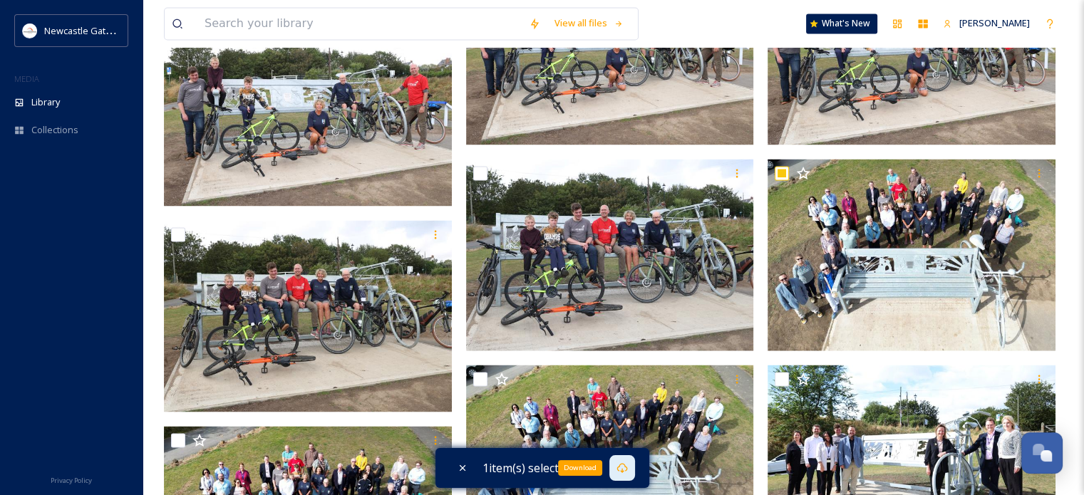
click at [630, 467] on div "Download" at bounding box center [622, 468] width 26 height 26
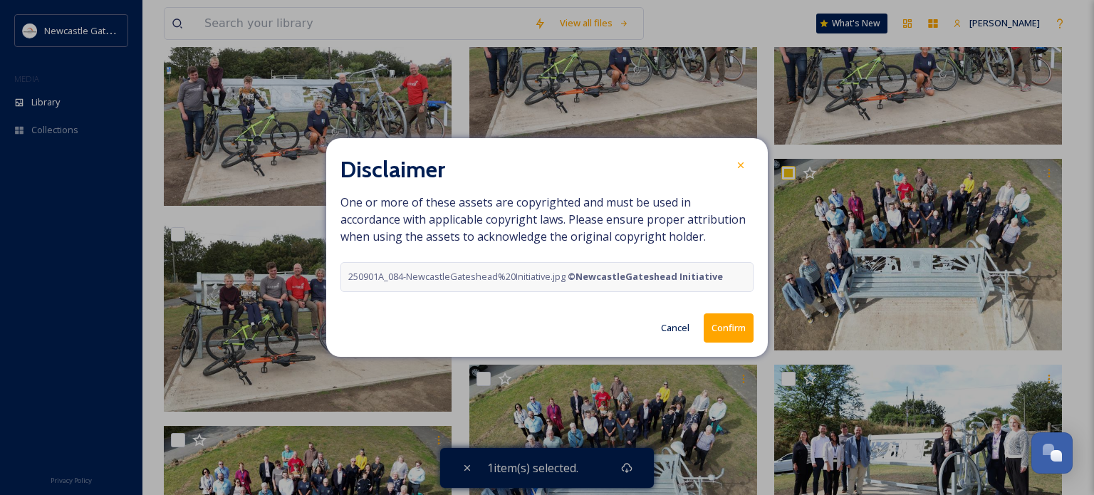
click at [724, 333] on button "Confirm" at bounding box center [729, 327] width 50 height 29
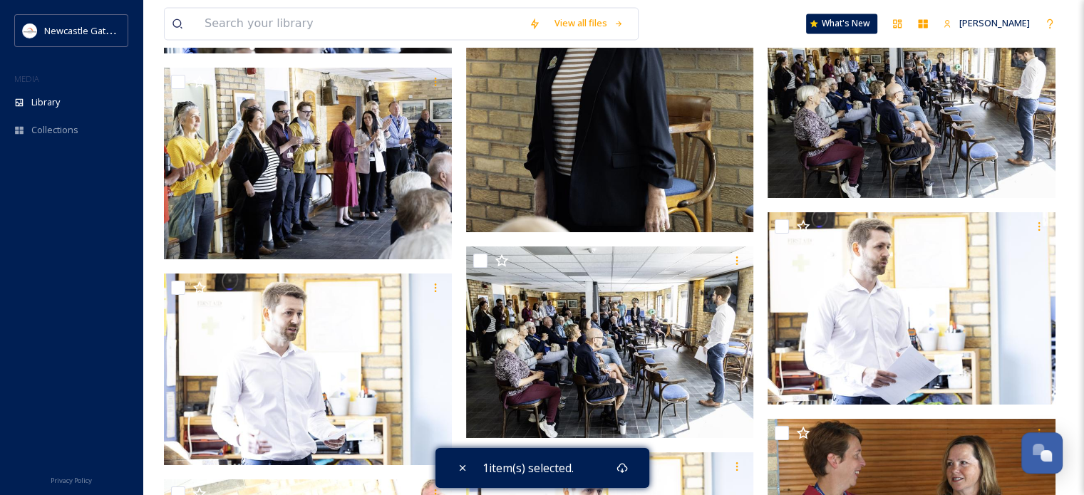
scroll to position [7623, 0]
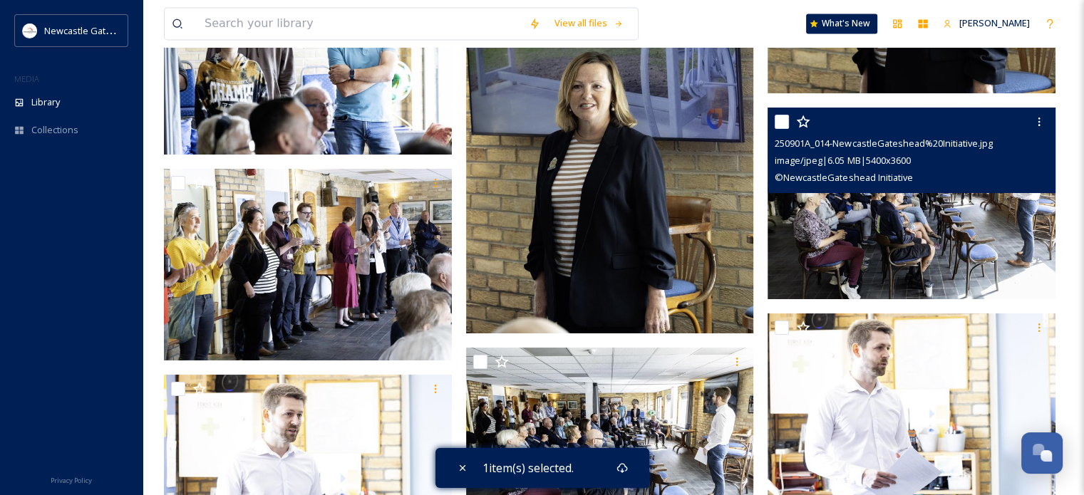
click at [861, 219] on img at bounding box center [911, 204] width 288 height 192
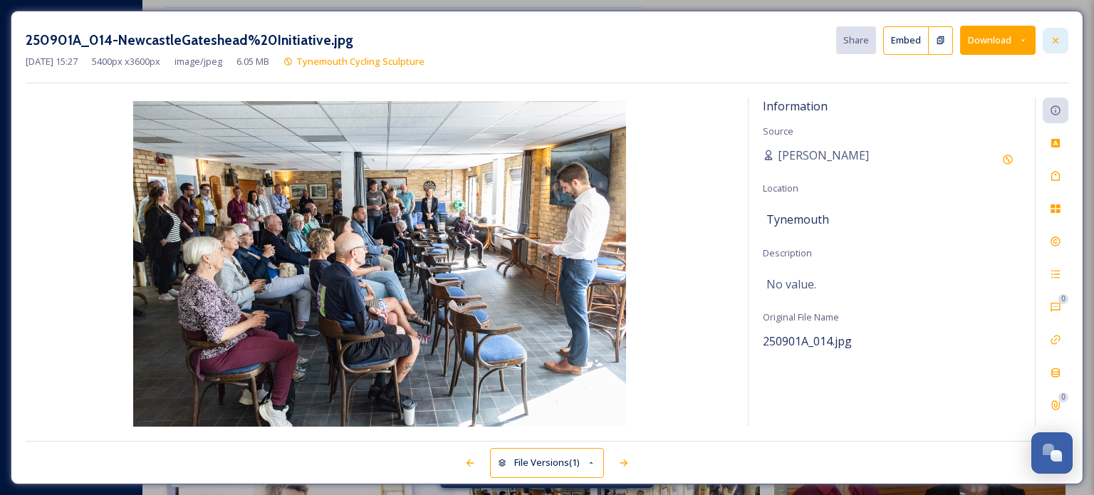
click at [1051, 45] on icon at bounding box center [1055, 40] width 11 height 11
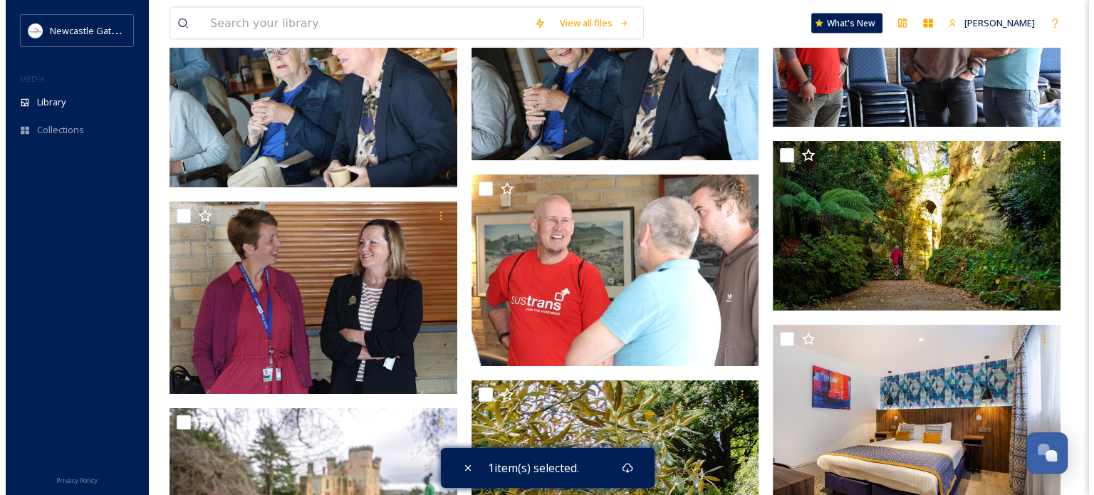
scroll to position [8407, 0]
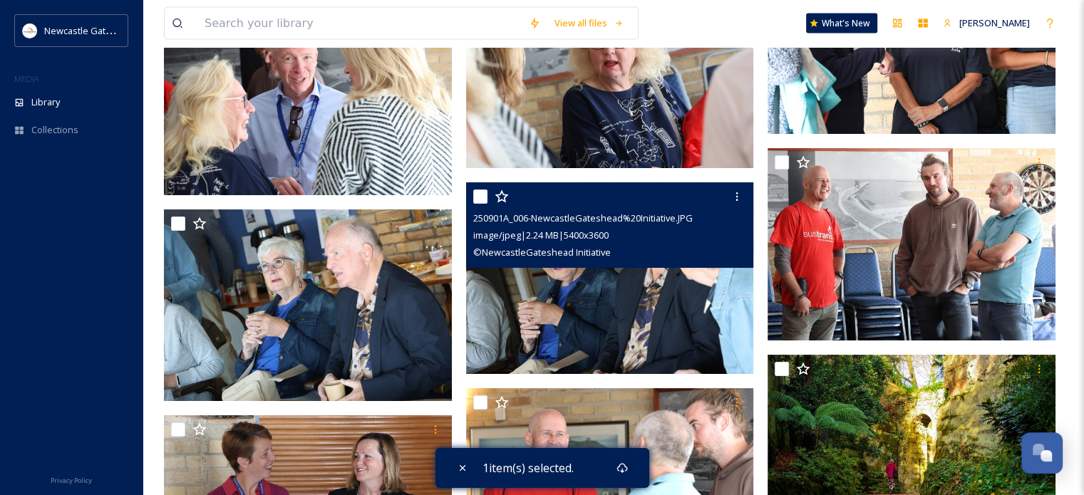
click at [533, 296] on img at bounding box center [610, 278] width 288 height 192
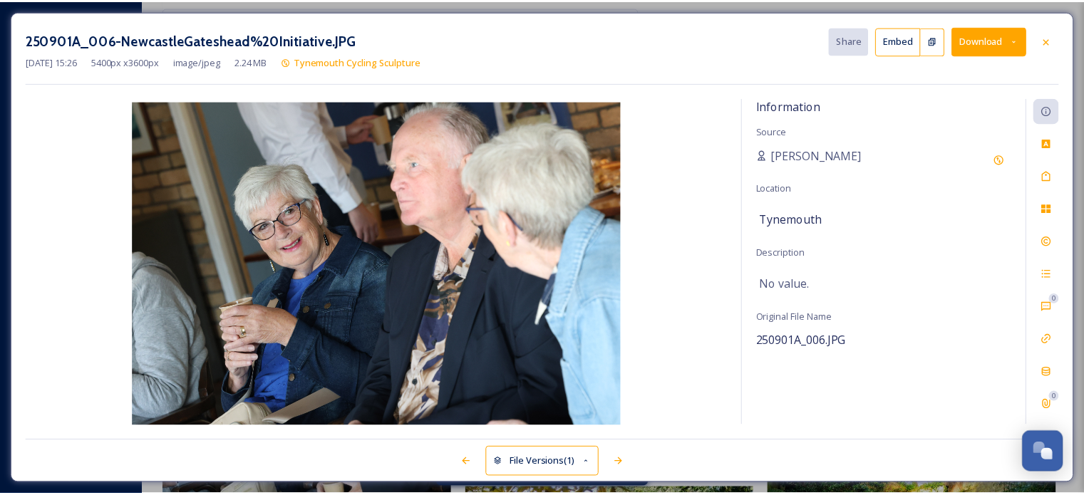
scroll to position [8503, 0]
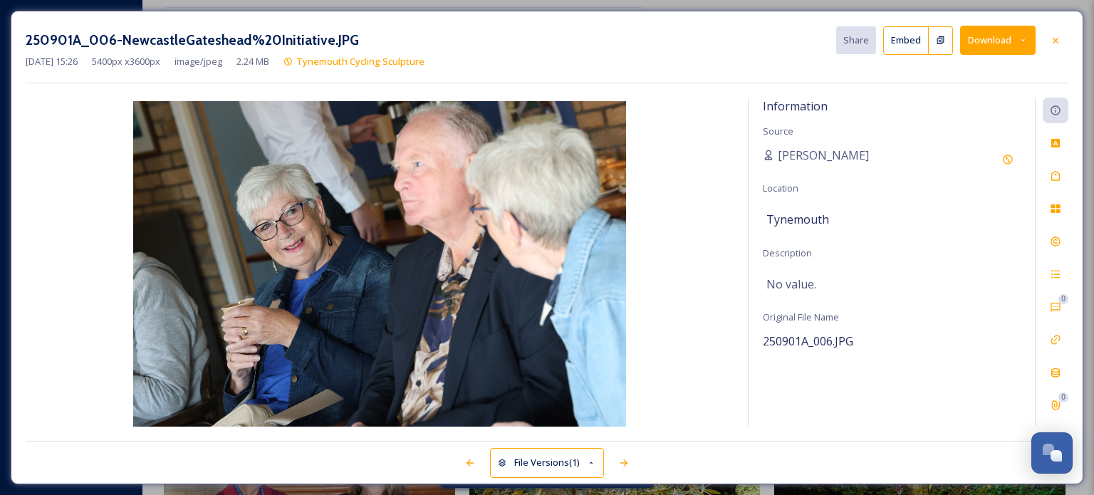
click at [978, 49] on button "Download" at bounding box center [998, 40] width 76 height 29
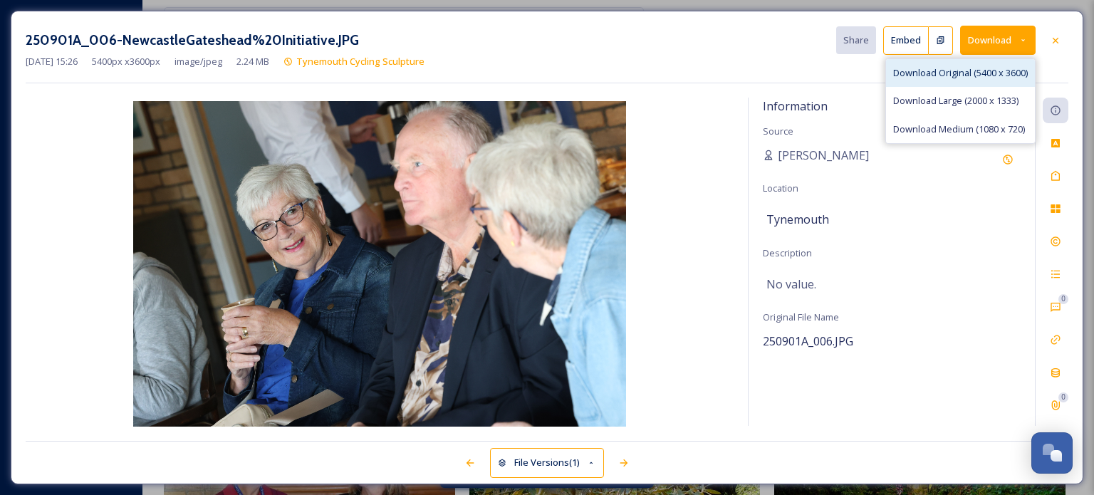
click at [968, 67] on span "Download Original (5400 x 3600)" at bounding box center [960, 73] width 135 height 14
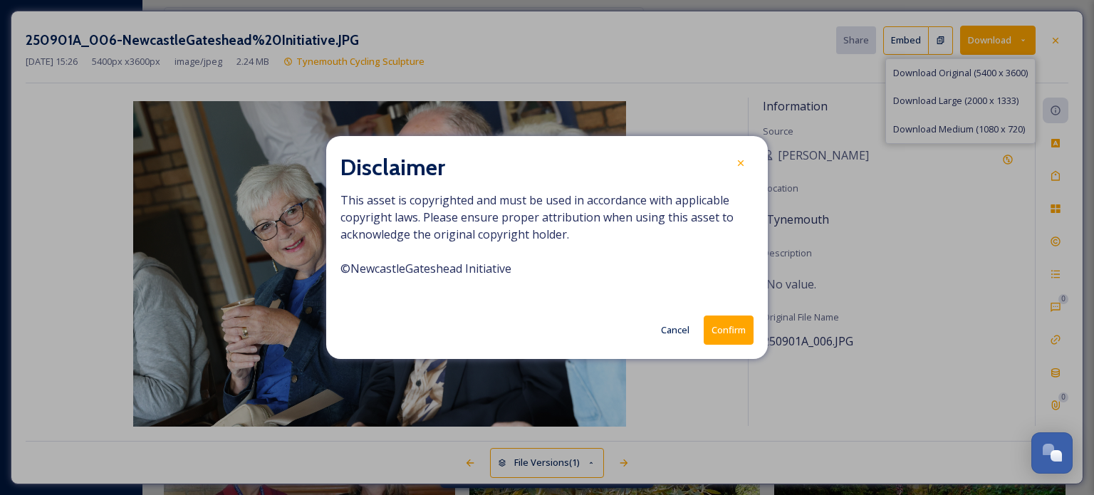
click at [666, 333] on button "Cancel" at bounding box center [675, 330] width 43 height 28
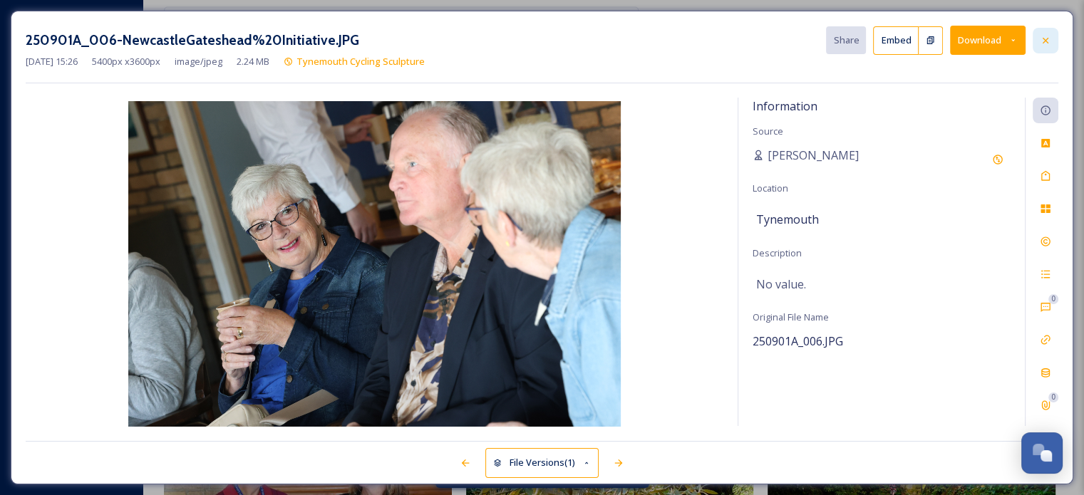
click at [1034, 42] on div at bounding box center [1045, 41] width 26 height 26
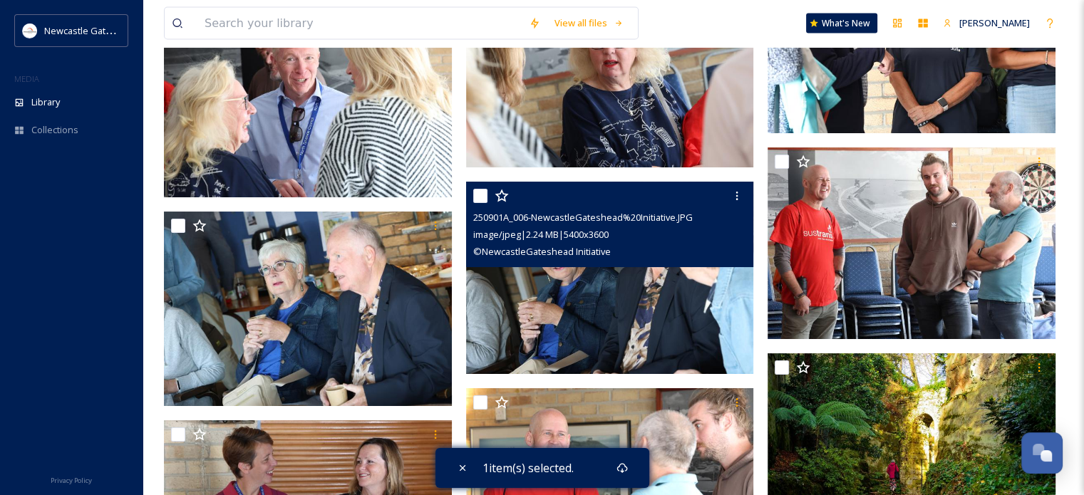
click at [481, 199] on input "checkbox" at bounding box center [480, 196] width 14 height 14
checkbox input "true"
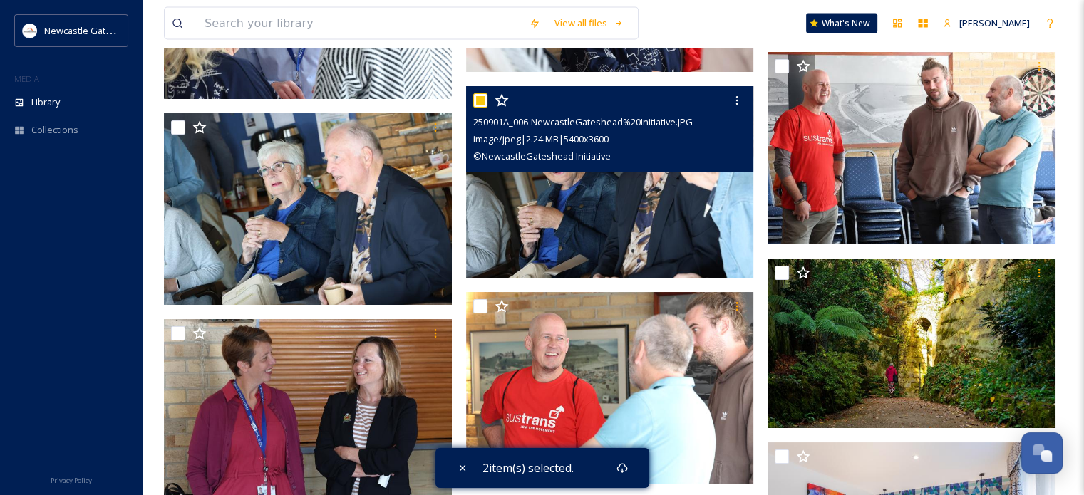
scroll to position [8407, 0]
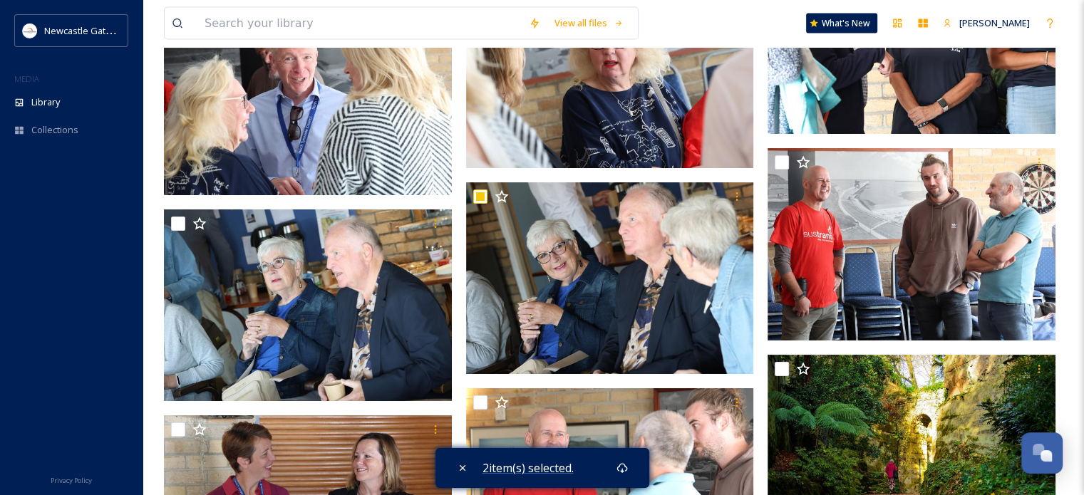
click at [512, 467] on span "2 item(s) selected." at bounding box center [527, 468] width 91 height 16
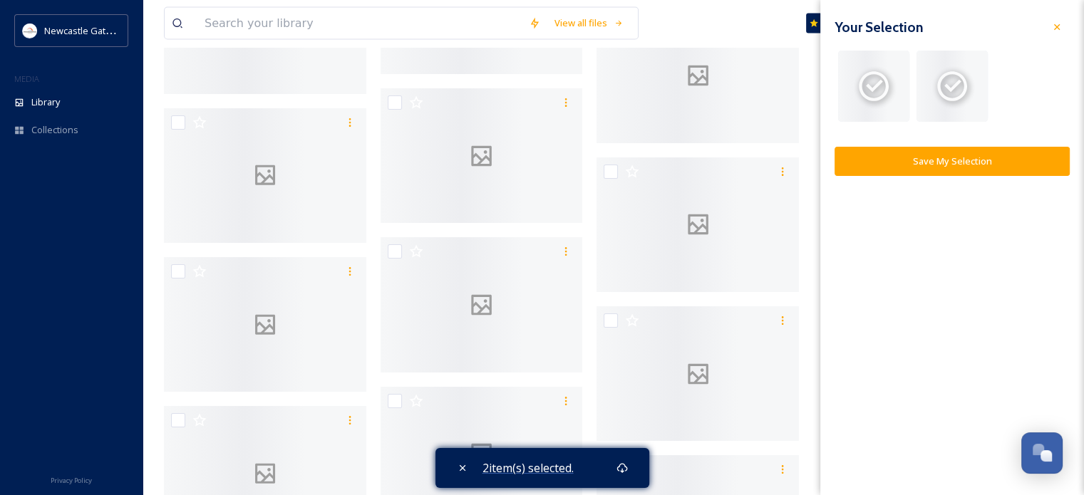
scroll to position [6100, 0]
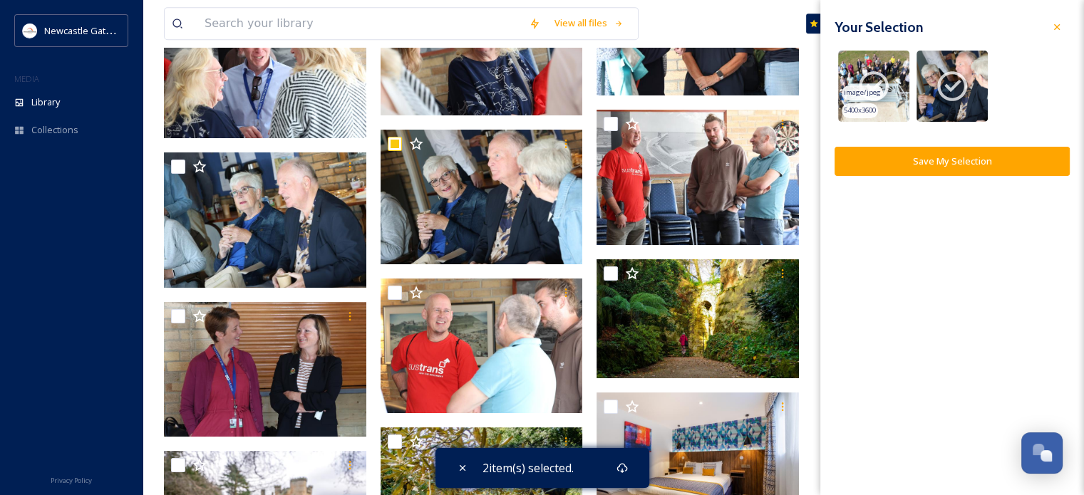
click at [866, 79] on icon at bounding box center [874, 86] width 36 height 36
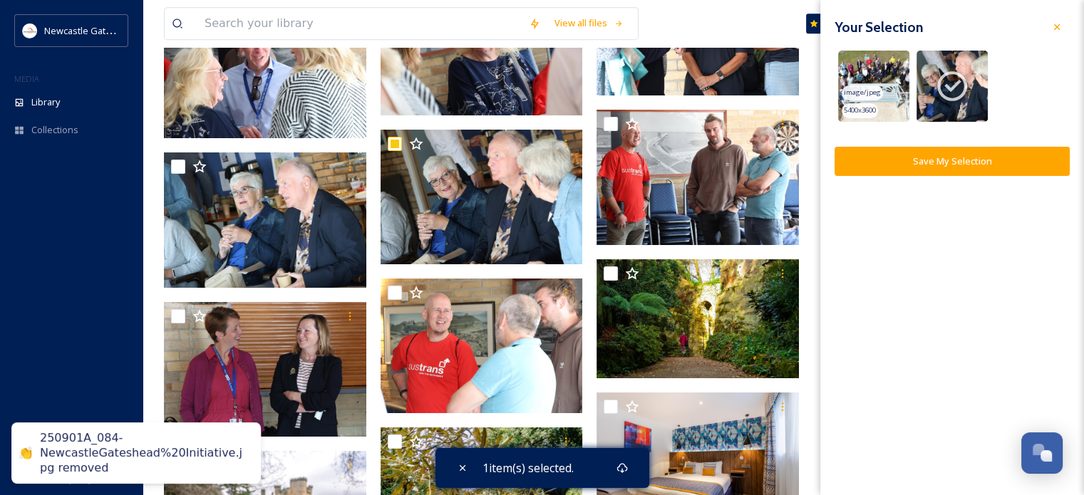
checkbox input "false"
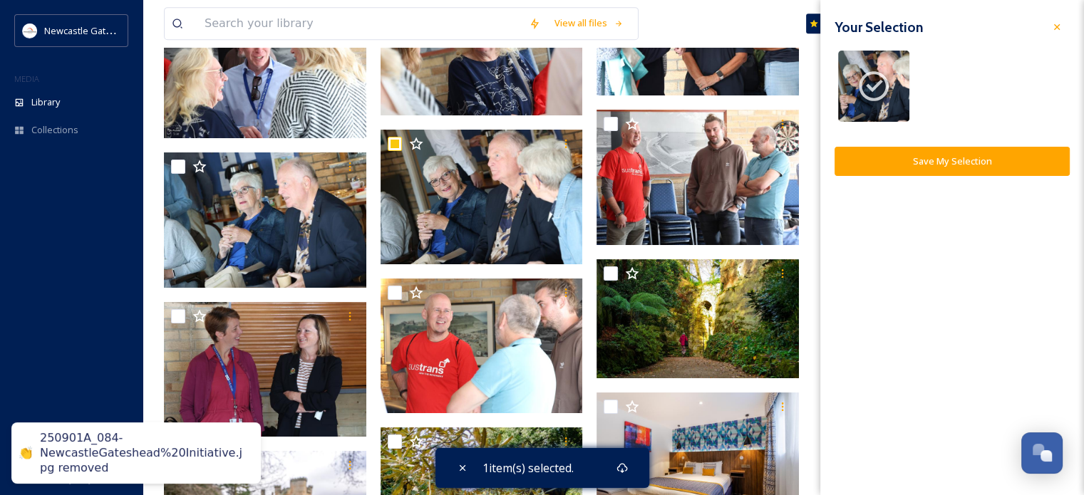
click at [1061, 31] on icon at bounding box center [1056, 26] width 11 height 11
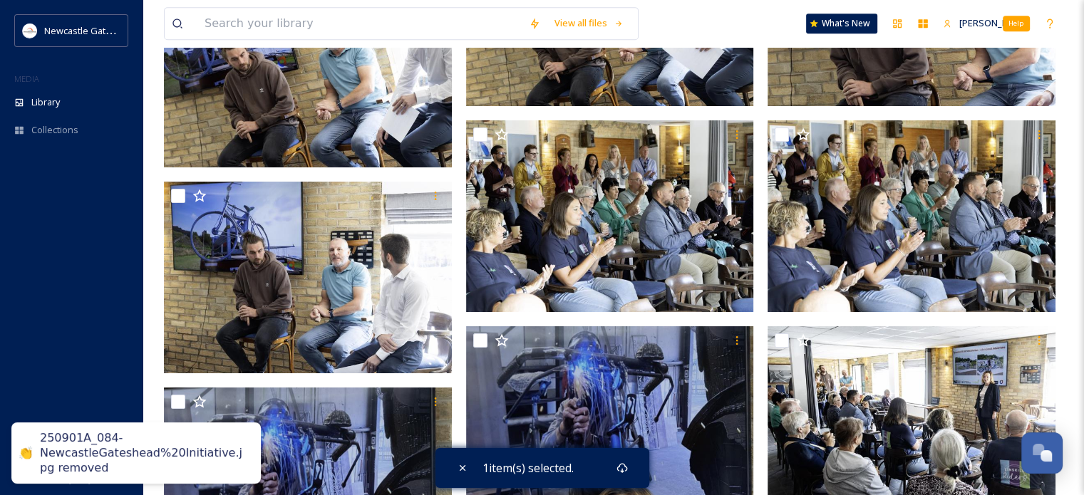
scroll to position [8407, 0]
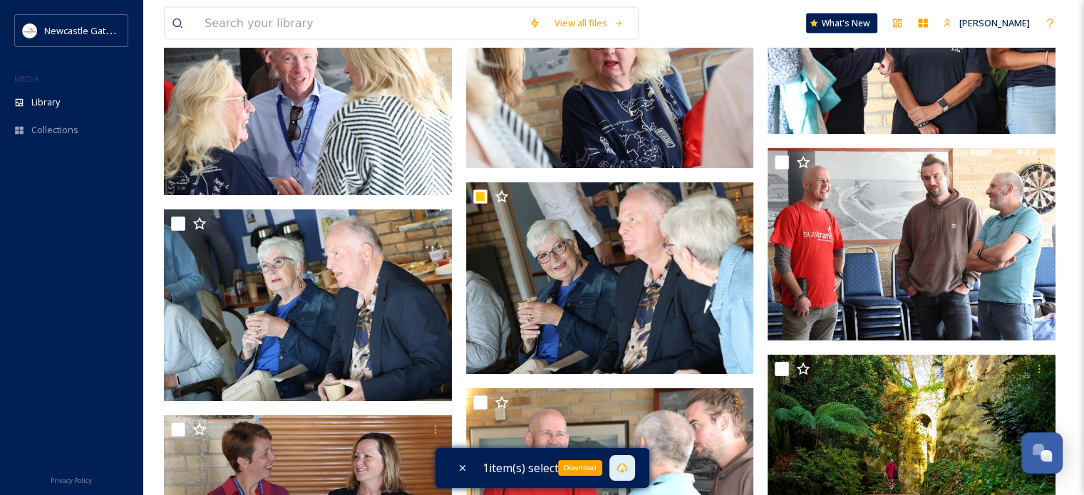
click at [621, 475] on div "Download" at bounding box center [622, 468] width 26 height 26
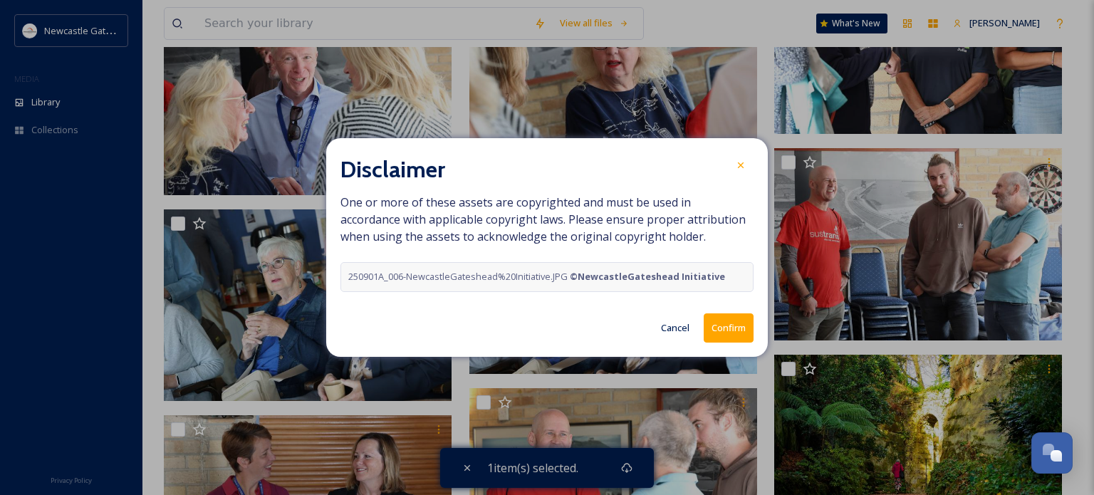
click at [732, 316] on button "Confirm" at bounding box center [729, 327] width 50 height 29
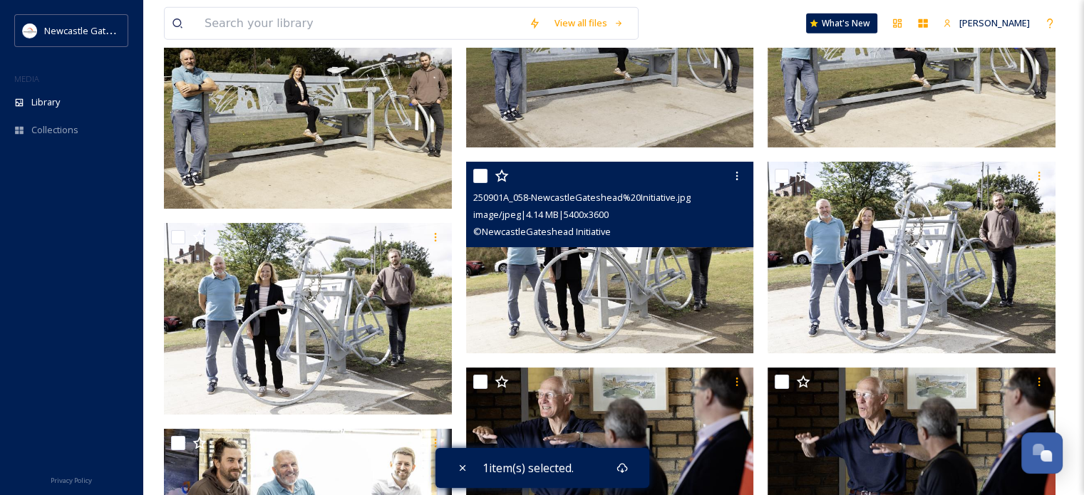
scroll to position [4488, 0]
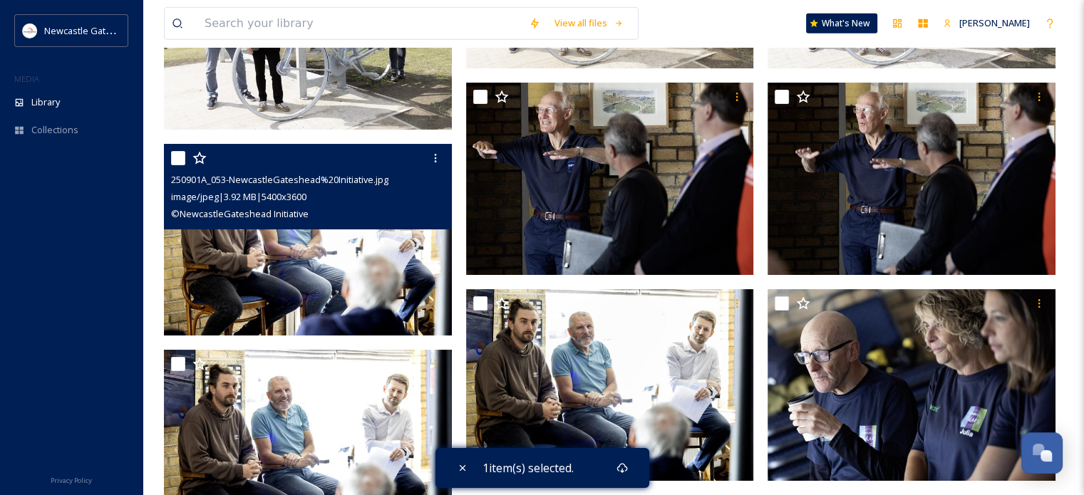
click at [182, 157] on input "checkbox" at bounding box center [178, 158] width 14 height 14
checkbox input "false"
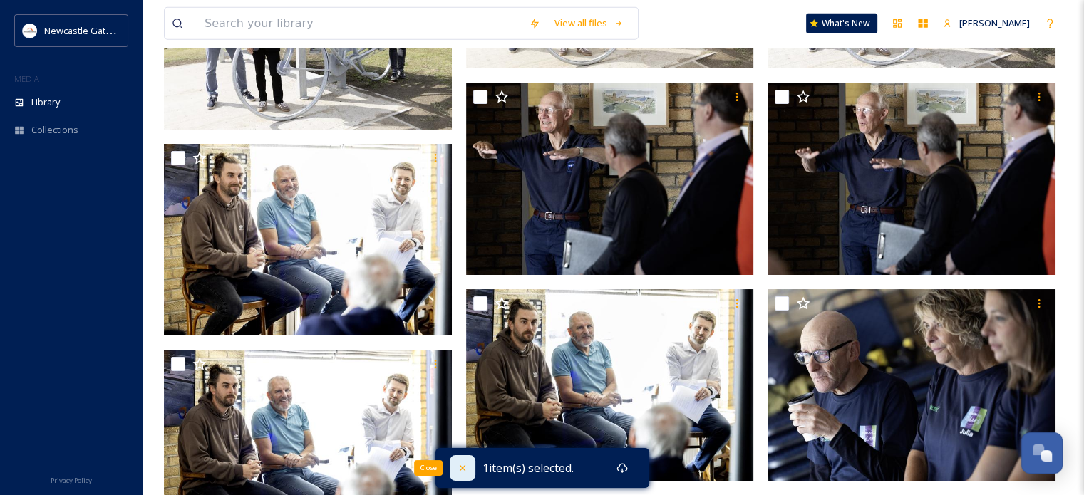
click at [463, 468] on icon at bounding box center [462, 467] width 11 height 11
checkbox input "false"
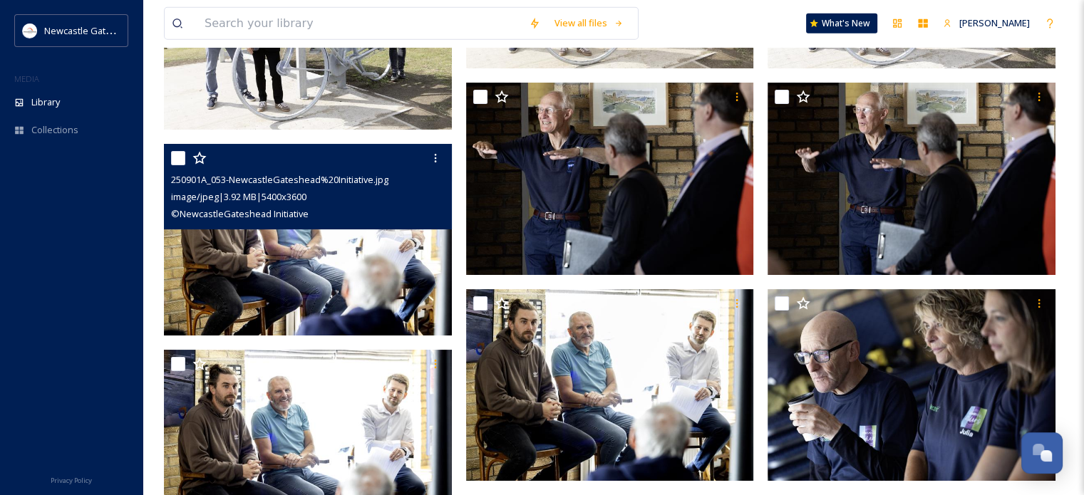
click at [182, 154] on input "checkbox" at bounding box center [178, 158] width 14 height 14
checkbox input "true"
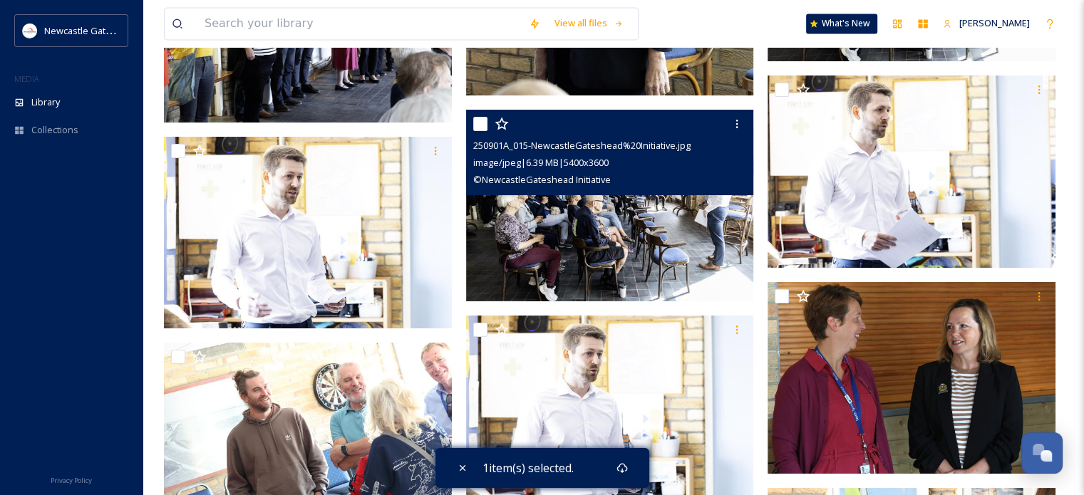
scroll to position [7837, 0]
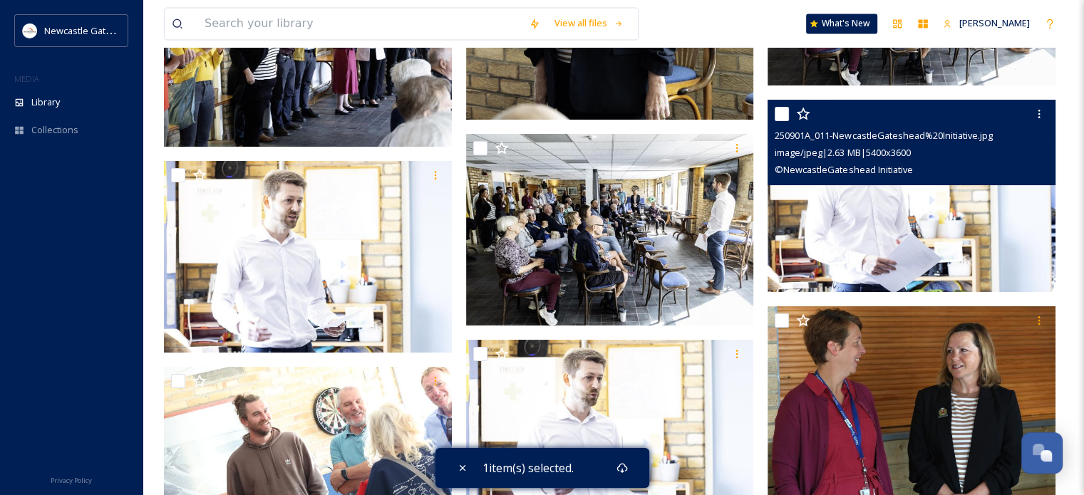
click at [787, 115] on input "checkbox" at bounding box center [781, 114] width 14 height 14
checkbox input "true"
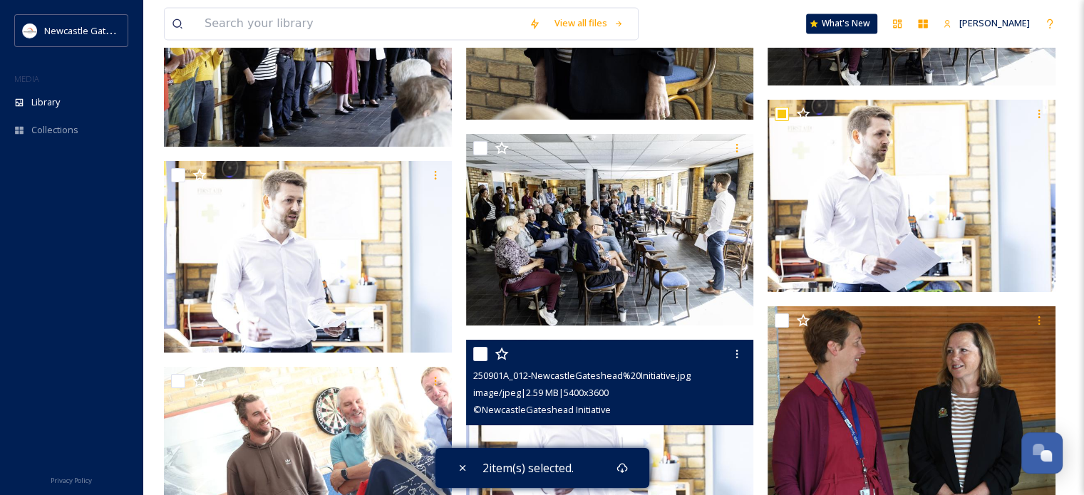
click at [486, 346] on div at bounding box center [611, 354] width 277 height 26
click at [481, 351] on input "checkbox" at bounding box center [480, 354] width 14 height 14
checkbox input "true"
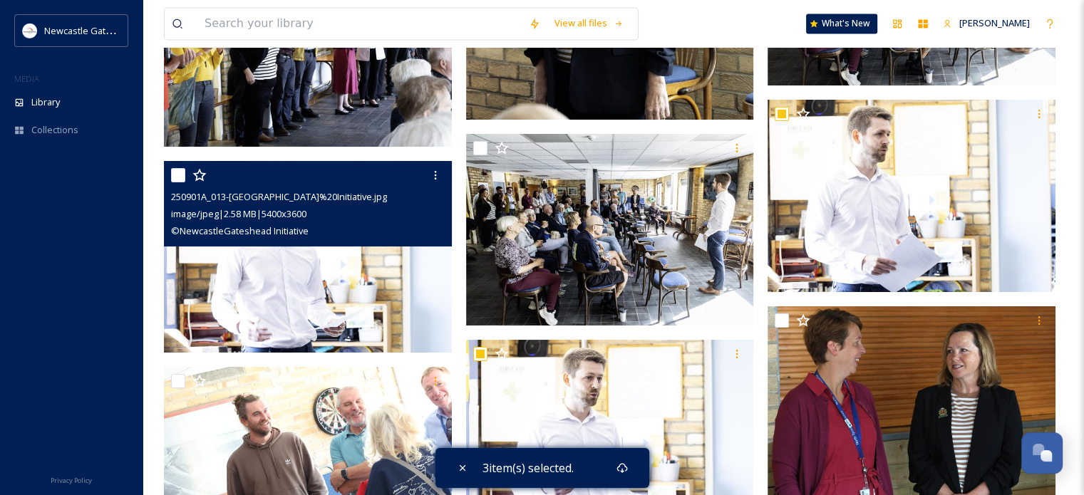
click at [180, 176] on input "checkbox" at bounding box center [178, 175] width 14 height 14
checkbox input "true"
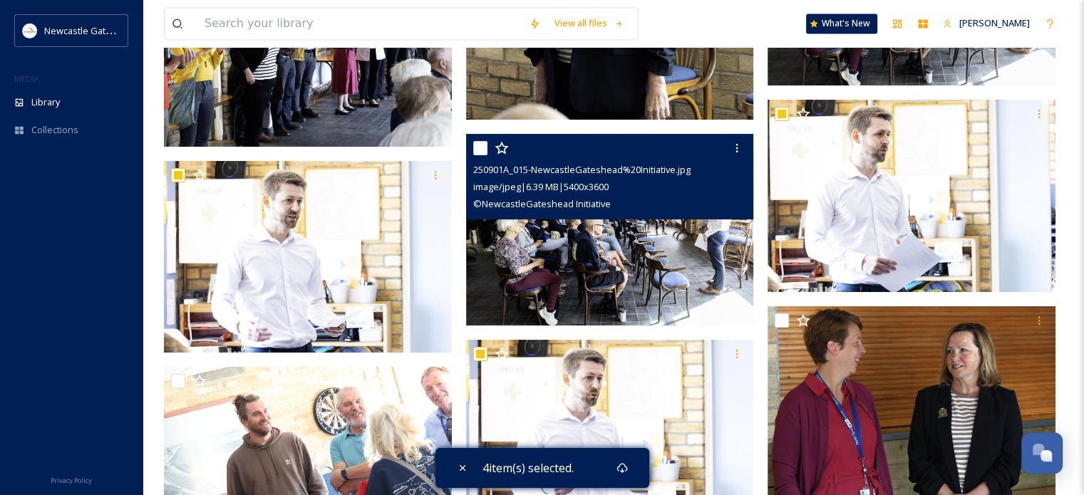
click at [482, 149] on input "checkbox" at bounding box center [480, 148] width 14 height 14
checkbox input "true"
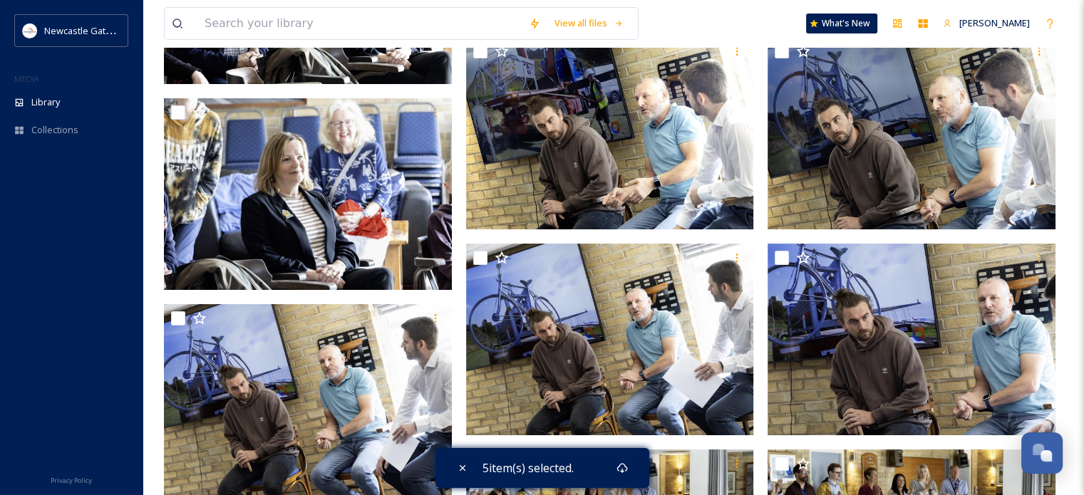
scroll to position [6127, 0]
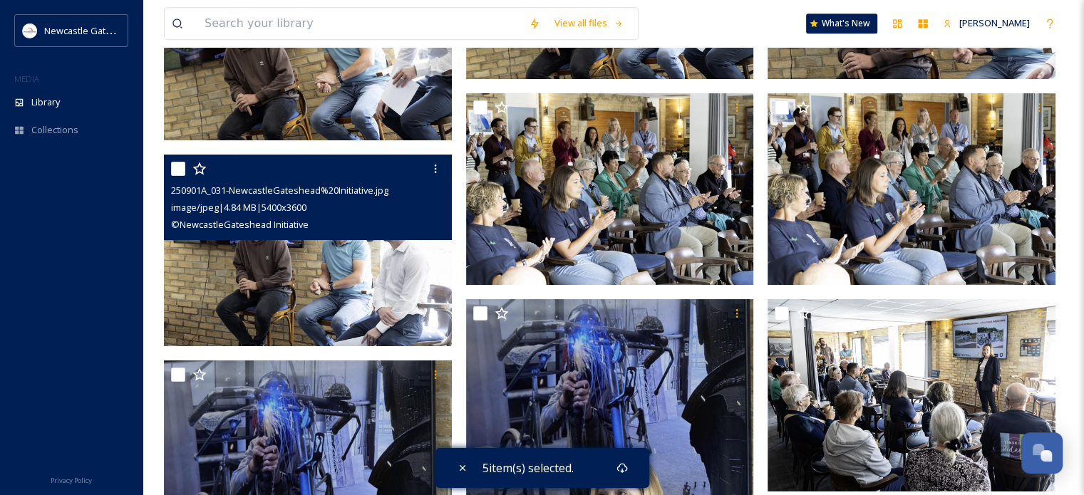
click at [179, 171] on input "checkbox" at bounding box center [178, 169] width 14 height 14
checkbox input "true"
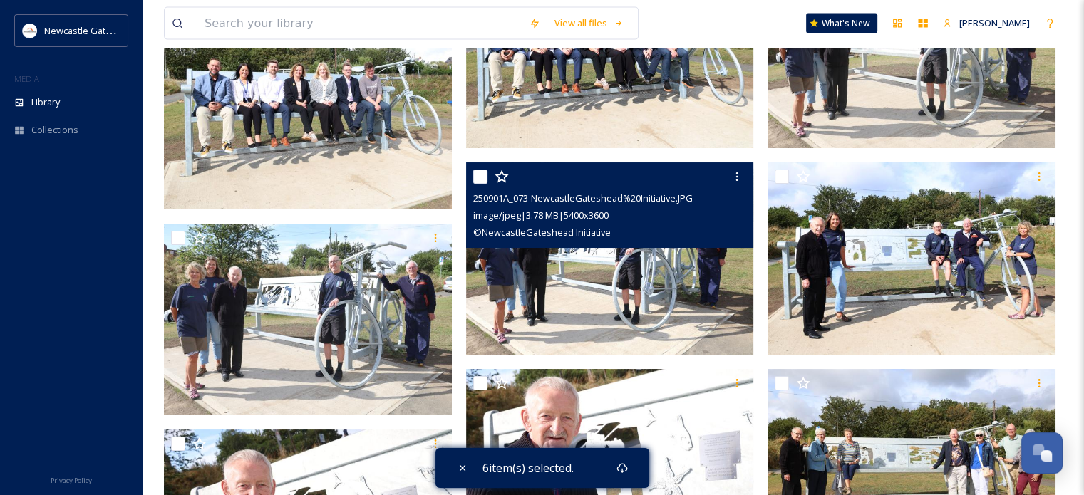
scroll to position [3063, 0]
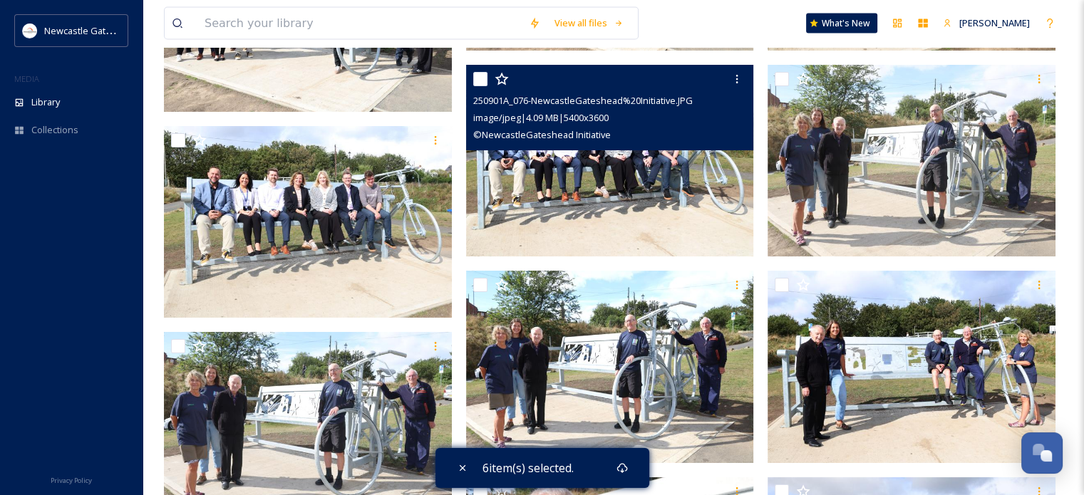
click at [476, 79] on input "checkbox" at bounding box center [480, 79] width 14 height 14
checkbox input "true"
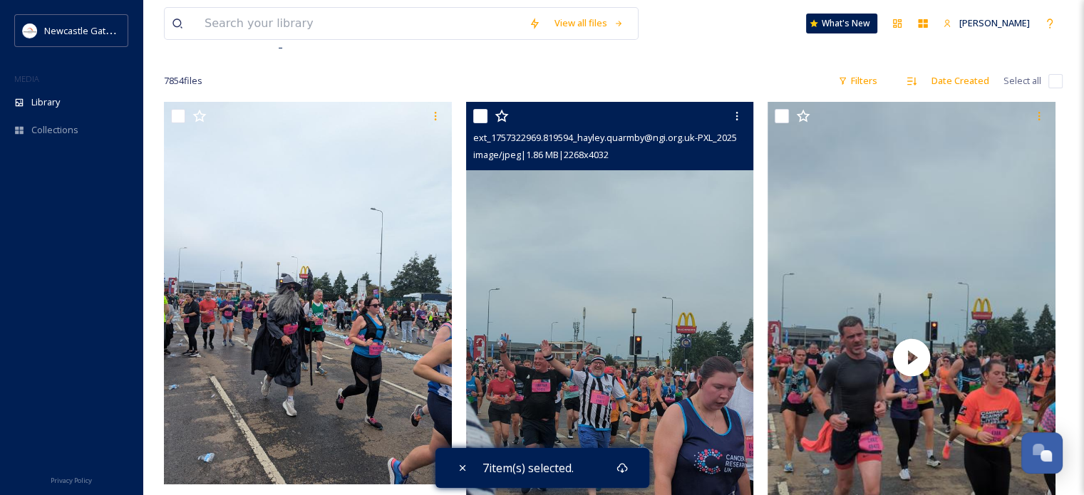
scroll to position [0, 0]
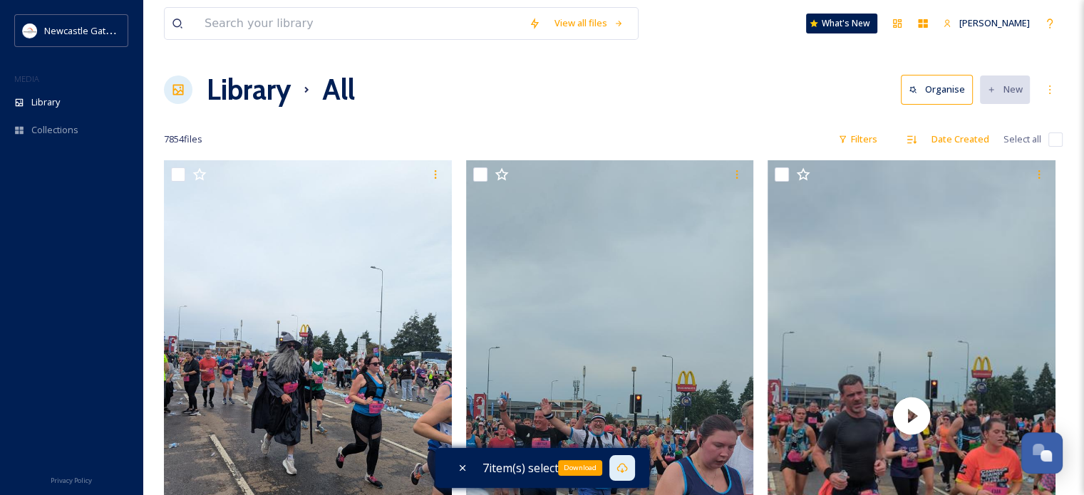
click at [620, 469] on icon at bounding box center [621, 467] width 11 height 11
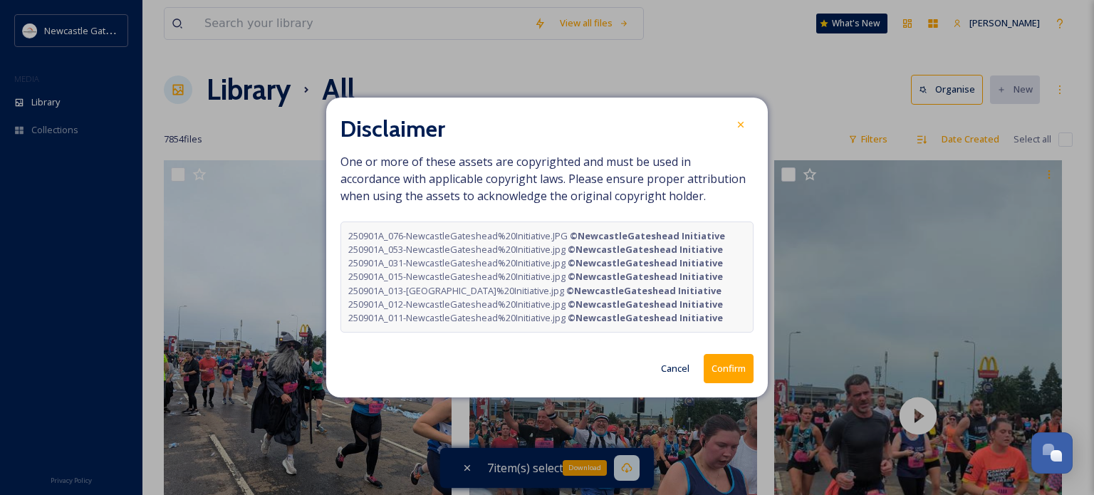
click at [724, 375] on button "Confirm" at bounding box center [729, 368] width 50 height 29
